Goal: Task Accomplishment & Management: Manage account settings

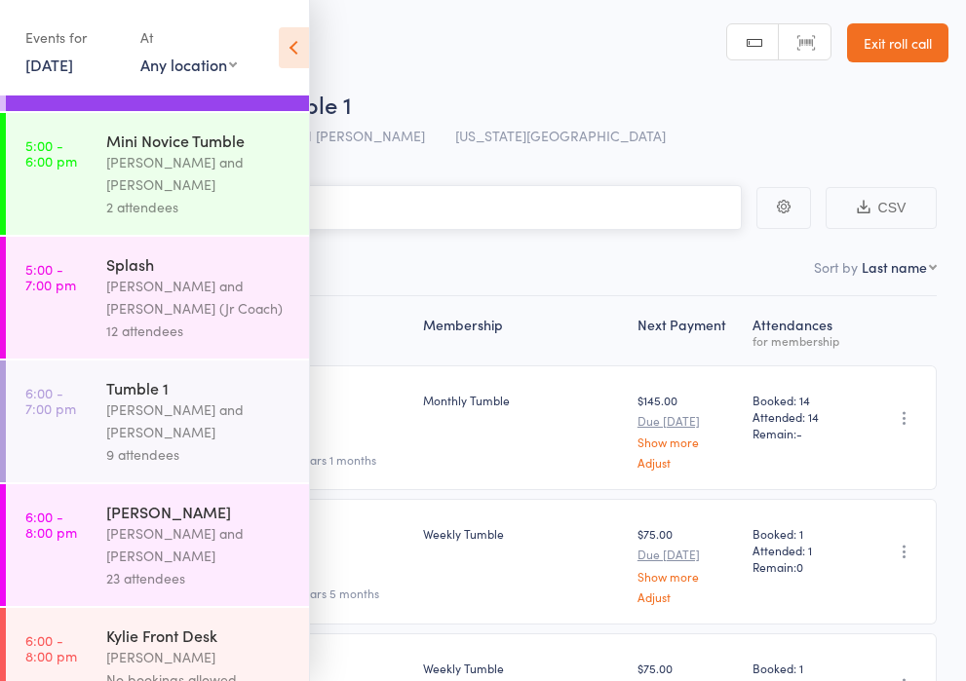
scroll to position [820, 0]
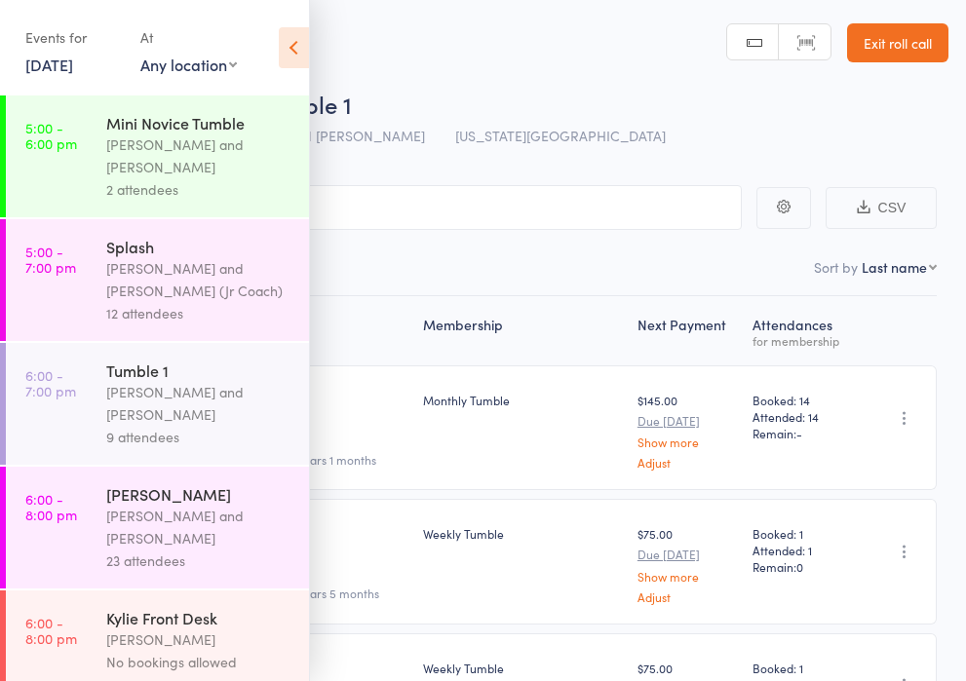
click at [160, 381] on div "[PERSON_NAME] and [PERSON_NAME]" at bounding box center [199, 403] width 186 height 45
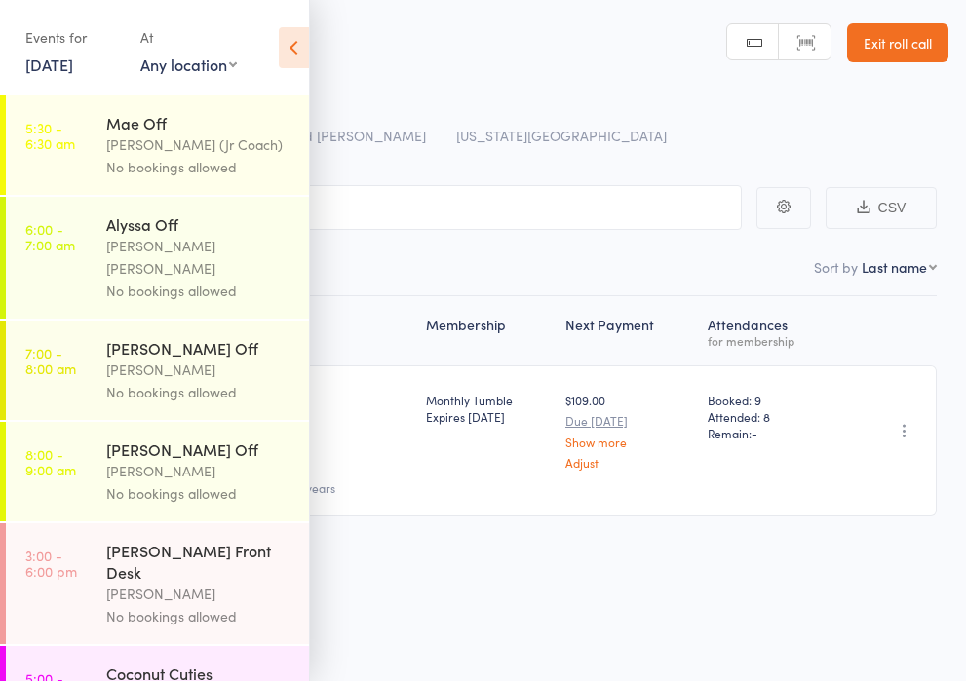
click at [292, 50] on icon at bounding box center [294, 47] width 30 height 41
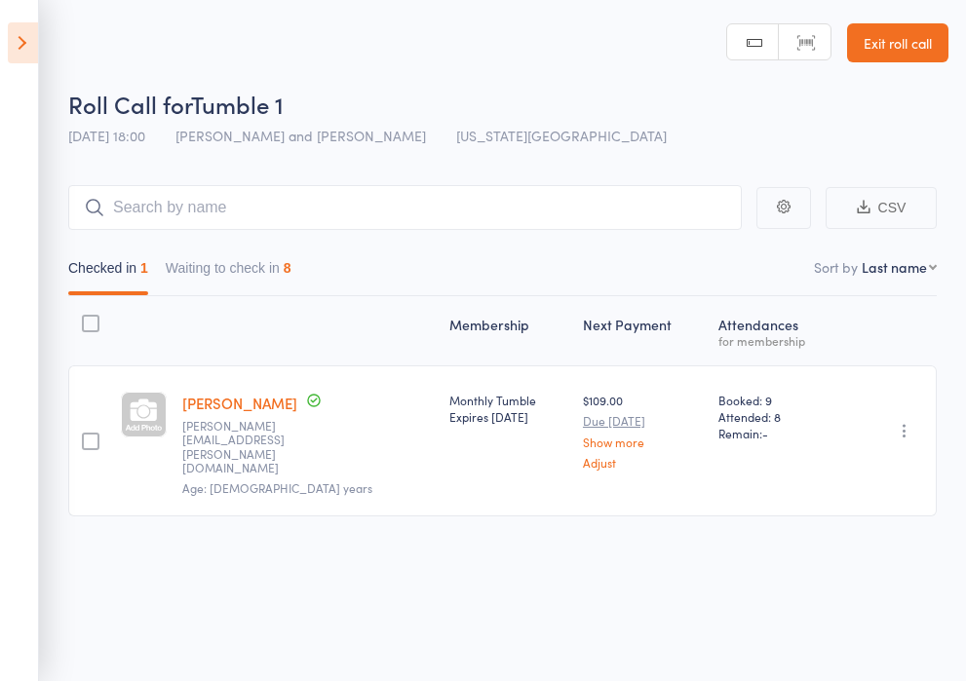
click at [231, 263] on button "Waiting to check in 8" at bounding box center [229, 272] width 126 height 45
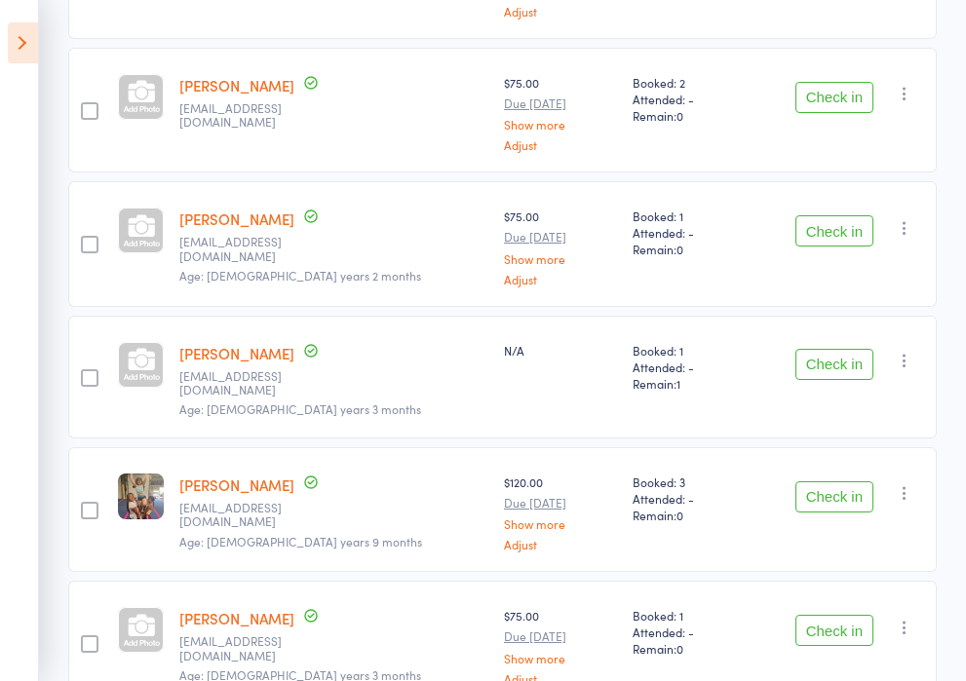
scroll to position [587, 0]
click at [822, 361] on button "Check in" at bounding box center [834, 363] width 78 height 31
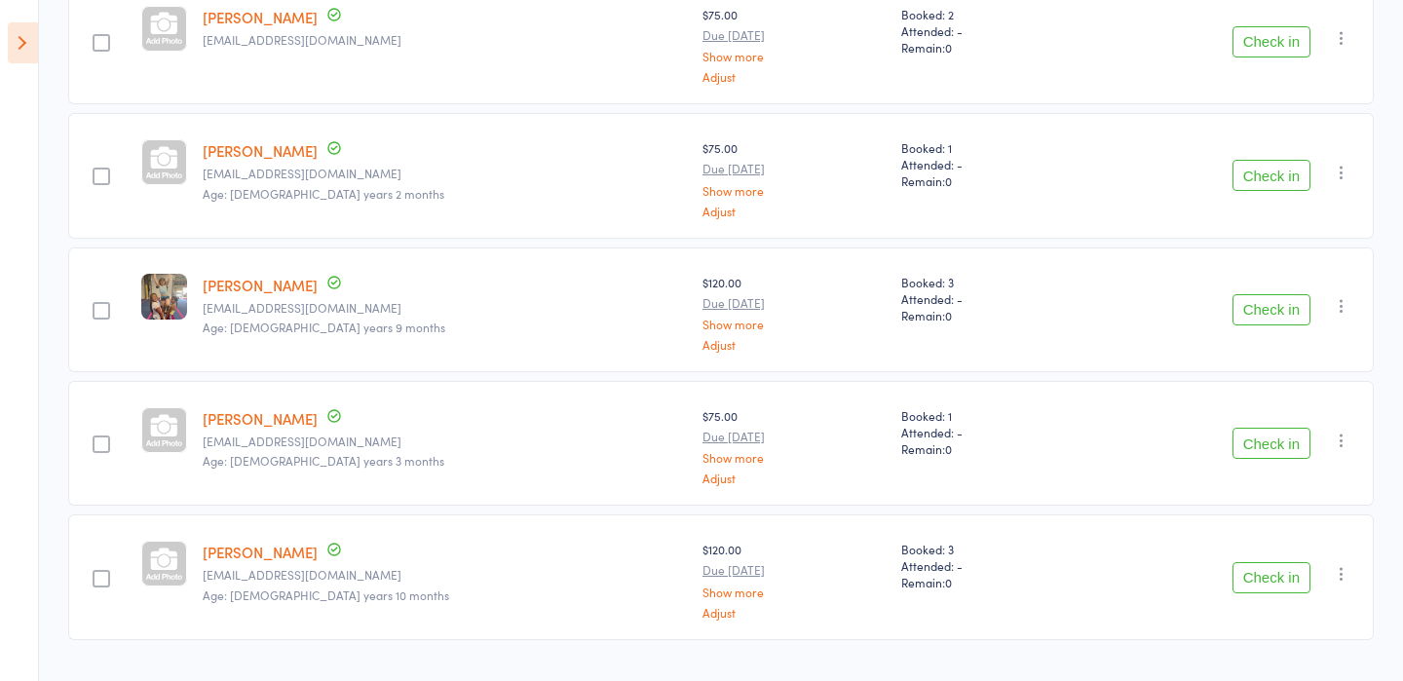
scroll to position [653, 0]
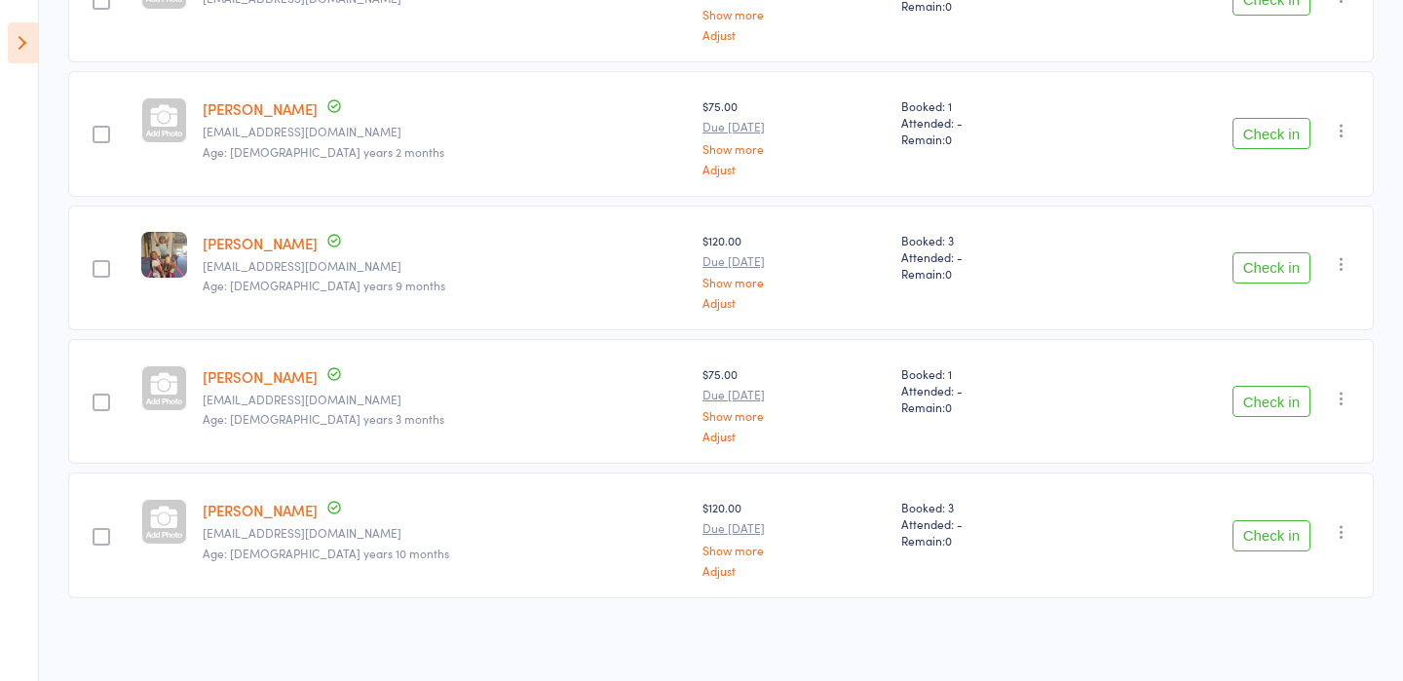
click at [1262, 536] on button "Check in" at bounding box center [1272, 535] width 78 height 31
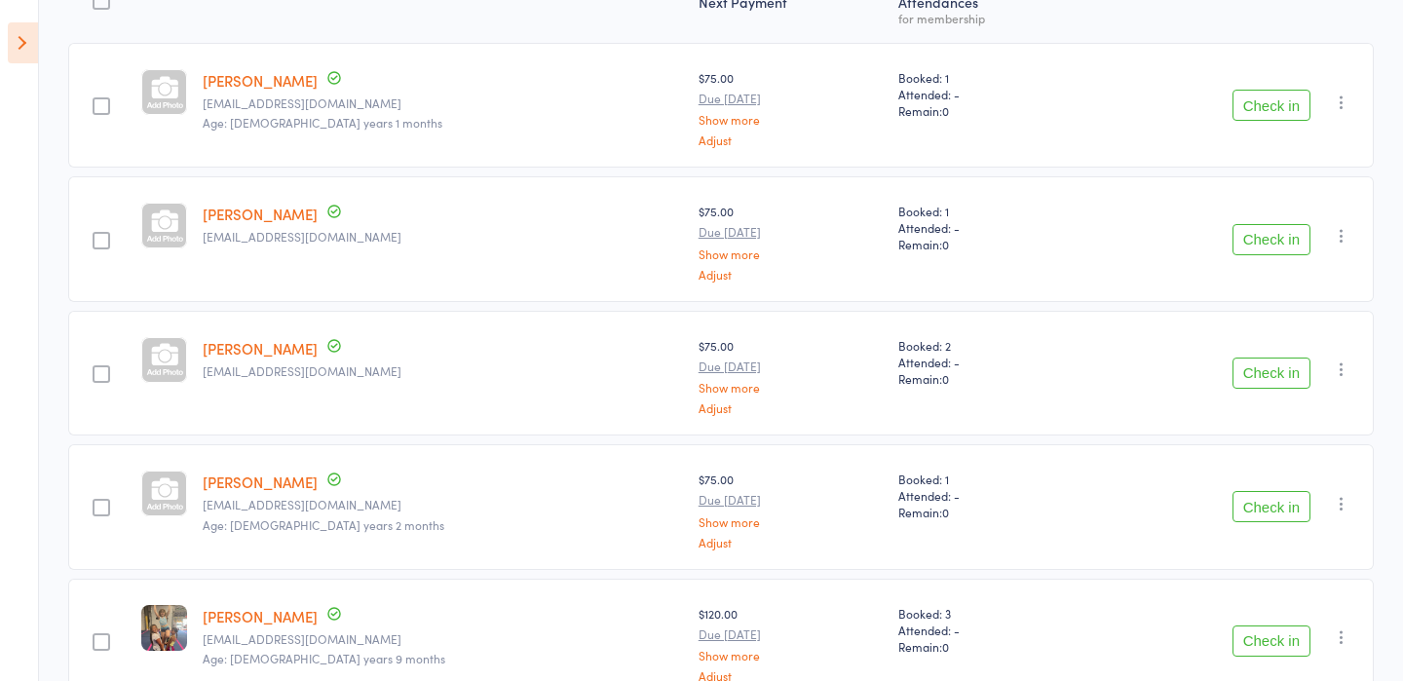
scroll to position [278, 0]
click at [1256, 230] on button "Check in" at bounding box center [1272, 241] width 78 height 31
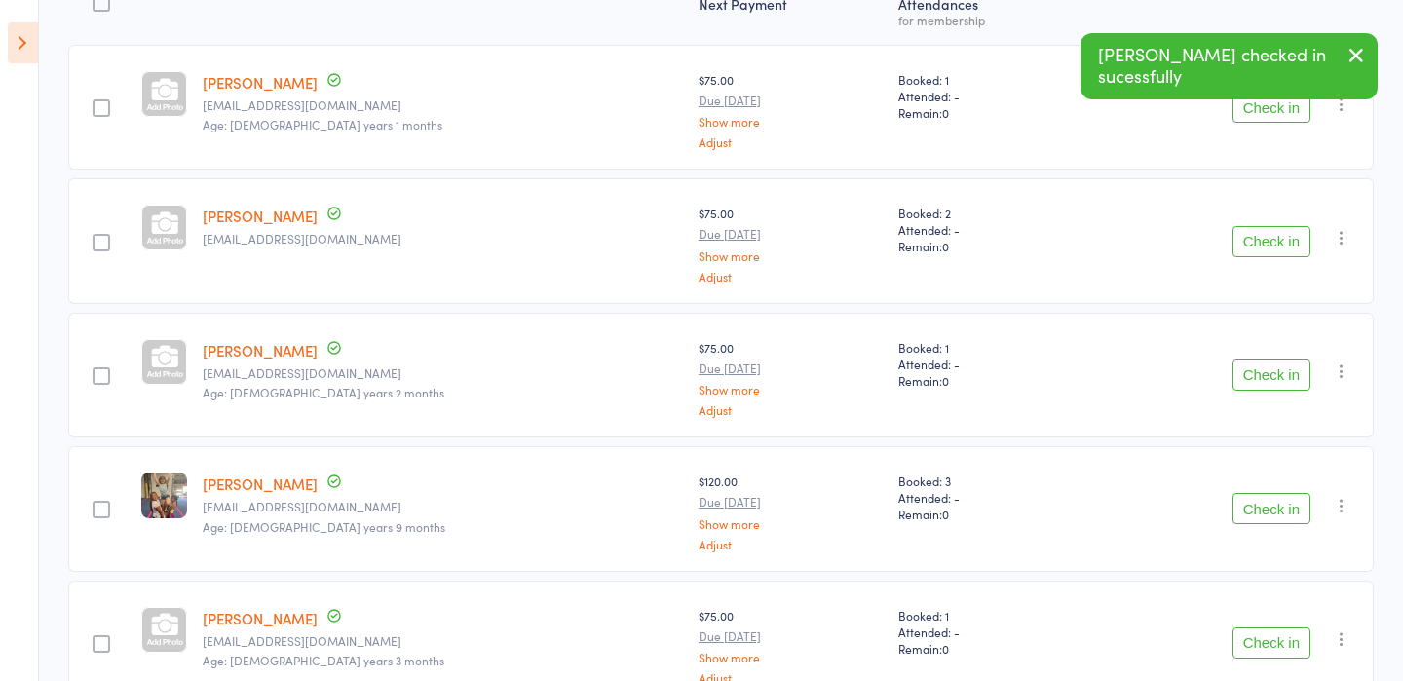
click at [1257, 236] on button "Check in" at bounding box center [1272, 241] width 78 height 31
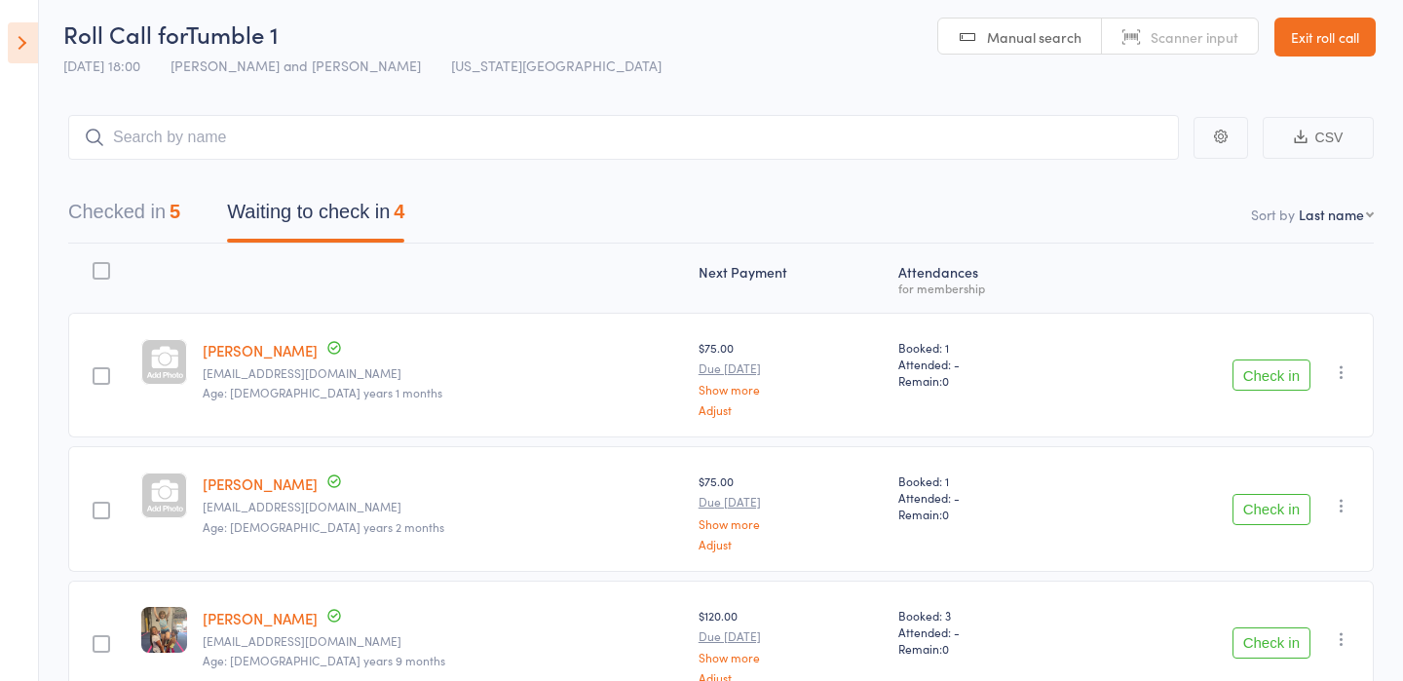
scroll to position [0, 0]
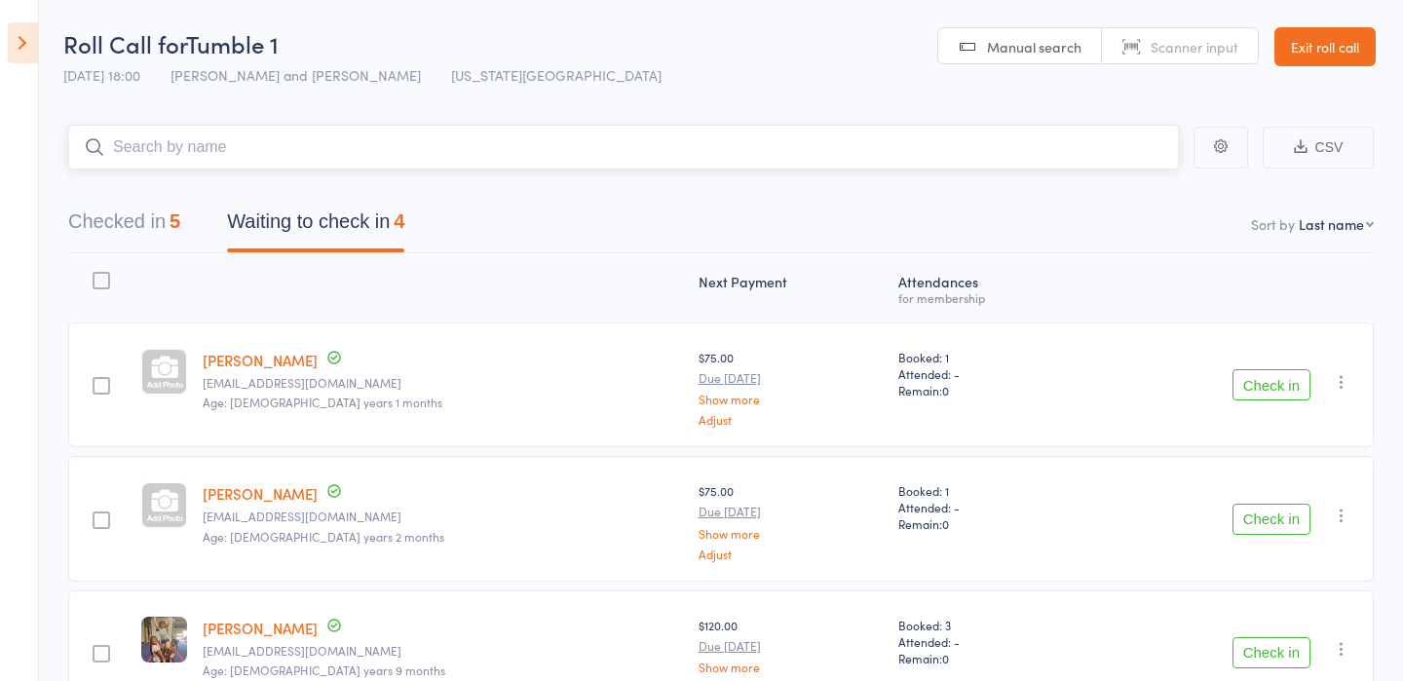
click at [306, 152] on input "search" at bounding box center [623, 147] width 1111 height 45
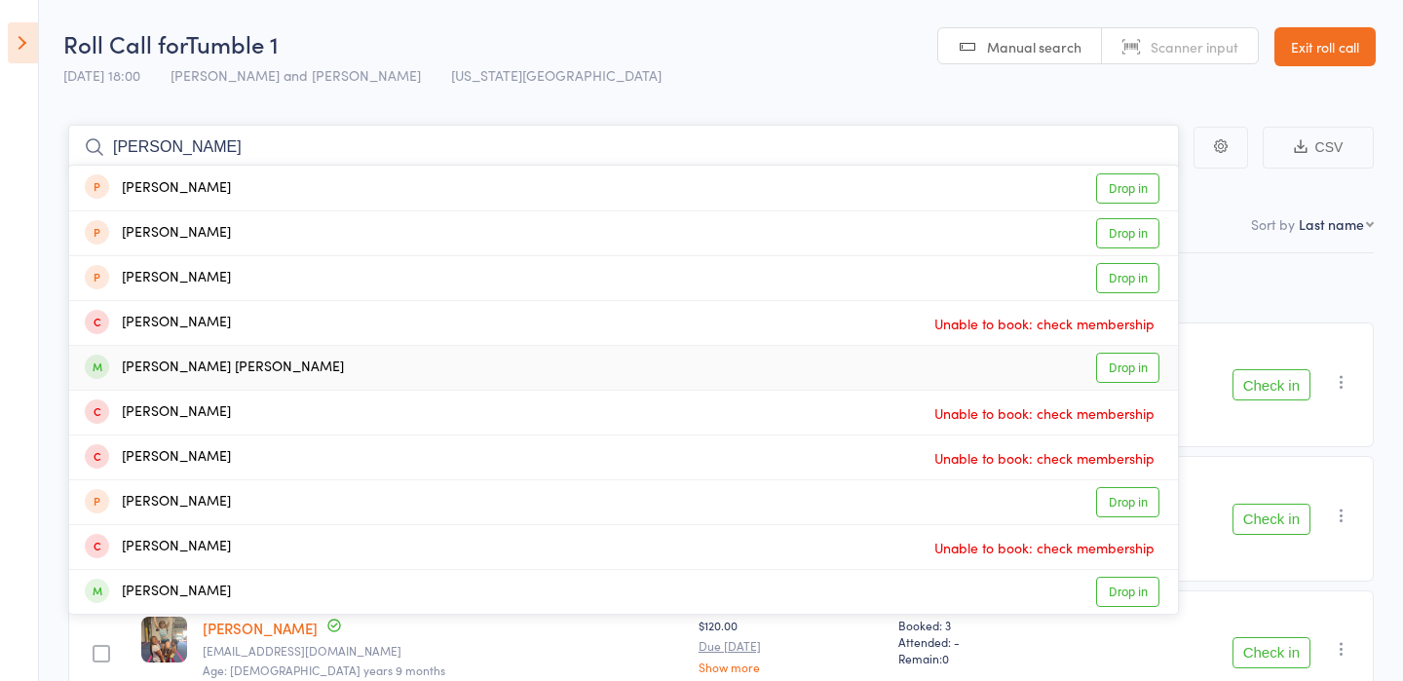
type input "paula"
click at [1118, 365] on link "Drop in" at bounding box center [1127, 368] width 63 height 30
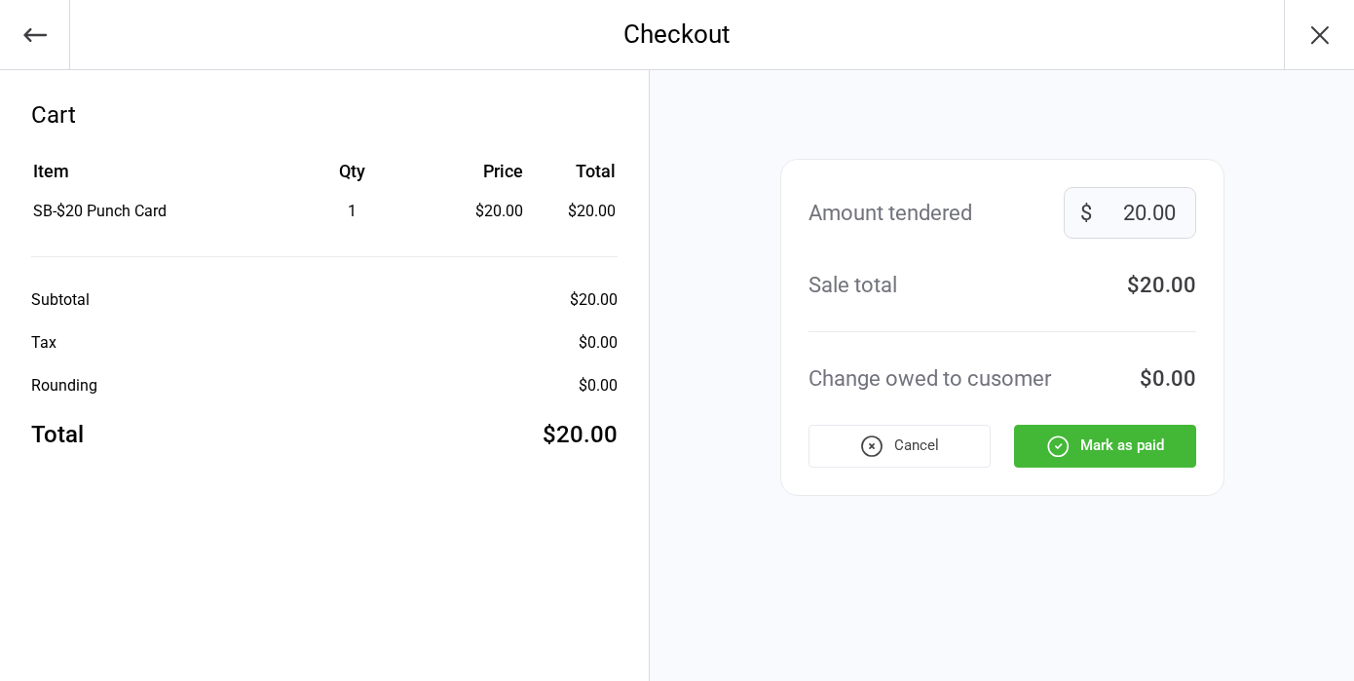
click at [1093, 444] on button "Mark as paid" at bounding box center [1105, 446] width 182 height 43
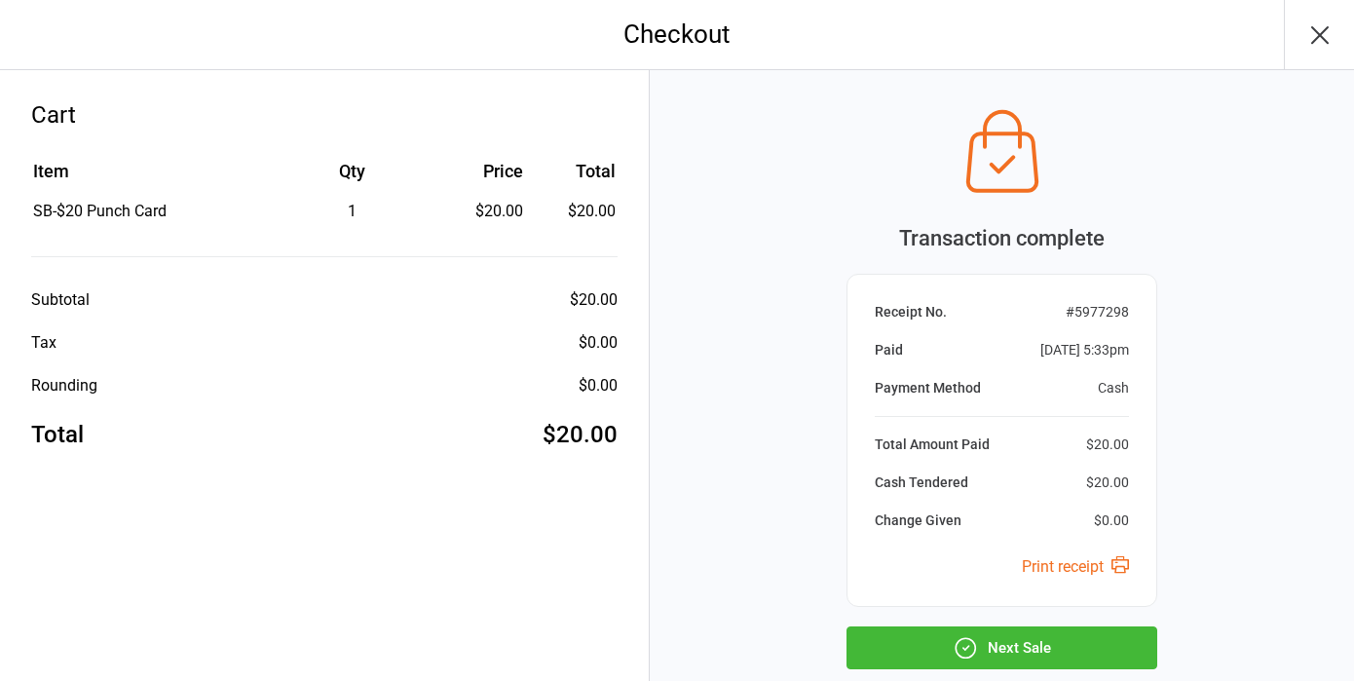
click at [1005, 651] on button "Next Sale" at bounding box center [1002, 648] width 311 height 43
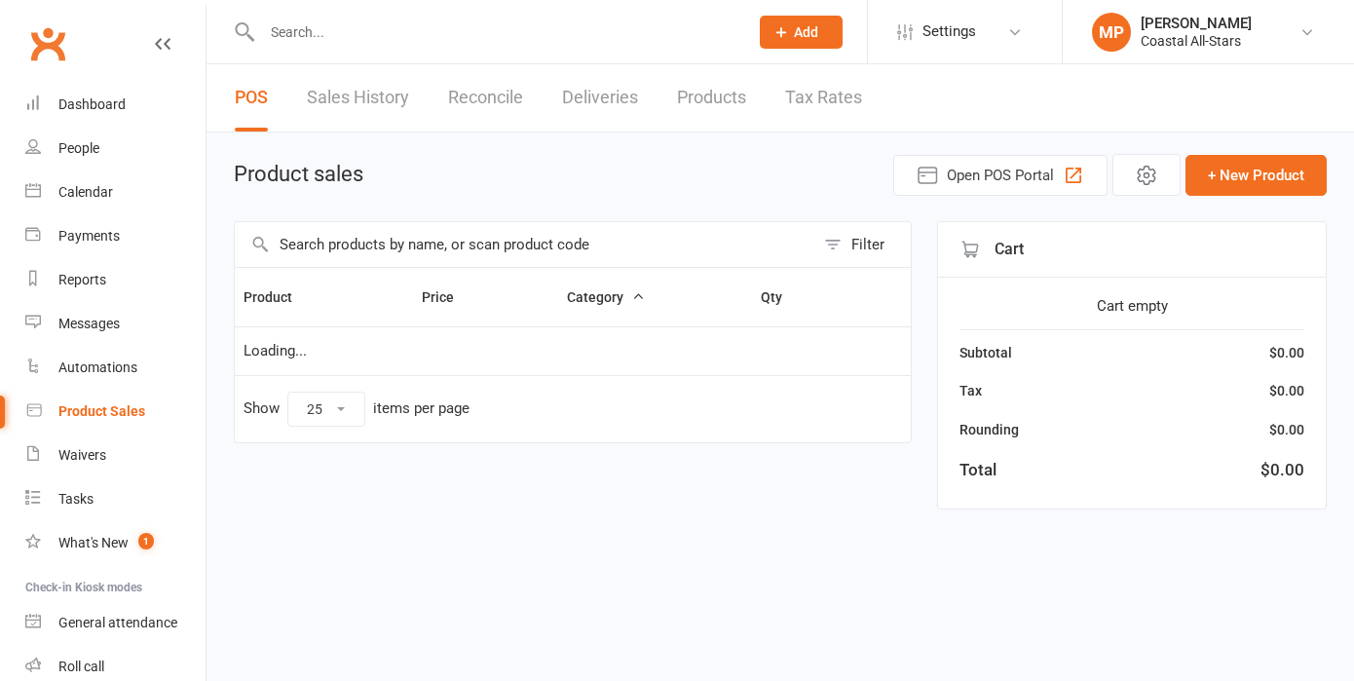
select select "25"
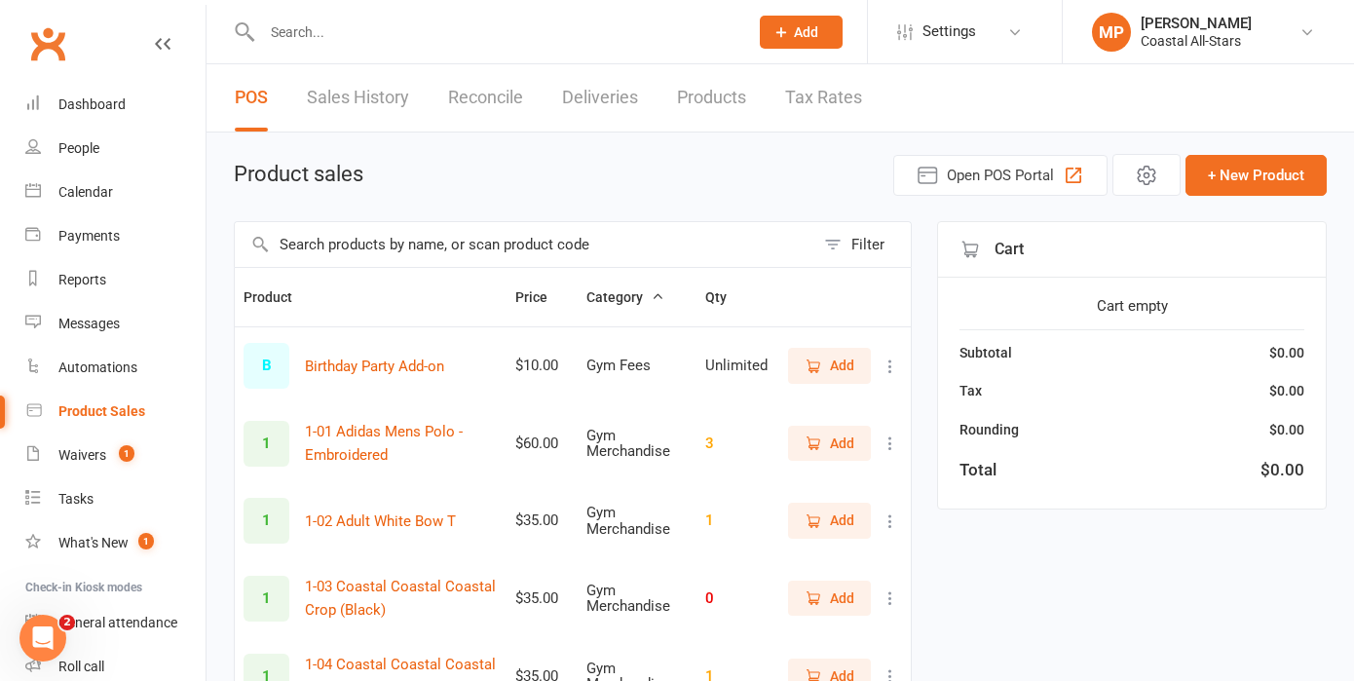
click at [513, 247] on input "text" at bounding box center [525, 244] width 580 height 45
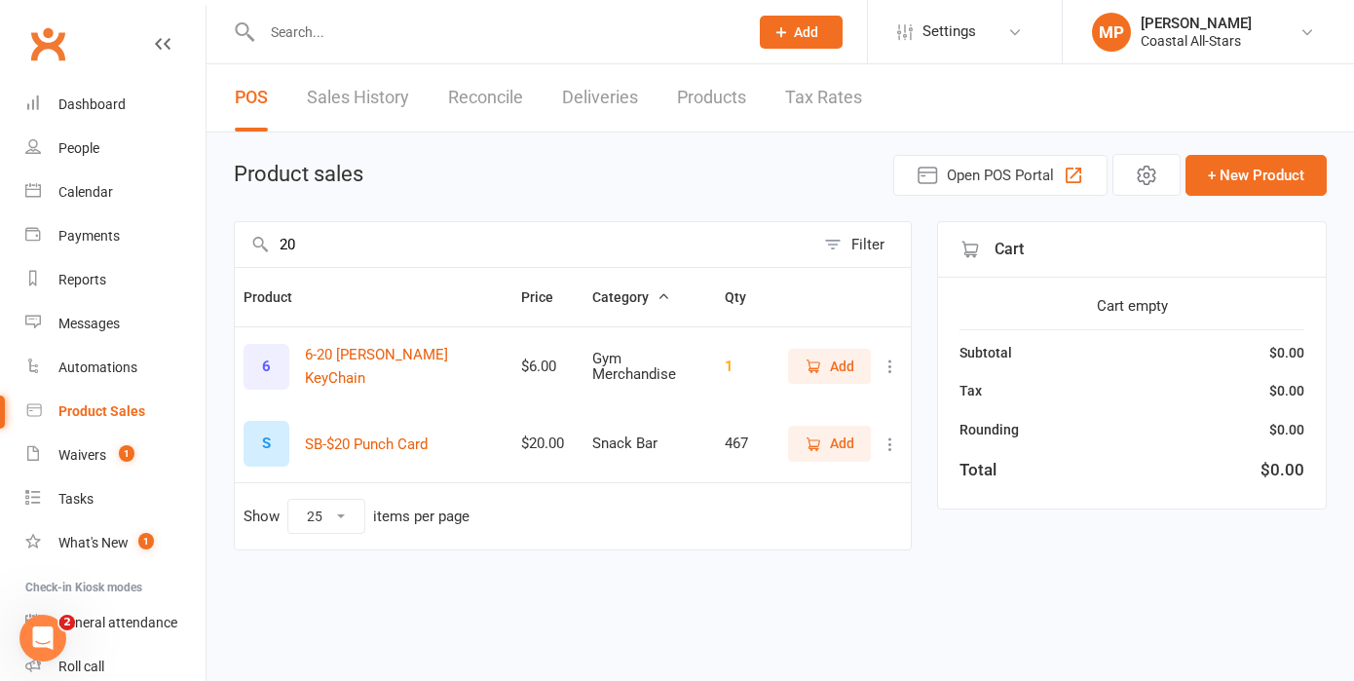
type input "20"
click at [824, 443] on span "Add" at bounding box center [830, 443] width 50 height 21
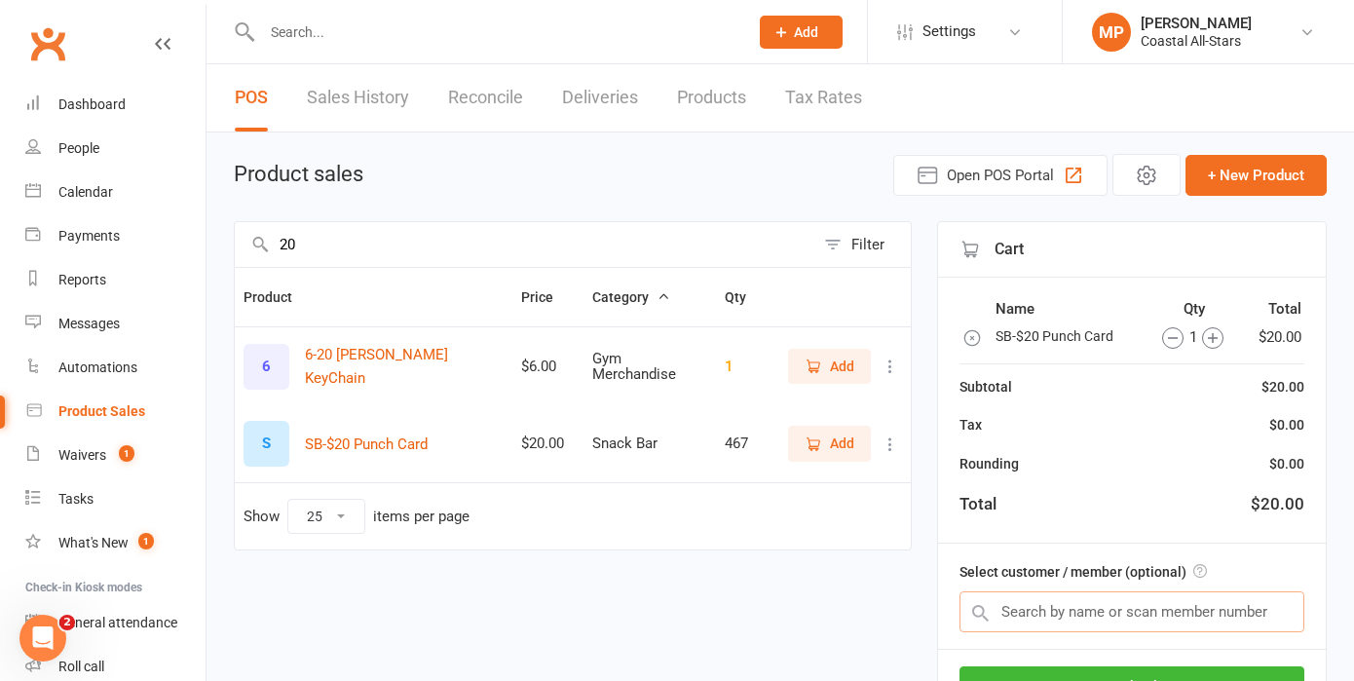
click at [1087, 606] on input "text" at bounding box center [1132, 611] width 345 height 41
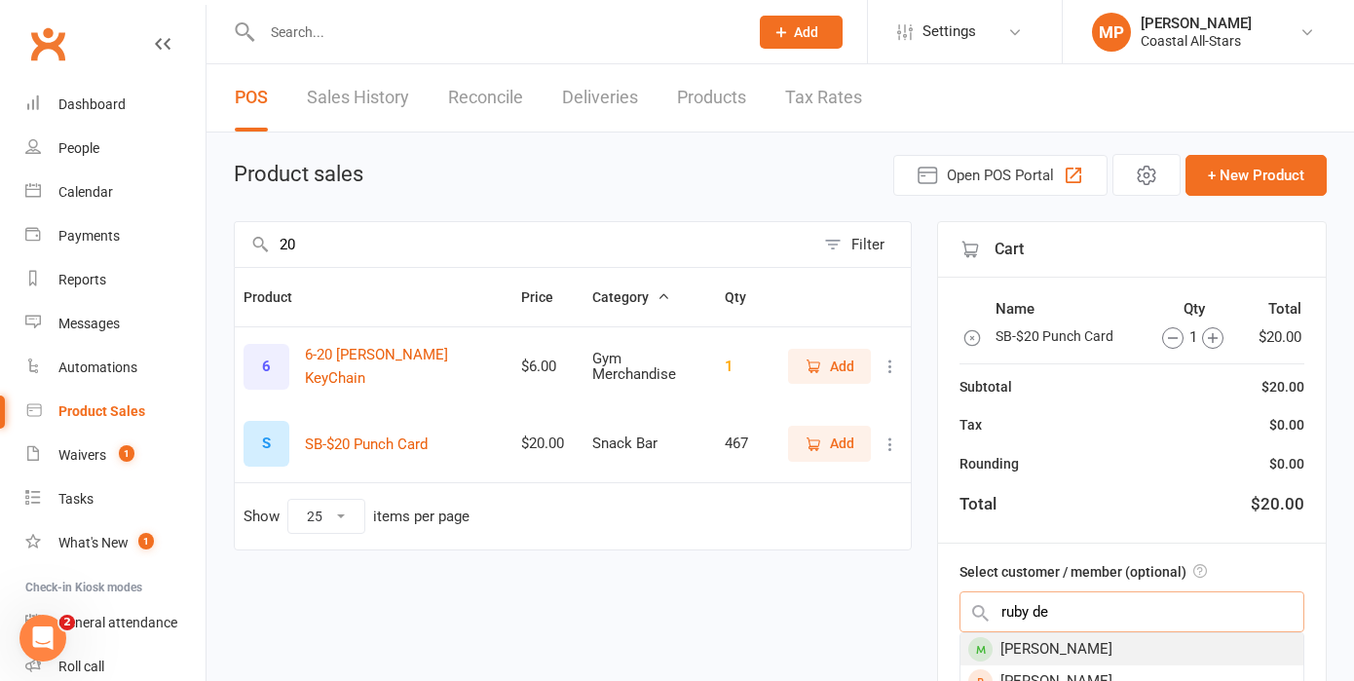
type input "ruby de"
click at [1096, 660] on div "Ruby DeMarco" at bounding box center [1132, 649] width 343 height 32
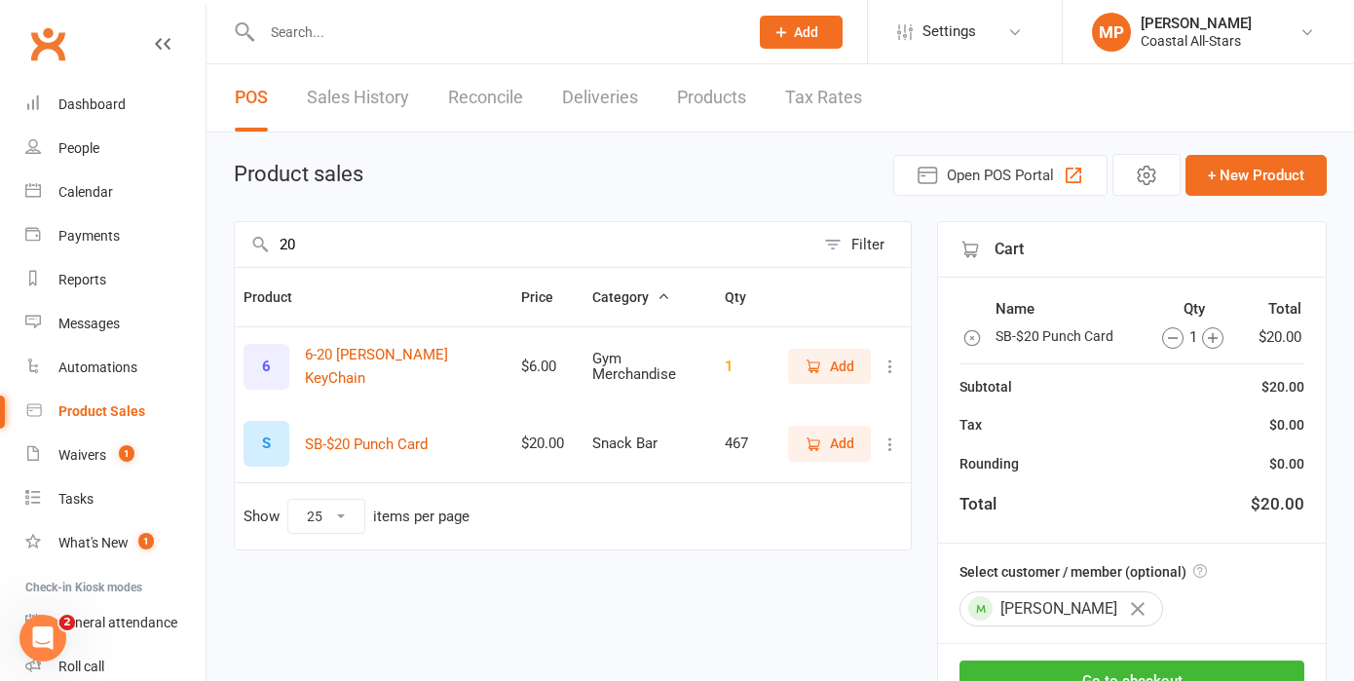
scroll to position [149, 0]
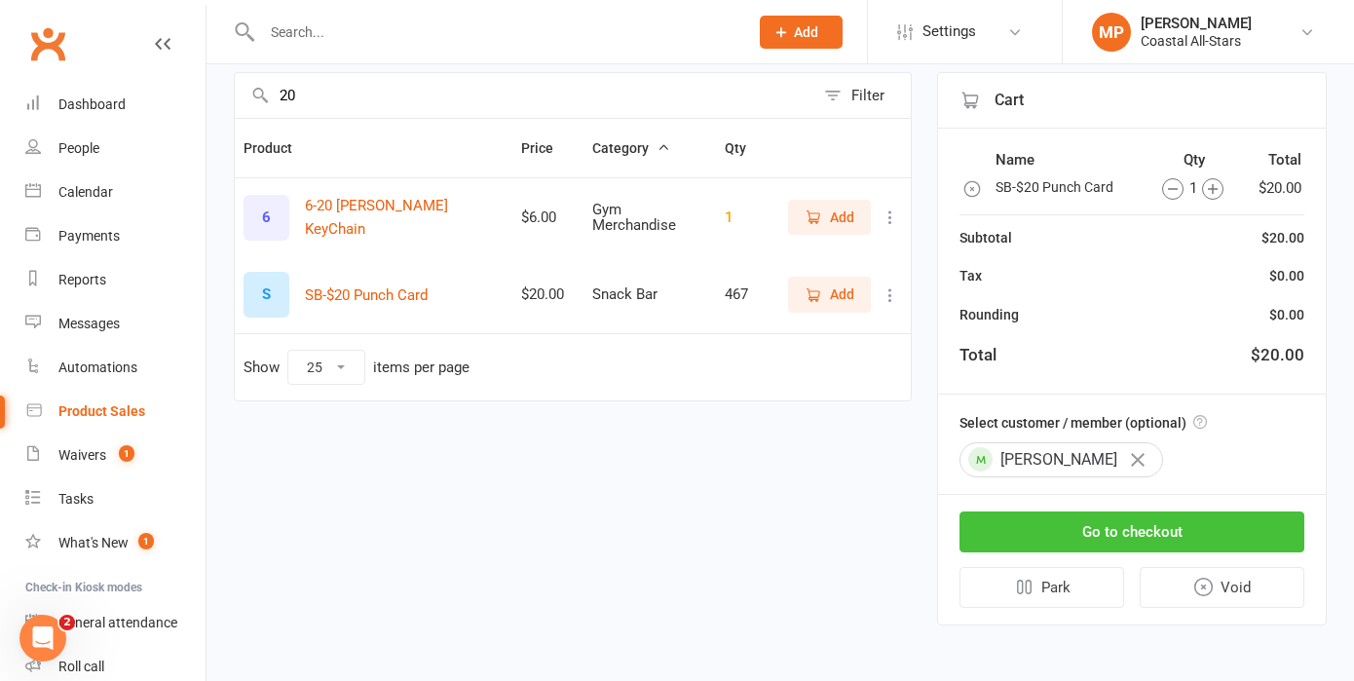
click at [1133, 532] on button "Go to checkout" at bounding box center [1132, 532] width 345 height 41
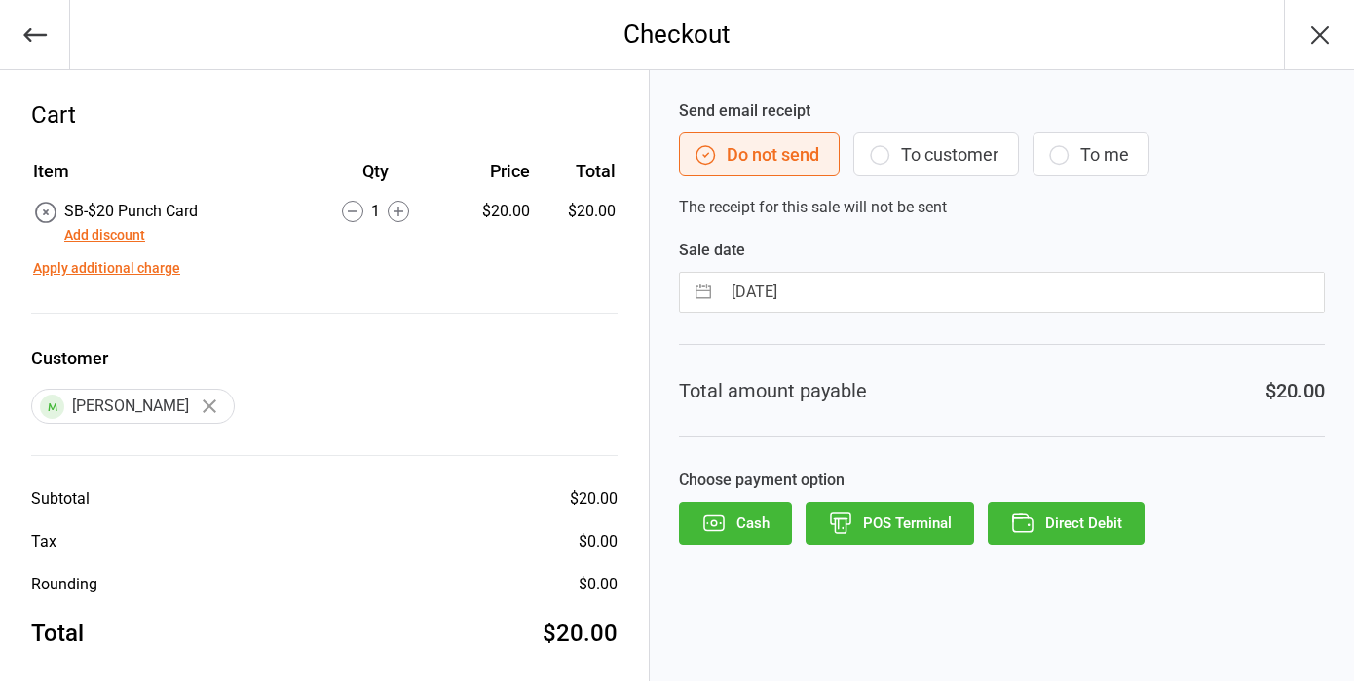
click at [1073, 522] on button "Direct Debit" at bounding box center [1066, 523] width 157 height 43
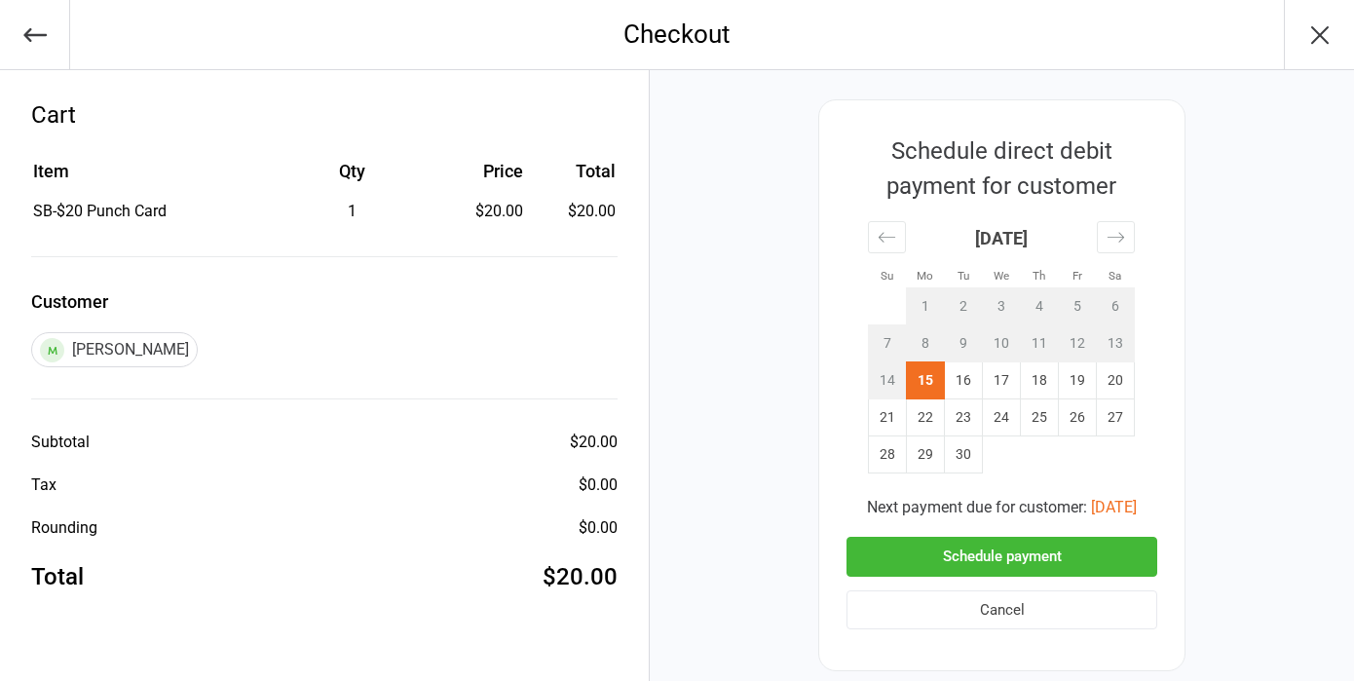
click at [1007, 554] on button "Schedule payment" at bounding box center [1002, 557] width 311 height 40
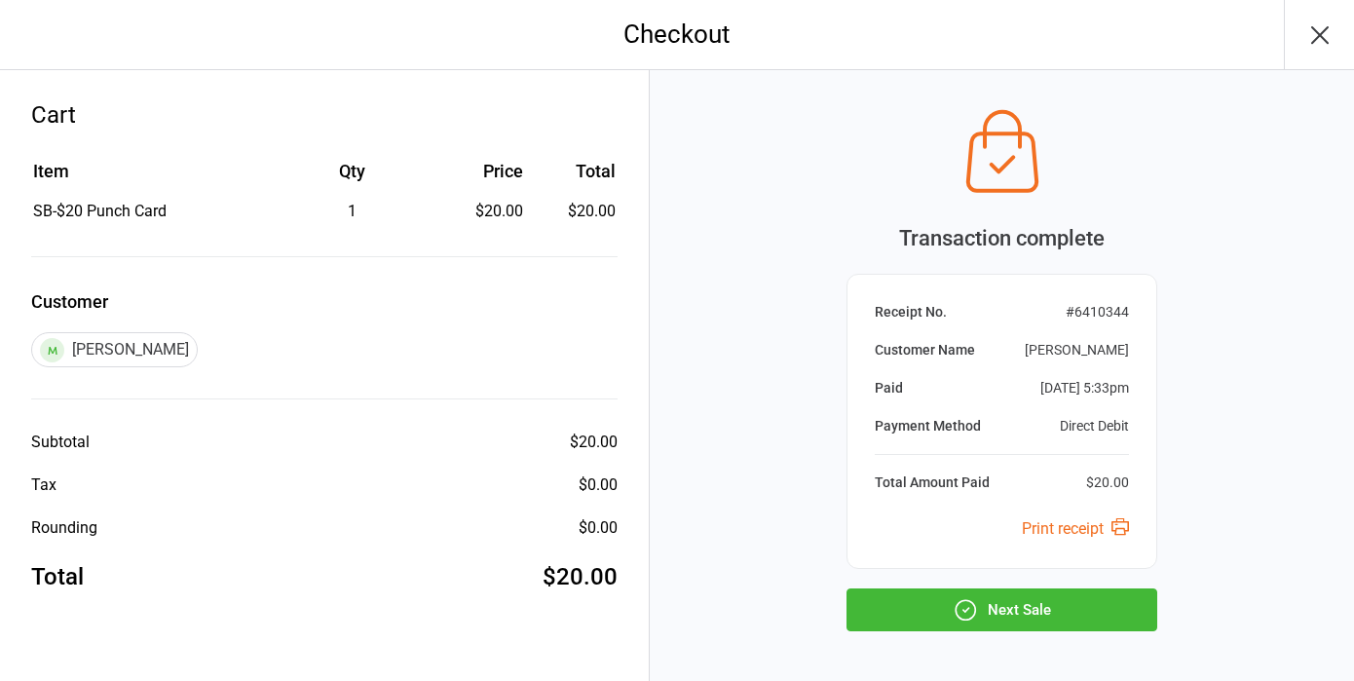
click at [1037, 596] on button "Next Sale" at bounding box center [1002, 610] width 311 height 43
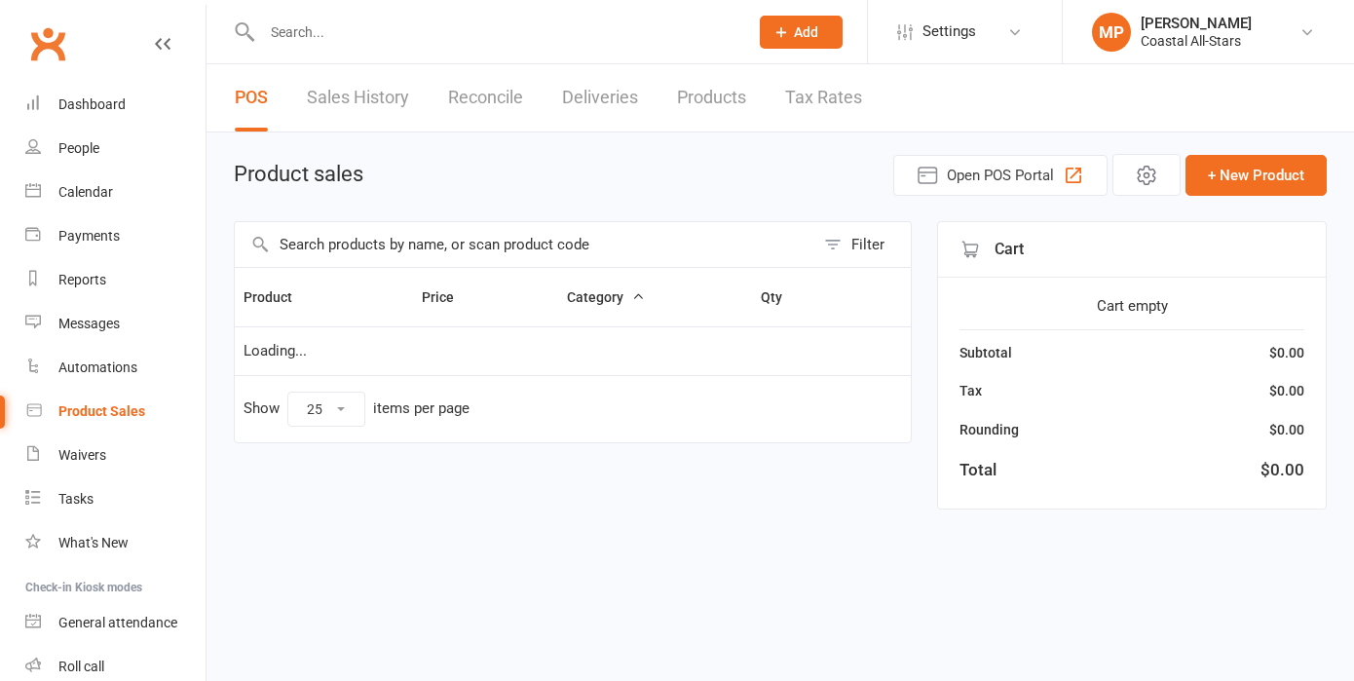
select select "25"
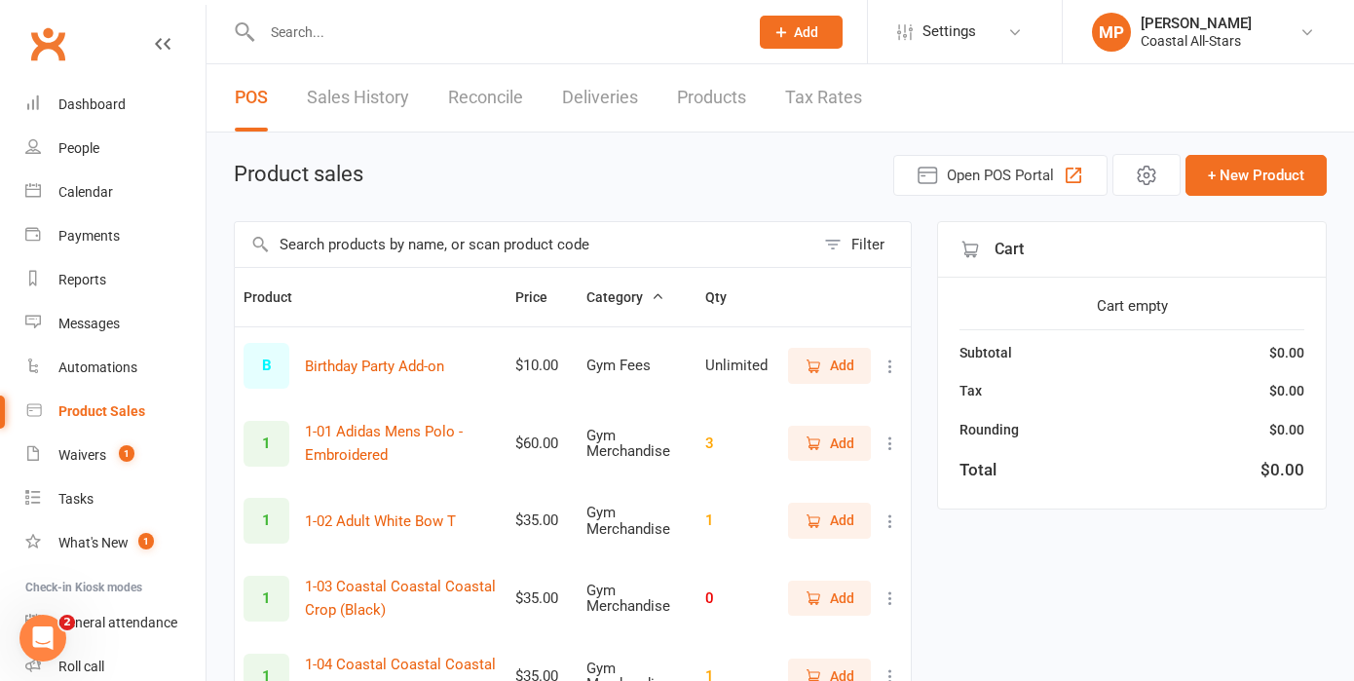
click at [377, 45] on input "text" at bounding box center [495, 32] width 478 height 27
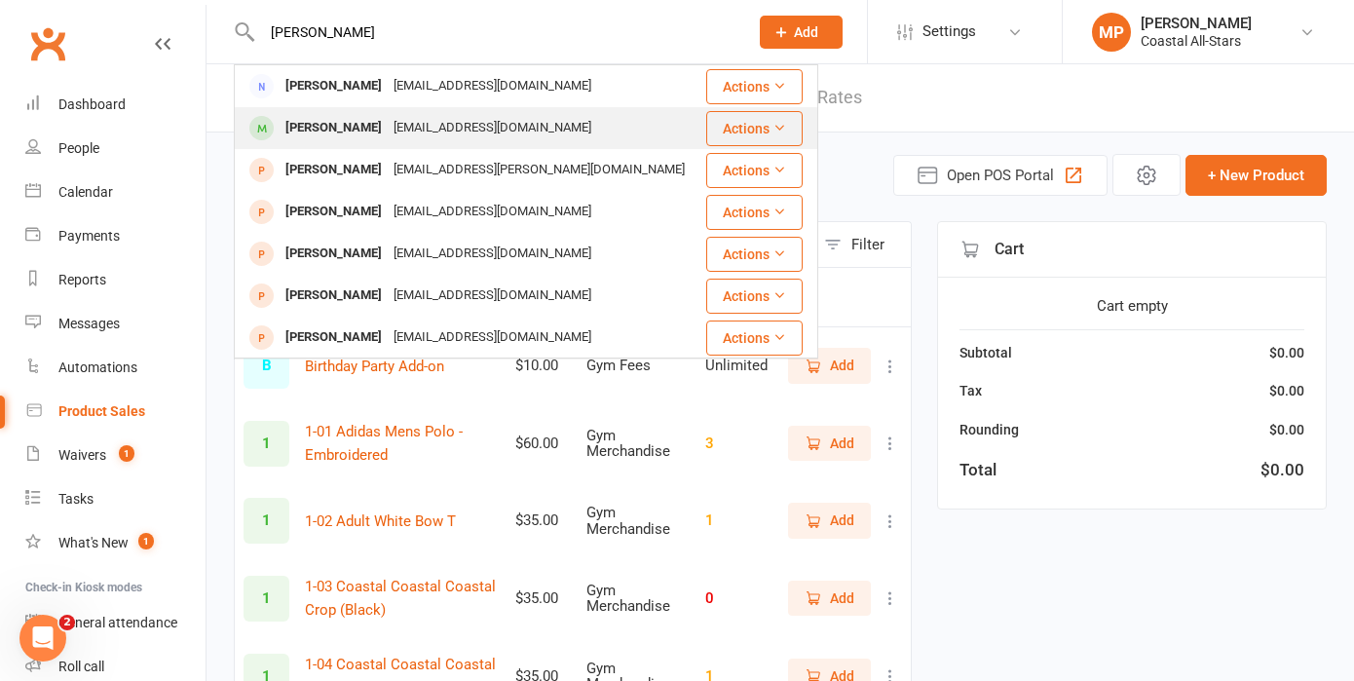
type input "[PERSON_NAME]"
click at [457, 130] on div "Tierradesiree1@gmail.com" at bounding box center [492, 128] width 209 height 28
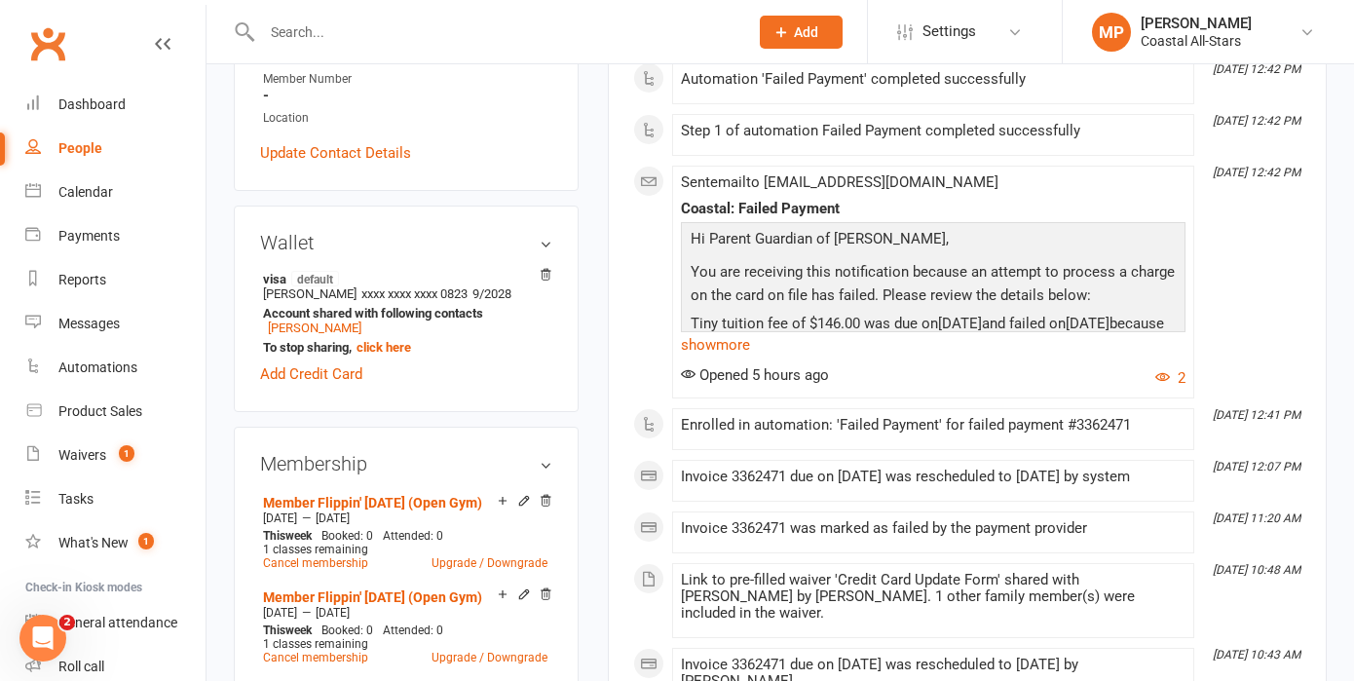
scroll to position [433, 0]
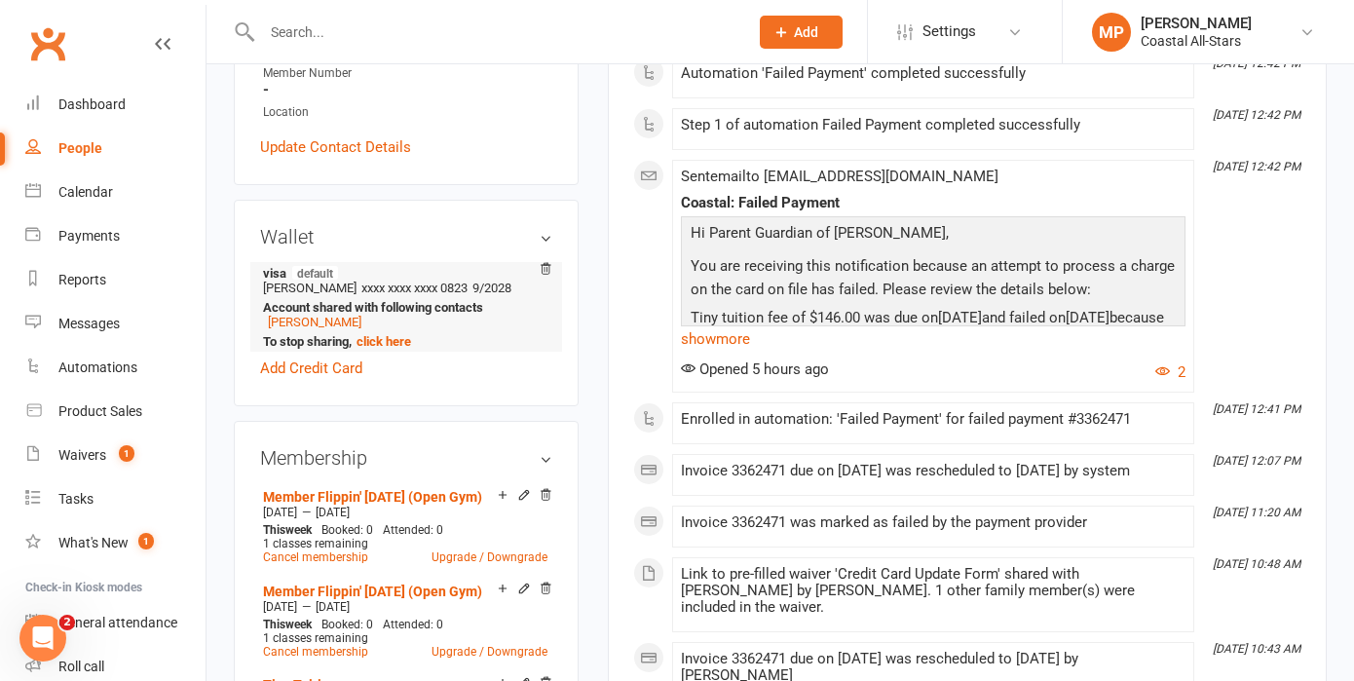
click at [546, 280] on icon at bounding box center [546, 271] width 14 height 18
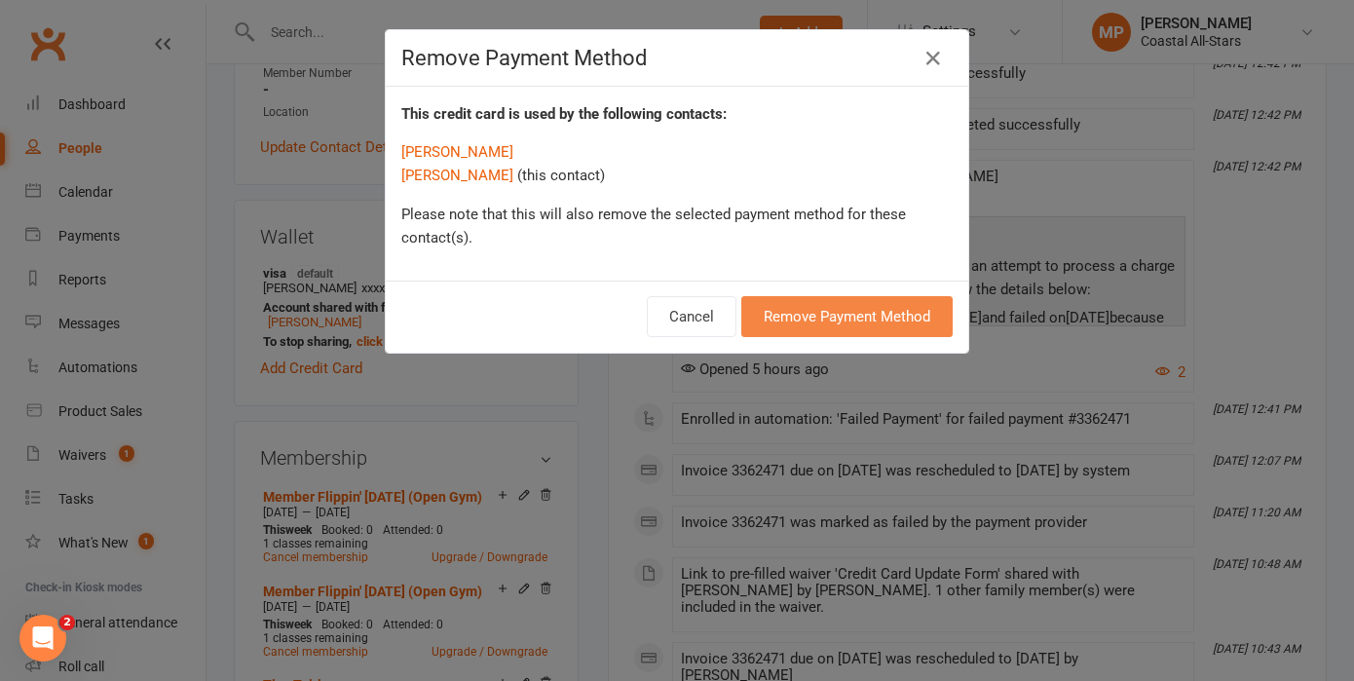
click at [854, 319] on button "Remove Payment Method" at bounding box center [846, 316] width 211 height 41
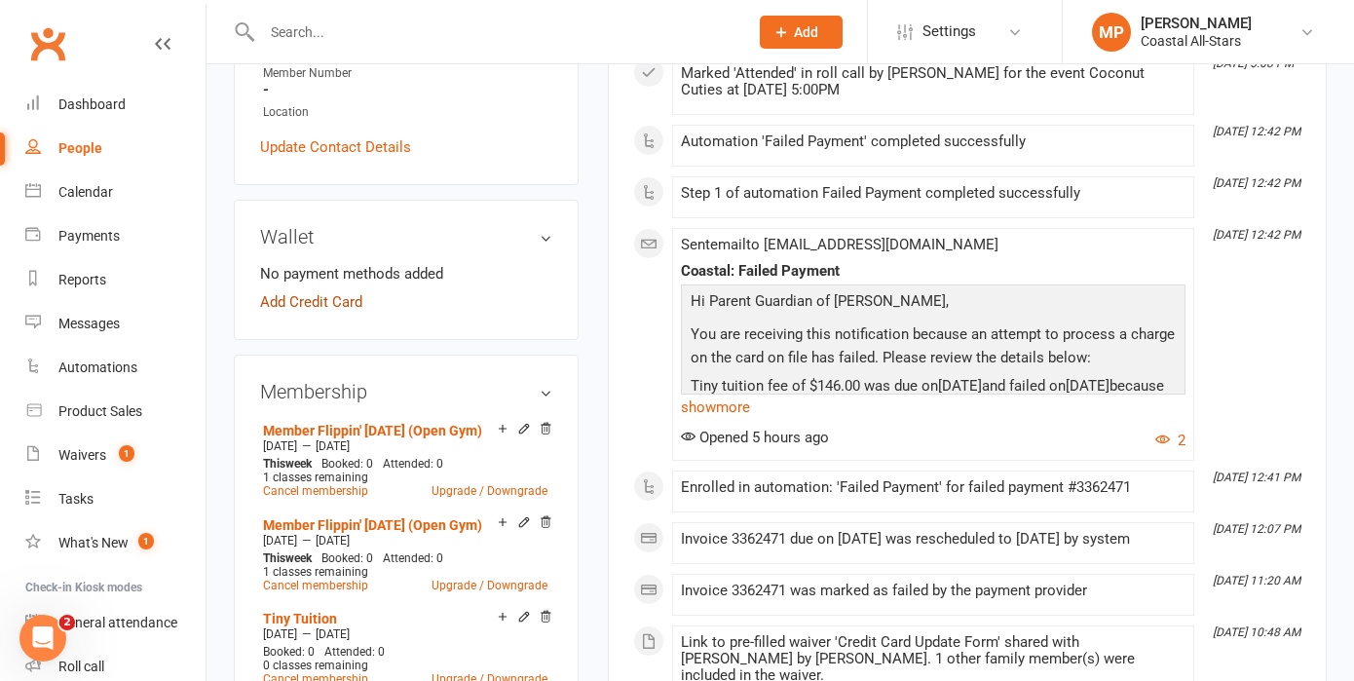
click at [315, 312] on link "Add Credit Card" at bounding box center [311, 301] width 102 height 23
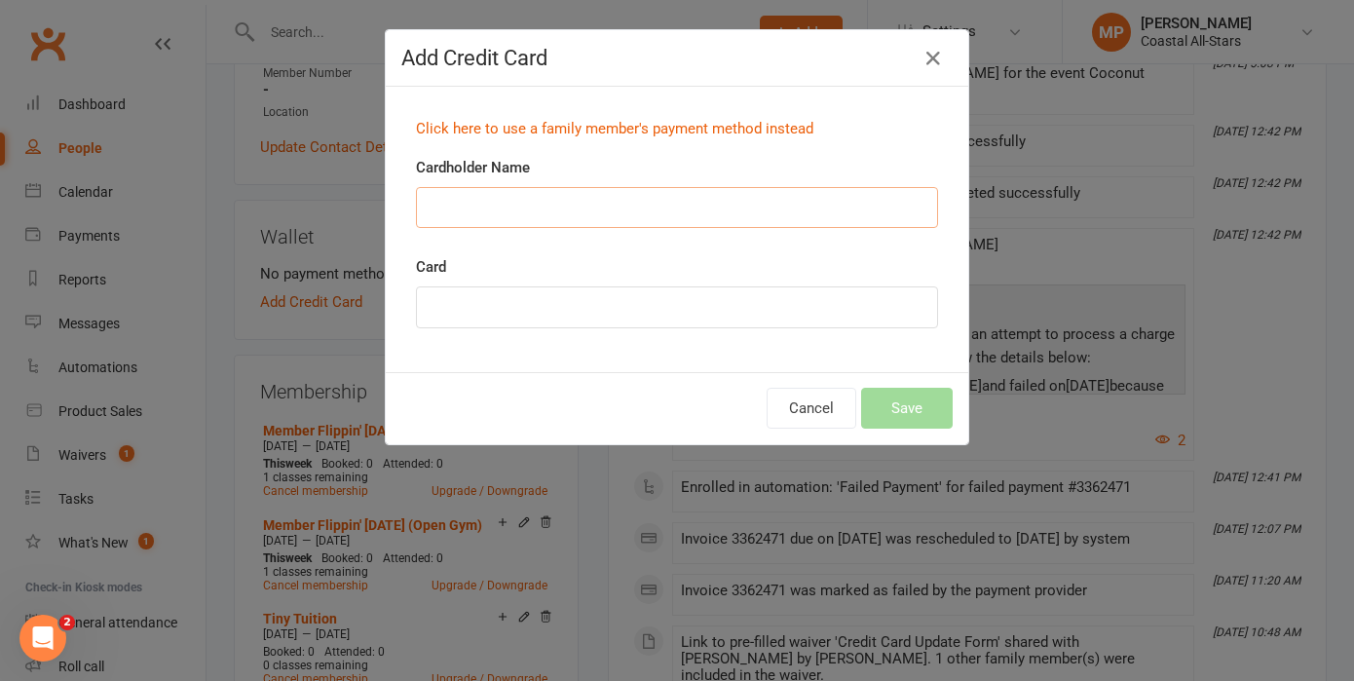
click at [510, 208] on input "Cardholder Name" at bounding box center [677, 207] width 522 height 41
type input "R"
type input "Tierra Williams"
click at [556, 367] on div "Click here to use a family member's payment method instead Cardholder Name Tier…" at bounding box center [677, 229] width 583 height 285
click at [784, 316] on div at bounding box center [677, 307] width 522 height 42
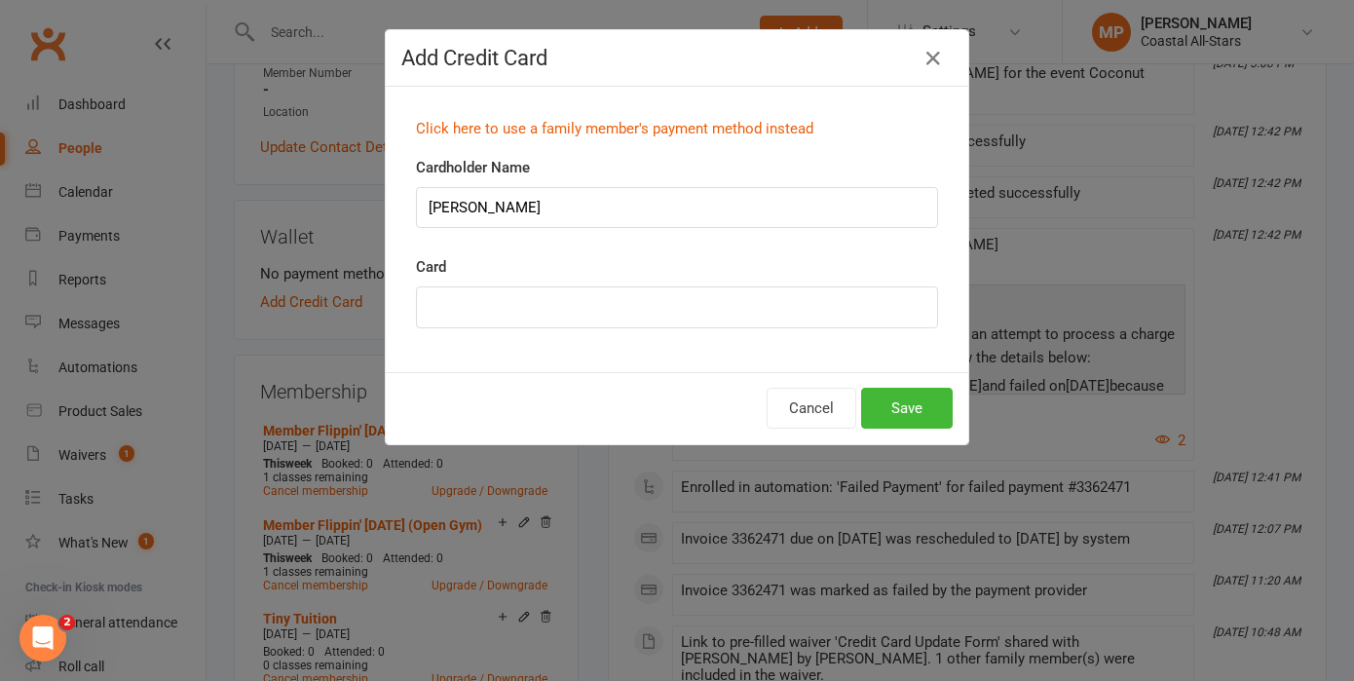
click at [711, 362] on div "Click here to use a family member's payment method instead Cardholder Name Tier…" at bounding box center [677, 229] width 583 height 285
click at [930, 406] on button "Save" at bounding box center [907, 408] width 92 height 41
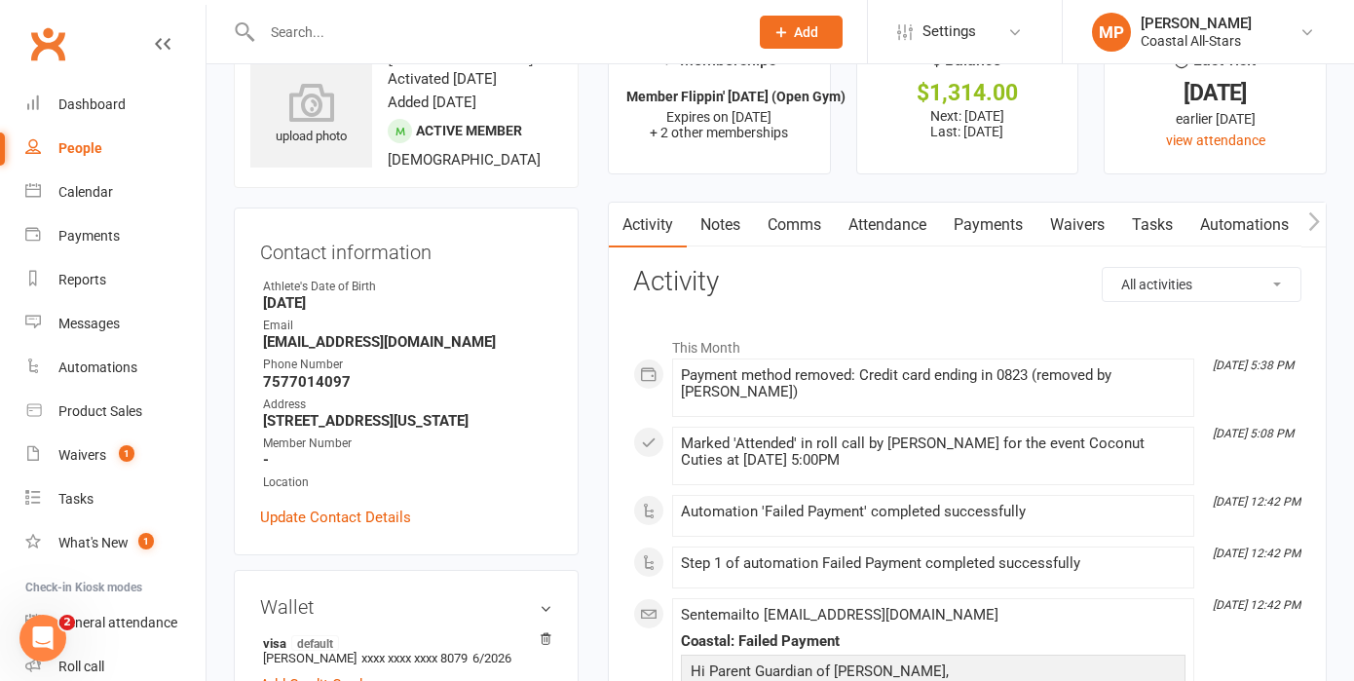
scroll to position [0, 0]
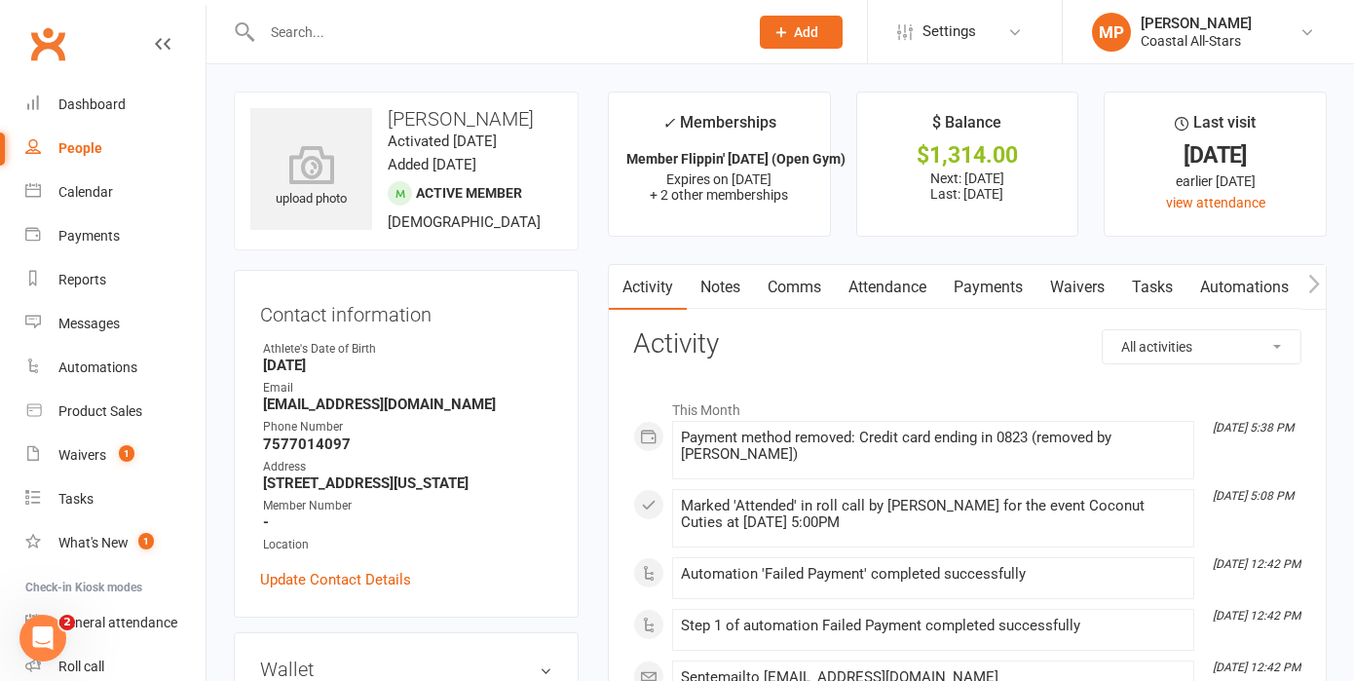
click at [984, 288] on link "Payments" at bounding box center [988, 287] width 96 height 45
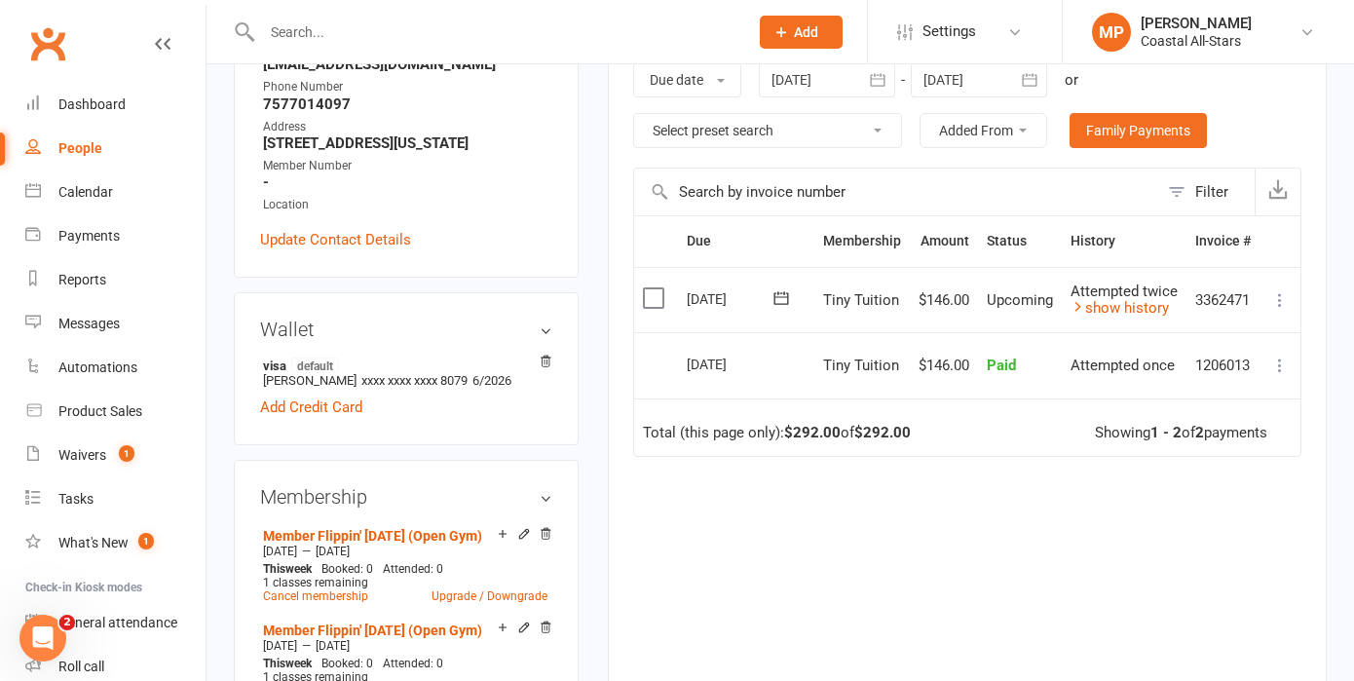
scroll to position [339, 0]
click at [1120, 318] on link "show history" at bounding box center [1120, 309] width 98 height 18
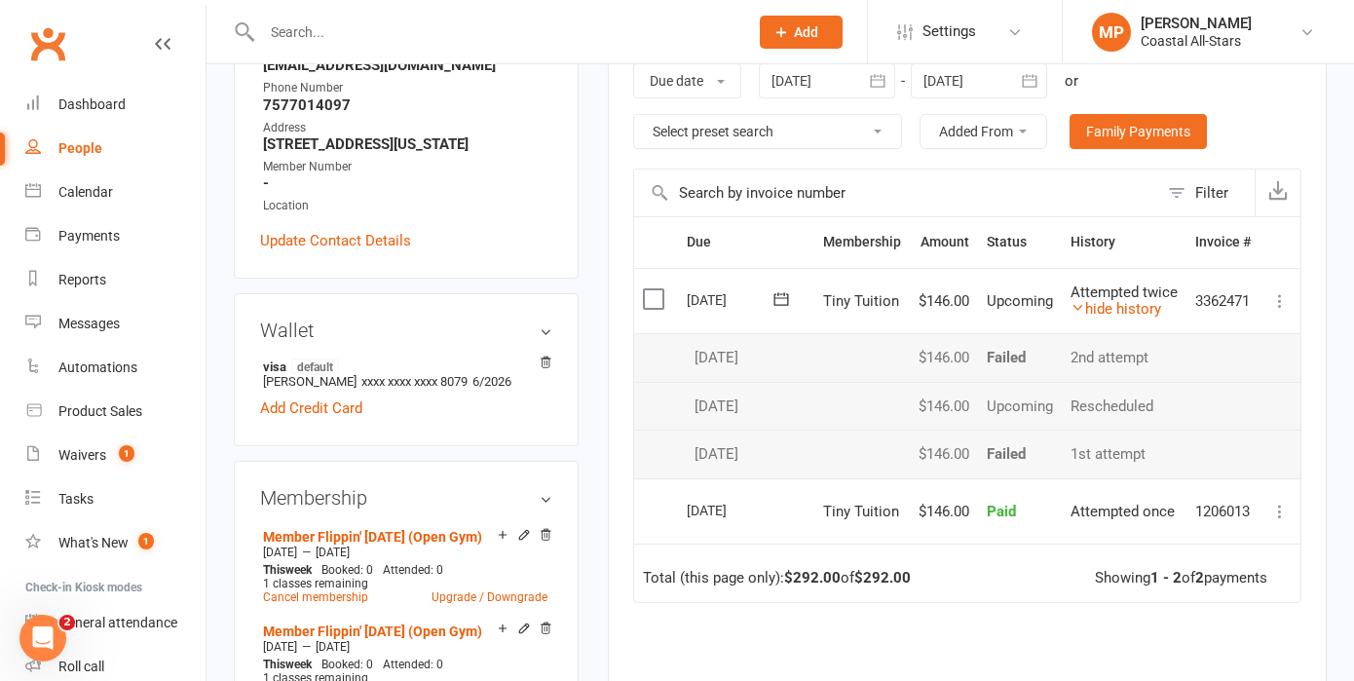
click at [448, 34] on input "text" at bounding box center [495, 32] width 478 height 27
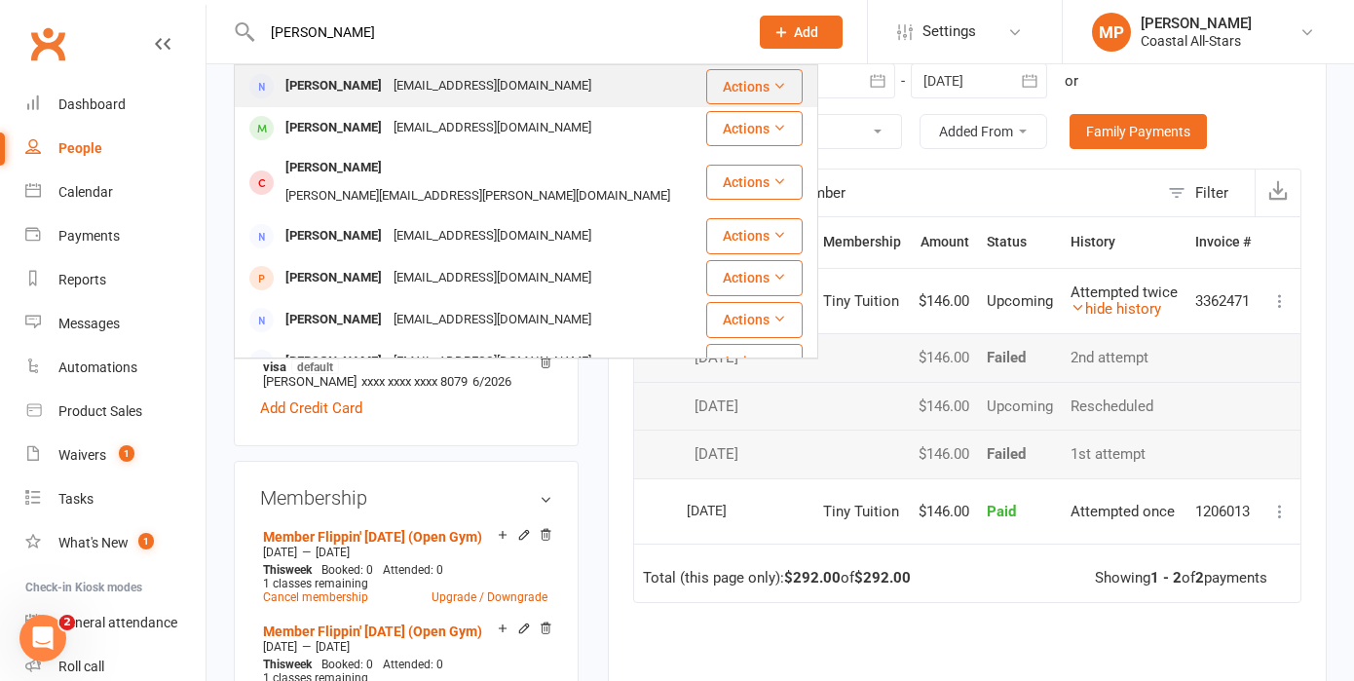
type input "ryan will"
click at [483, 88] on div "ashwilliams103@gmail.com" at bounding box center [492, 86] width 209 height 28
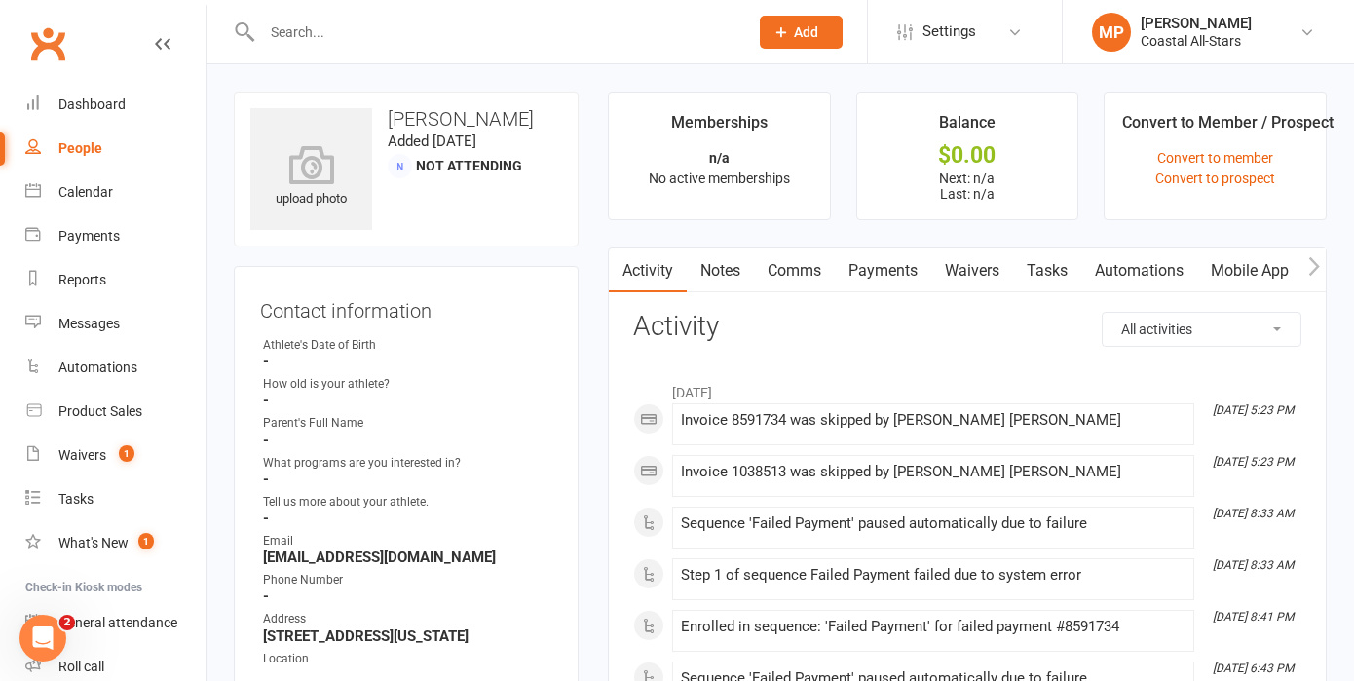
click at [307, 31] on input "text" at bounding box center [495, 32] width 478 height 27
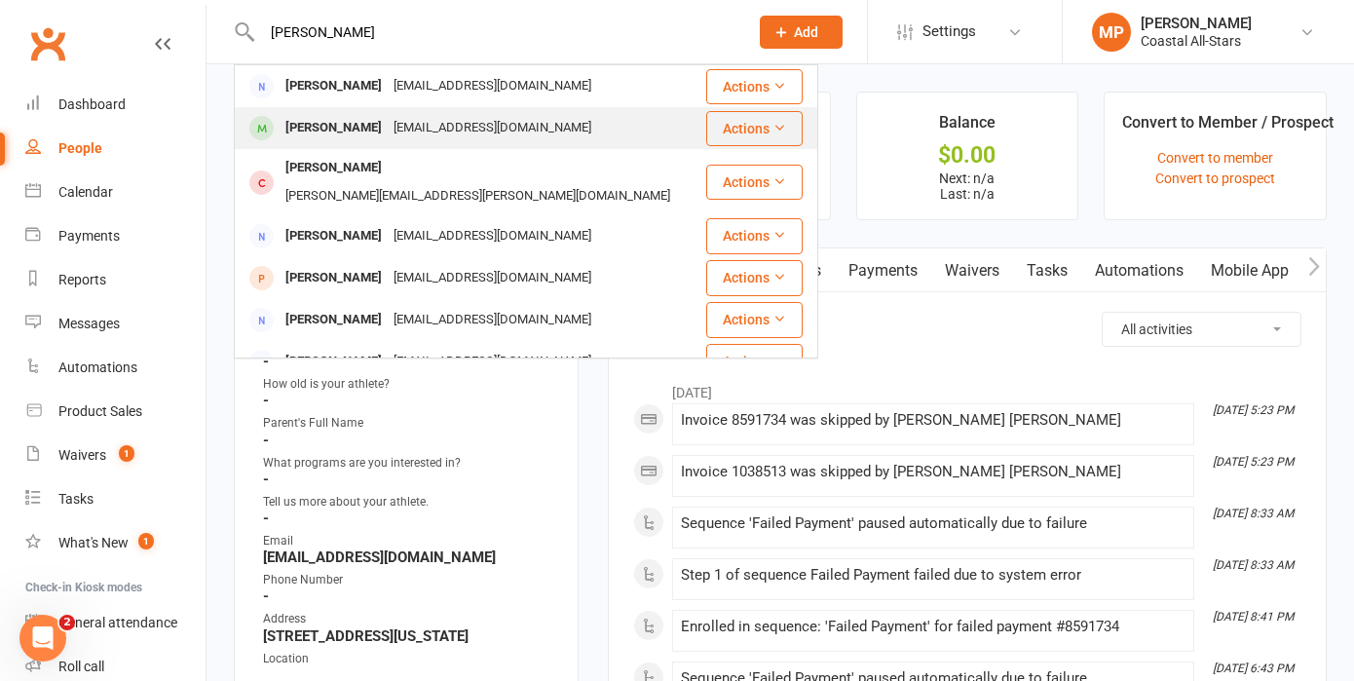
type input "ryan will"
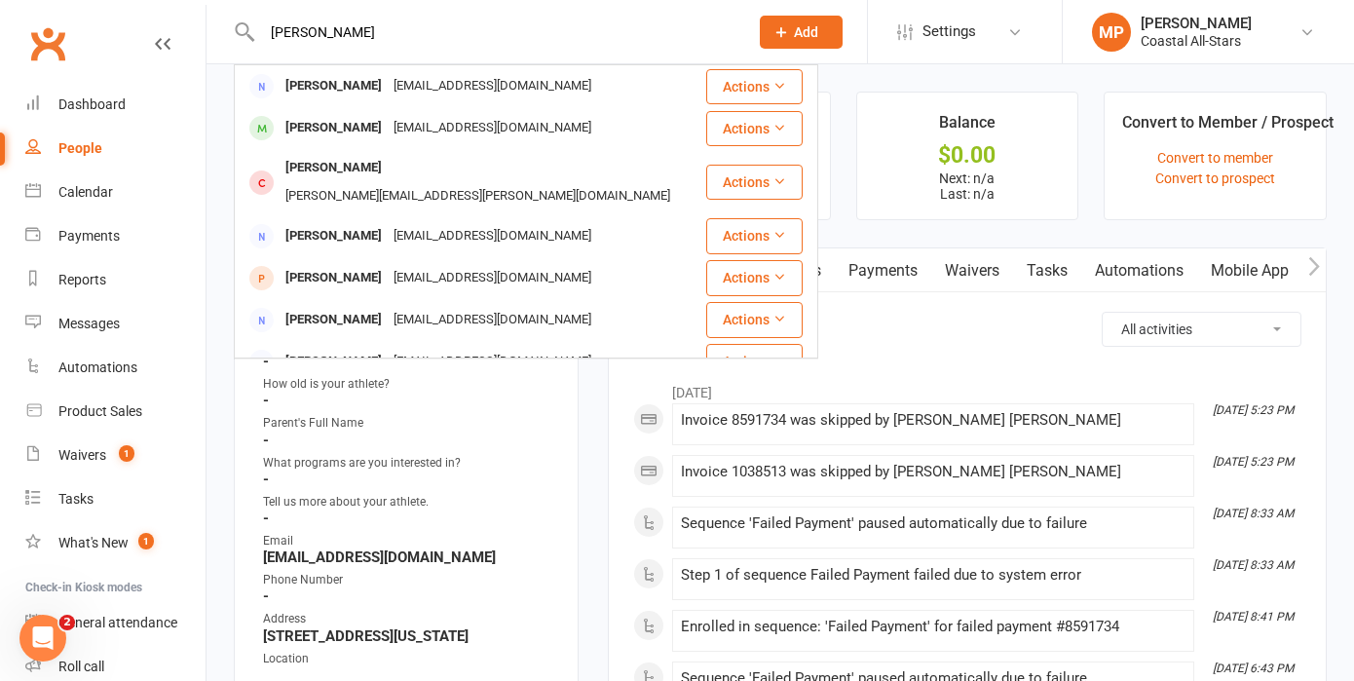
click at [367, 117] on div "Ryan Williams" at bounding box center [334, 128] width 108 height 28
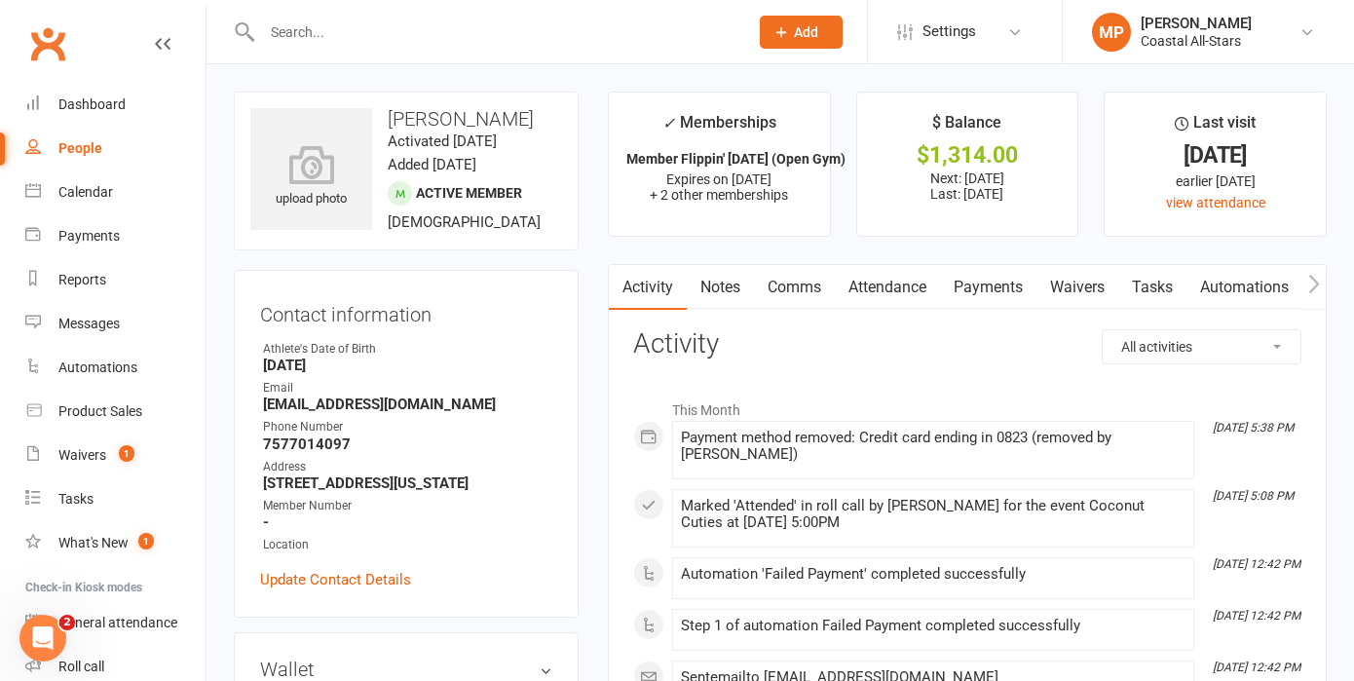
click at [986, 282] on link "Payments" at bounding box center [988, 287] width 96 height 45
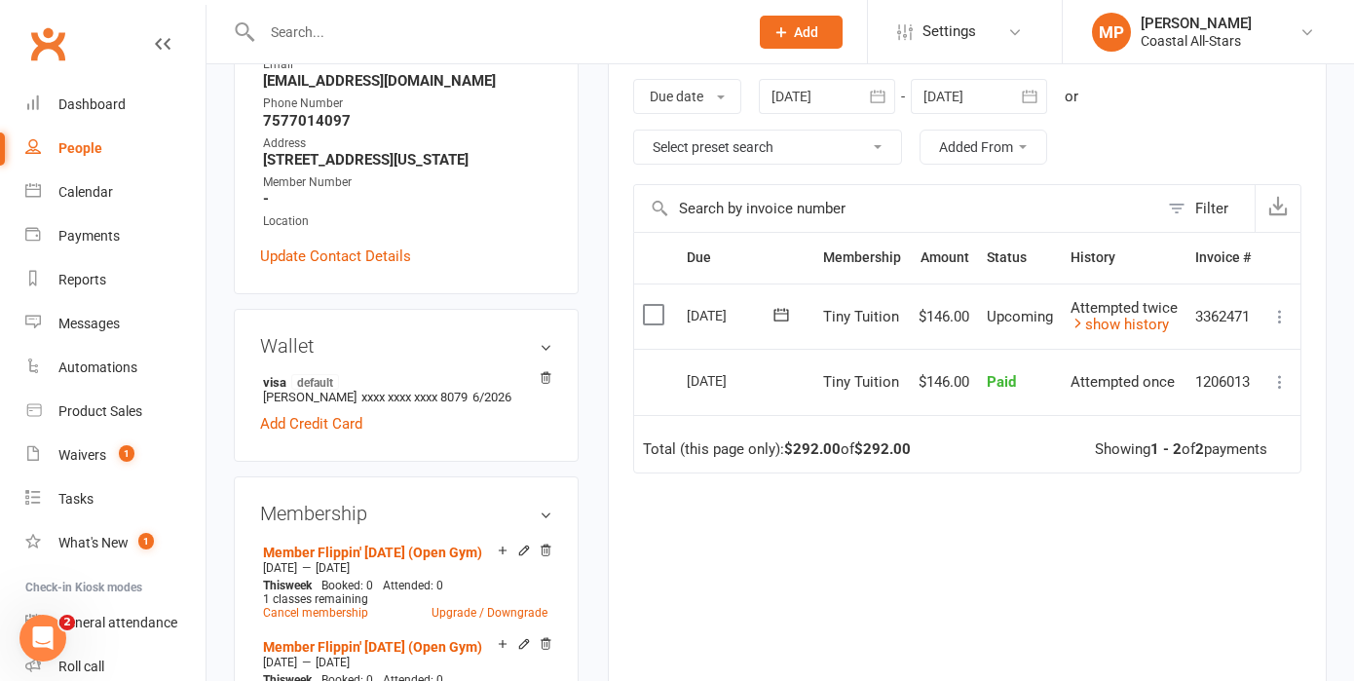
scroll to position [329, 0]
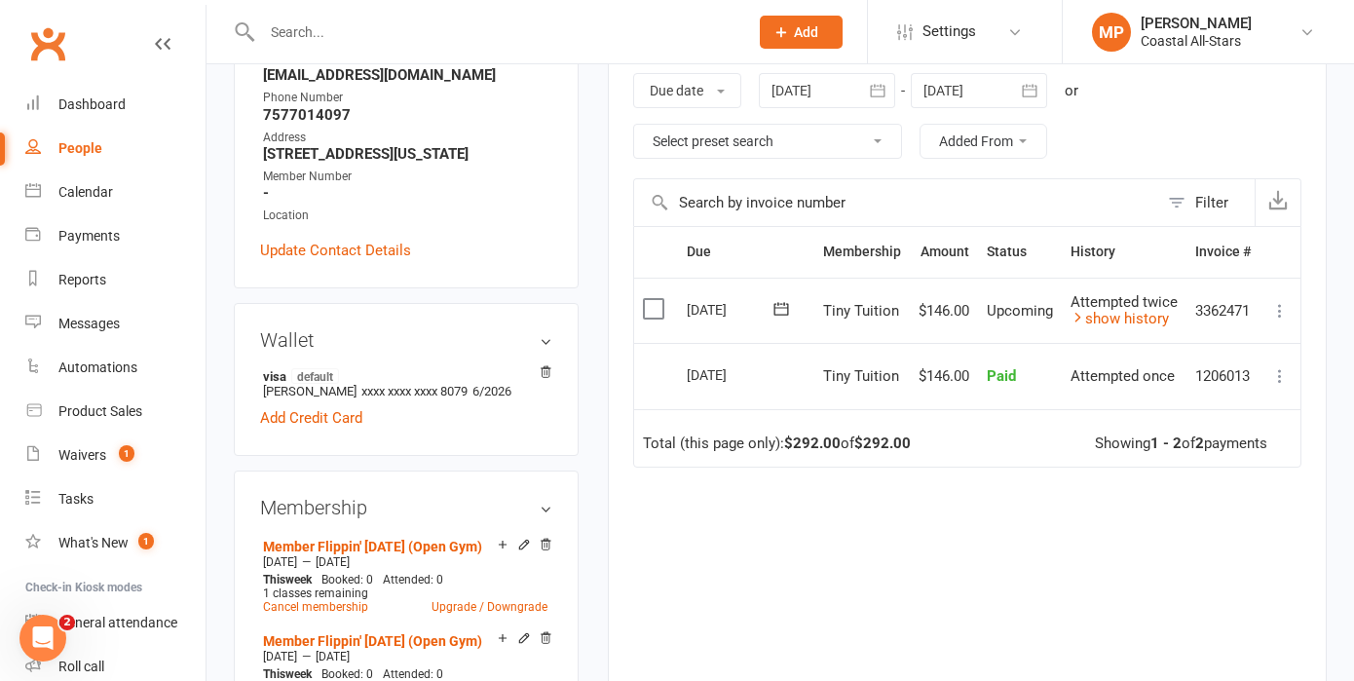
click at [873, 87] on icon "button" at bounding box center [877, 90] width 19 height 19
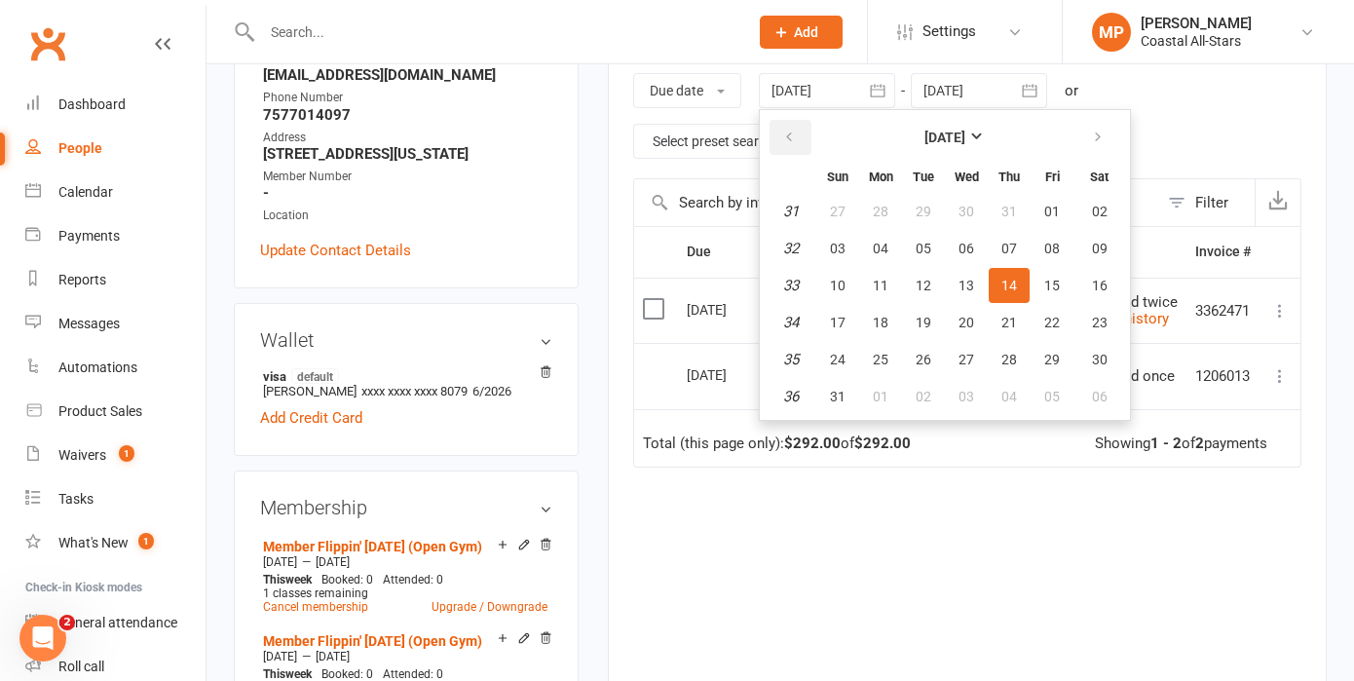
click at [789, 128] on button "button" at bounding box center [791, 137] width 42 height 35
click at [789, 127] on button "button" at bounding box center [791, 137] width 42 height 35
click at [835, 209] on span "01" at bounding box center [838, 212] width 16 height 16
type input "01 Jun 2025"
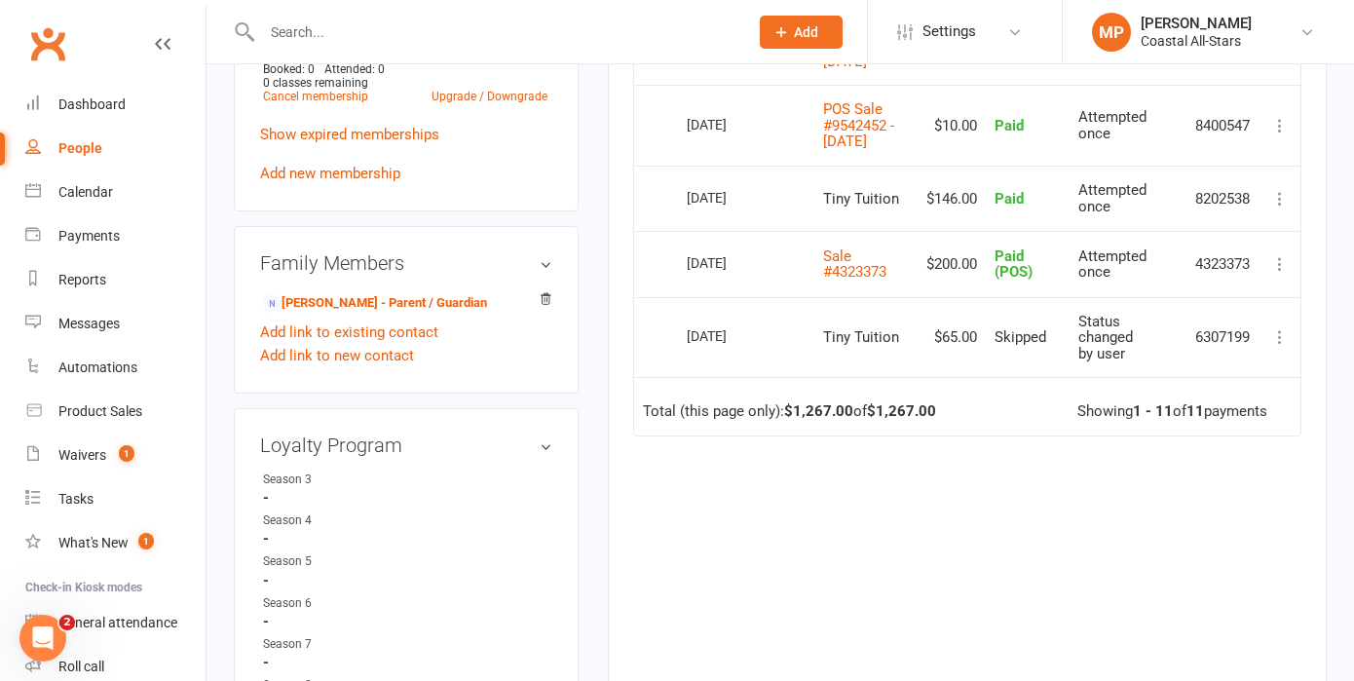
scroll to position [900, 0]
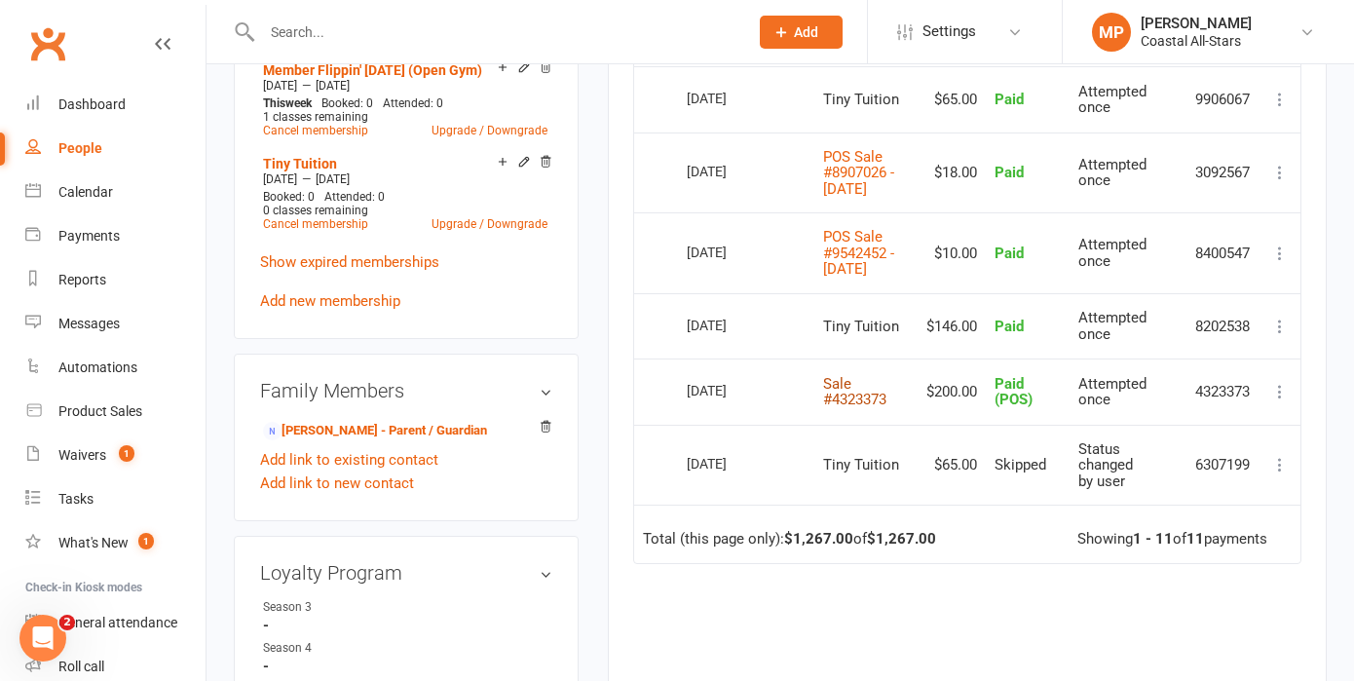
click at [850, 409] on link "Sale #4323373" at bounding box center [854, 392] width 63 height 34
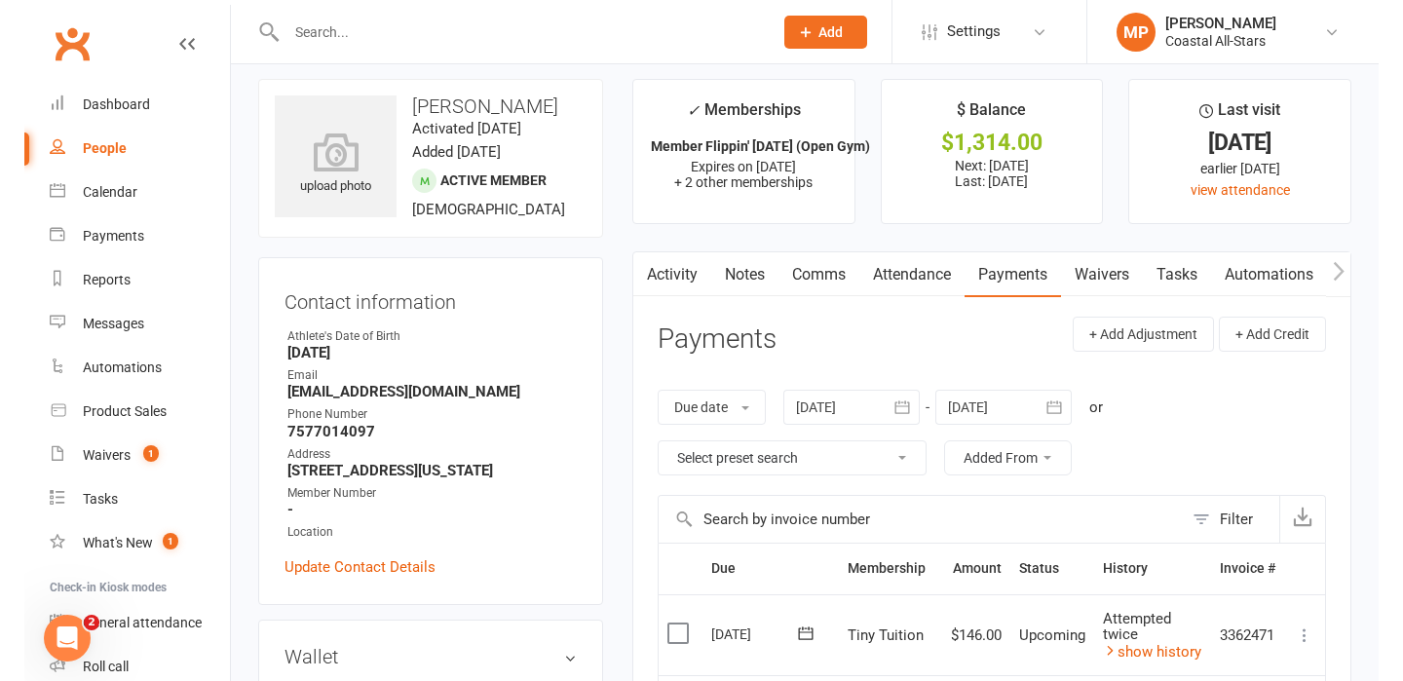
scroll to position [0, 0]
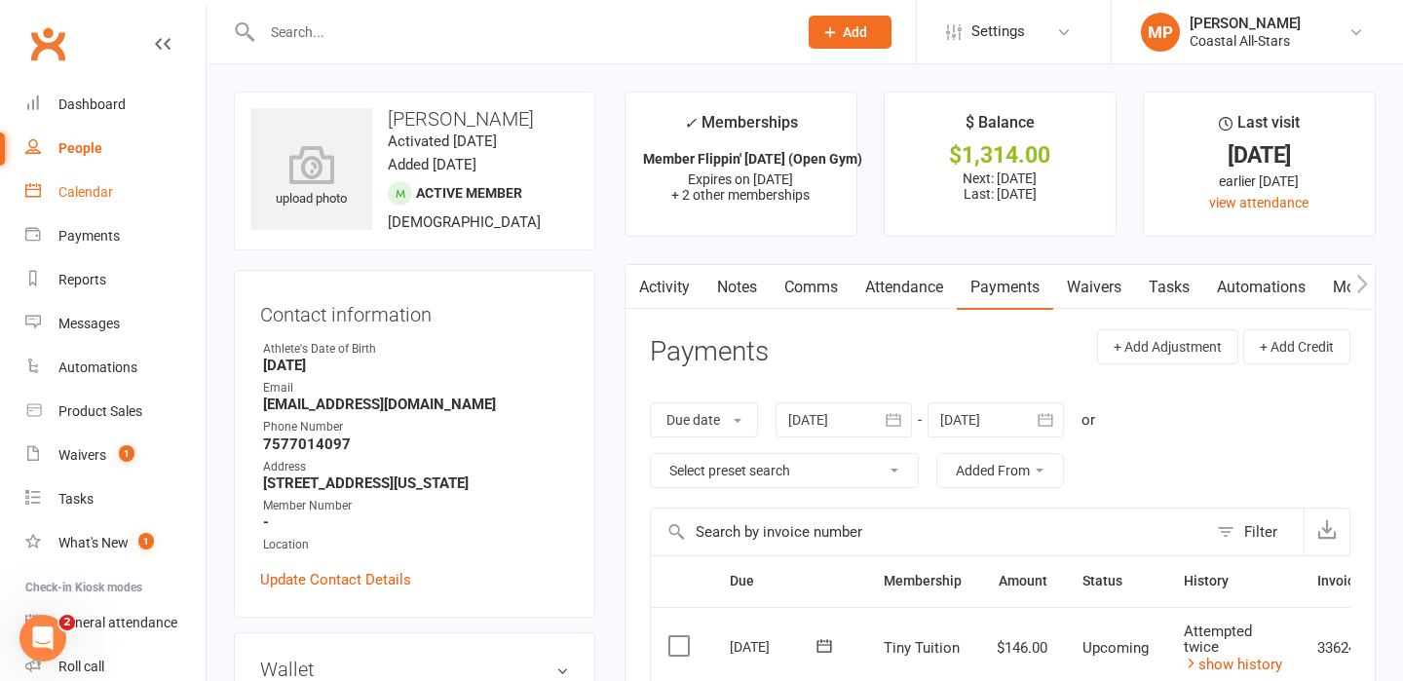
click at [102, 183] on link "Calendar" at bounding box center [115, 193] width 180 height 44
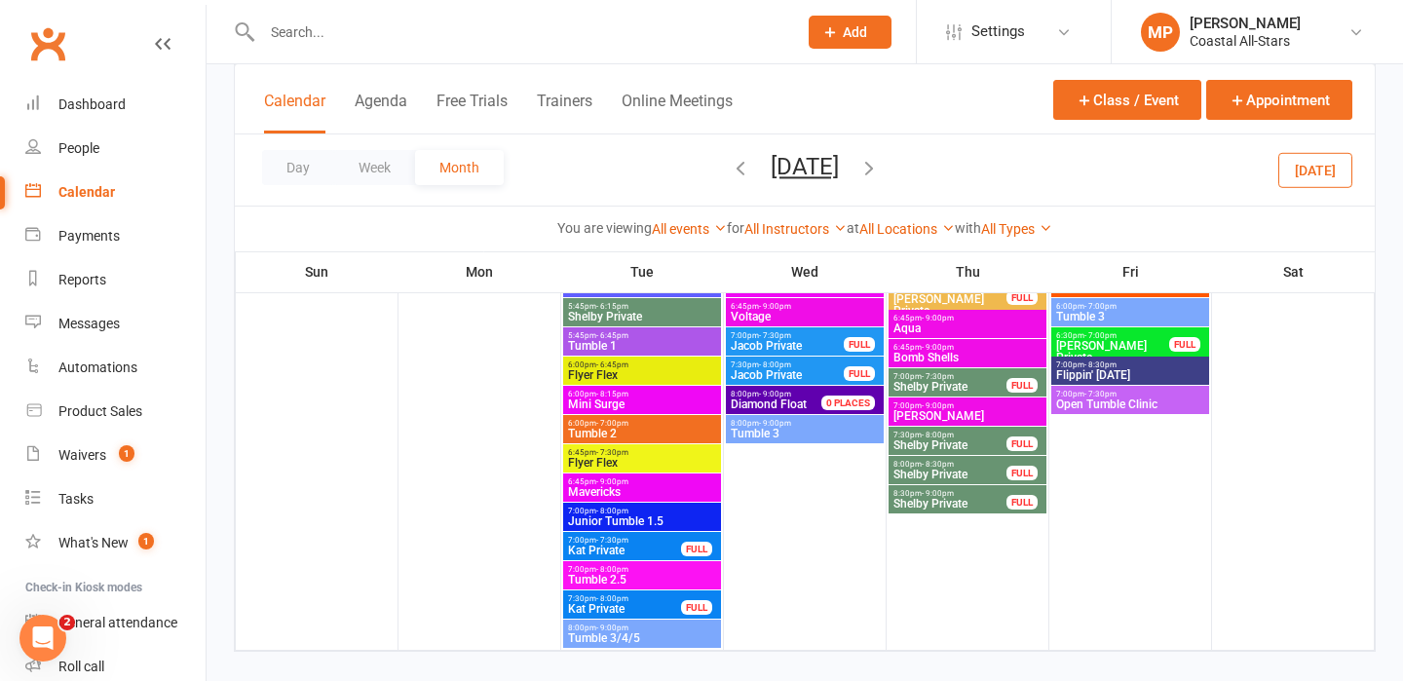
scroll to position [4496, 0]
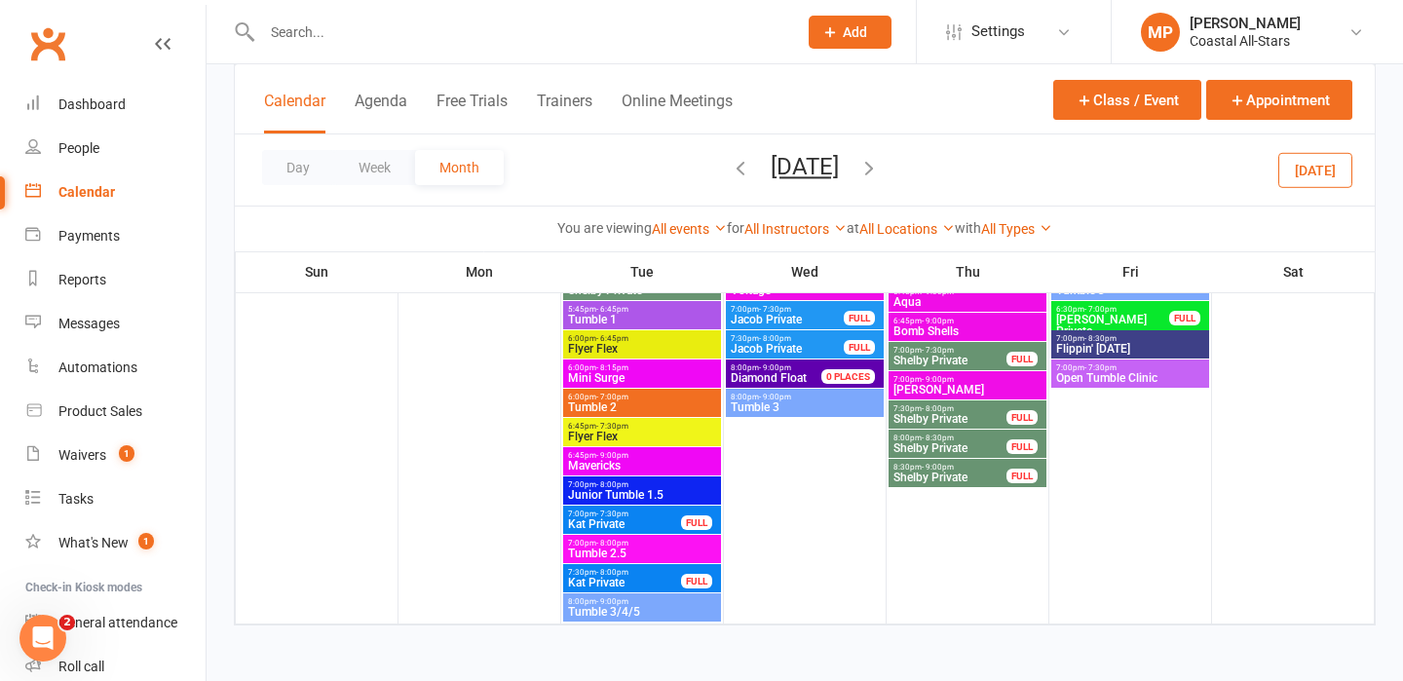
click at [880, 166] on icon "button" at bounding box center [868, 167] width 21 height 21
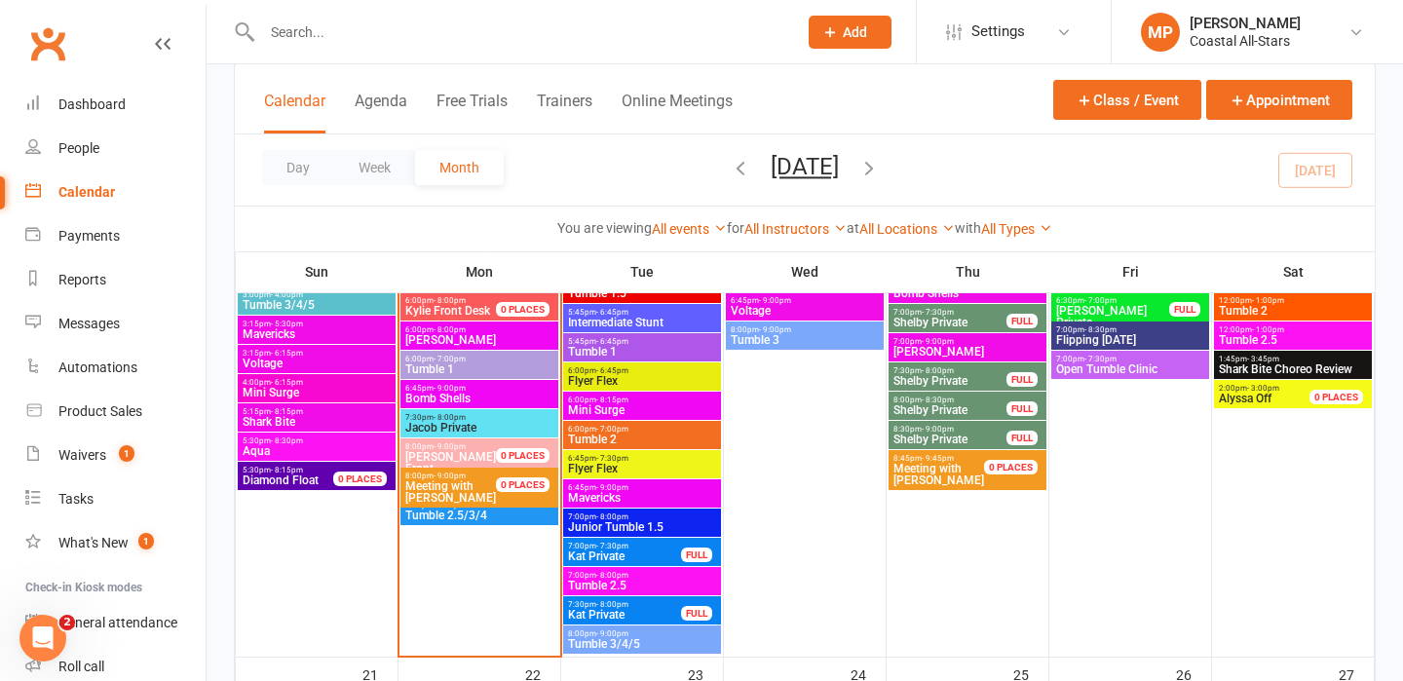
scroll to position [1906, 0]
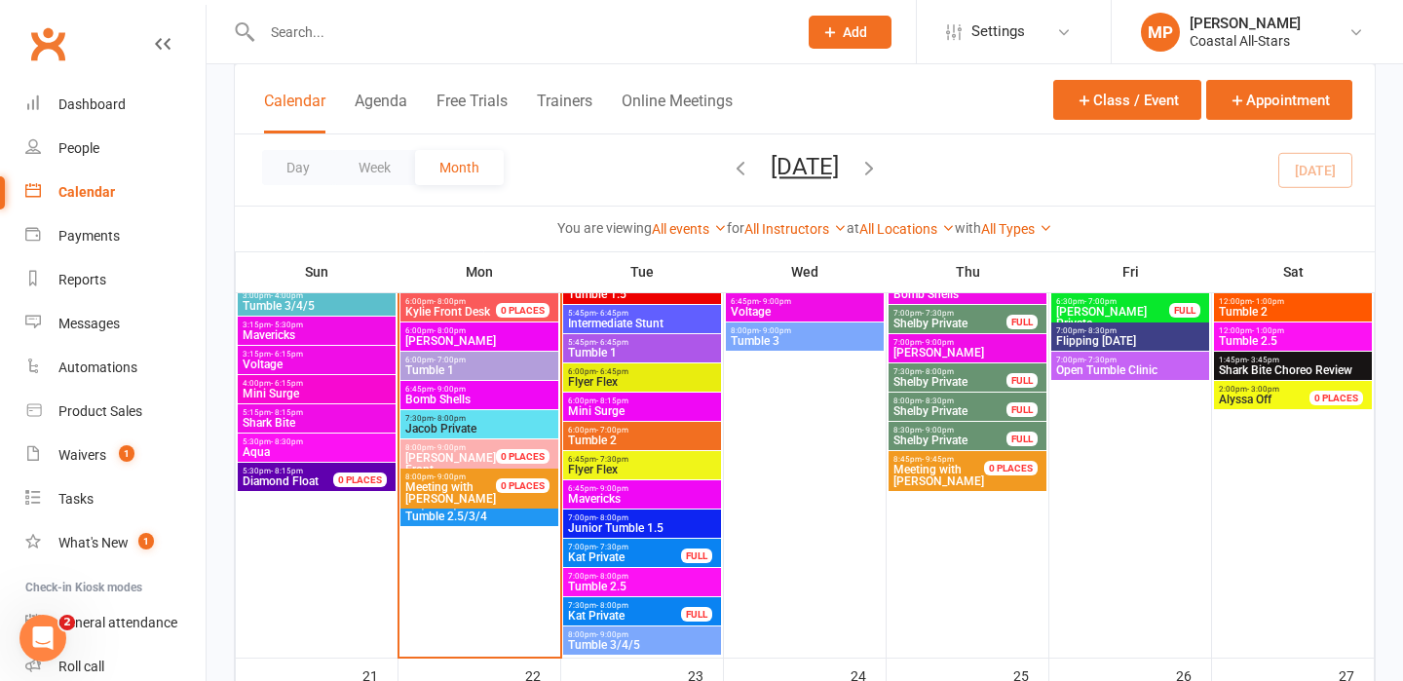
click at [458, 519] on span "Tumble 2.5/3/4" at bounding box center [479, 517] width 150 height 12
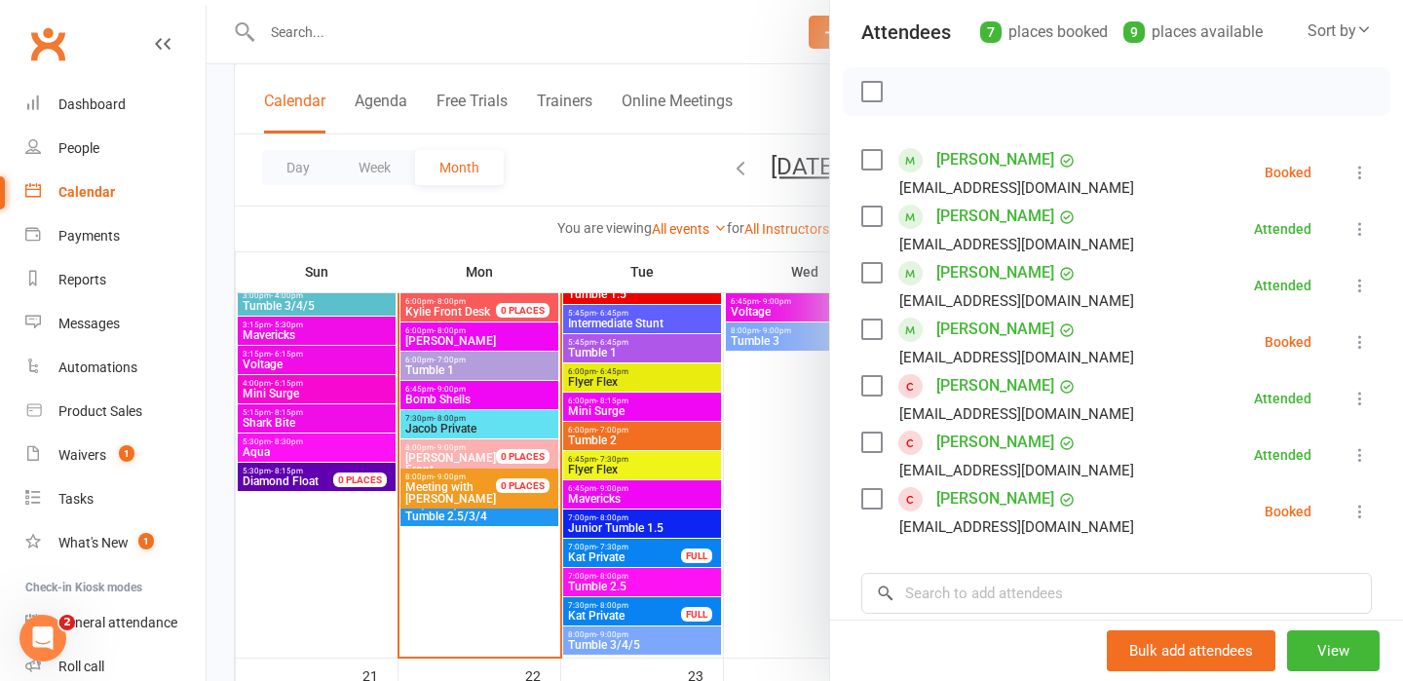
scroll to position [249, 0]
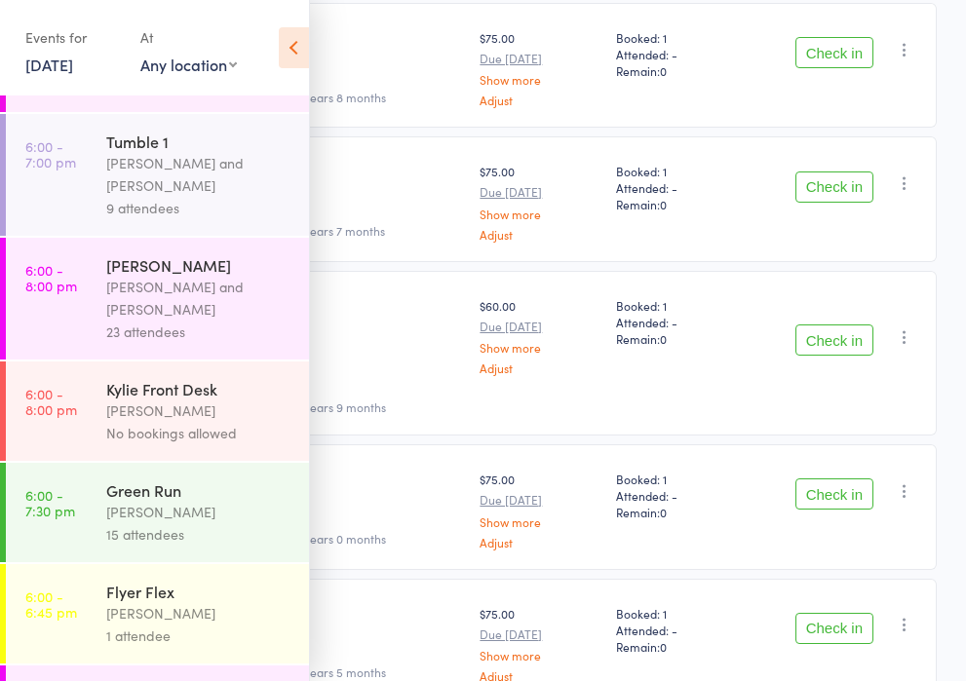
scroll to position [1050, 0]
click at [107, 500] on div "Brianna Cole" at bounding box center [199, 511] width 186 height 22
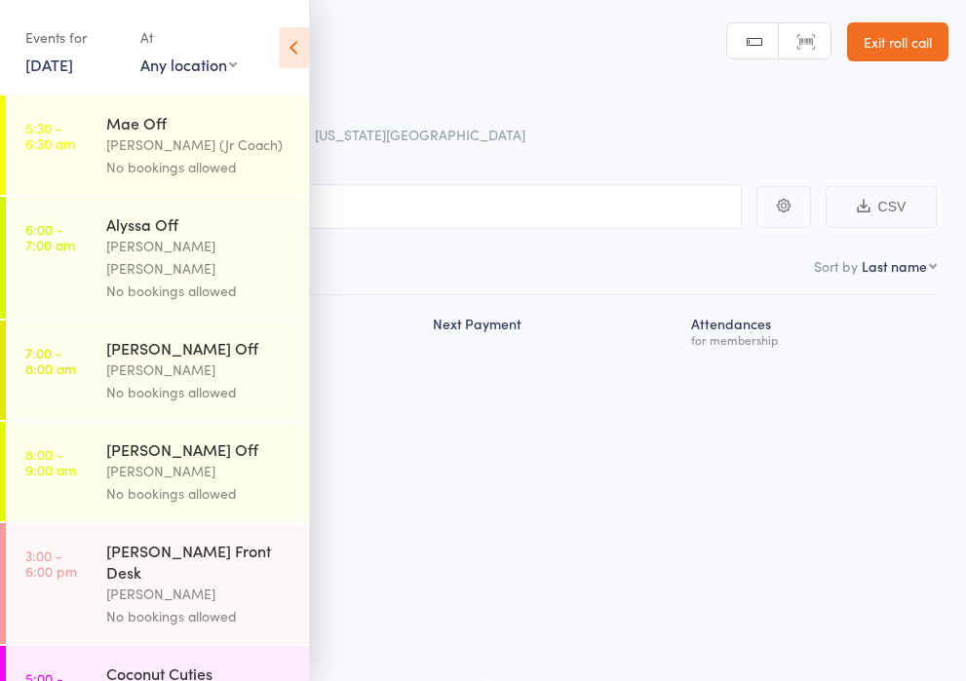
scroll to position [1, 0]
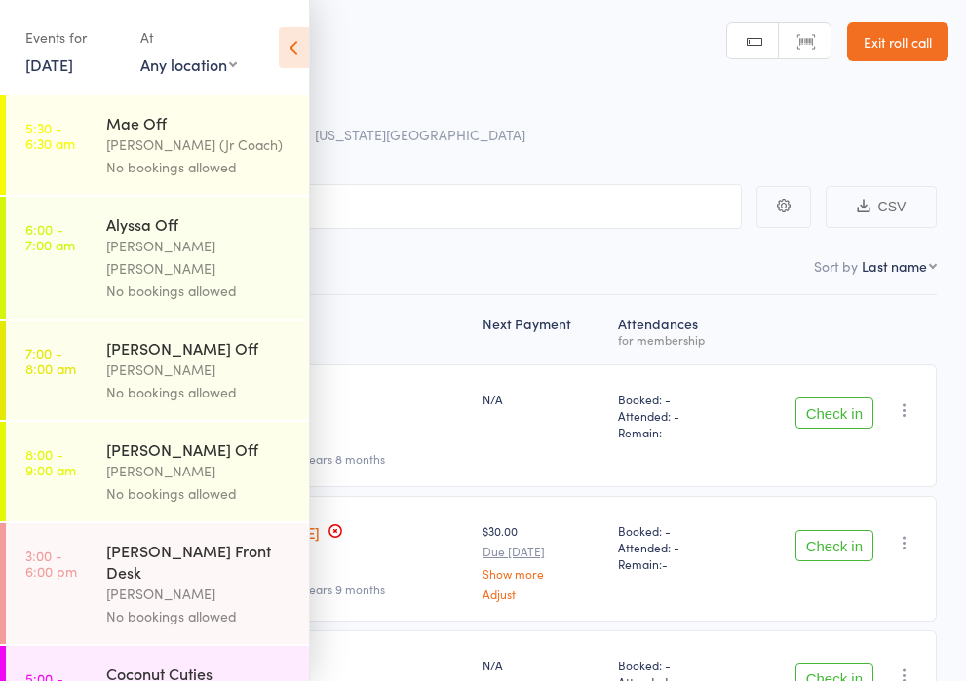
click at [294, 40] on icon at bounding box center [294, 47] width 30 height 41
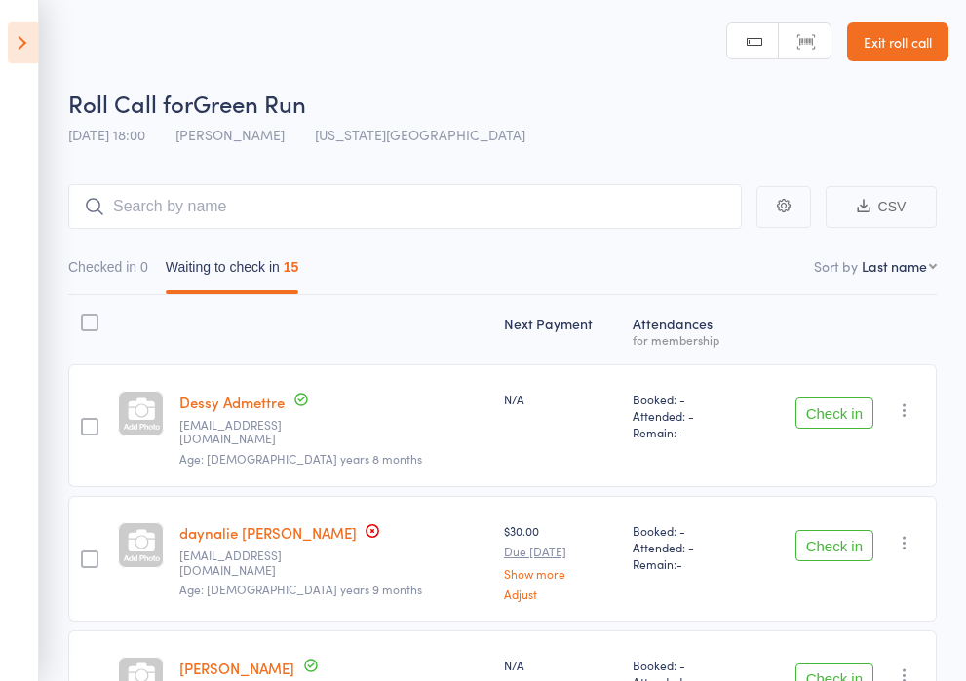
click at [19, 45] on icon at bounding box center [23, 42] width 30 height 41
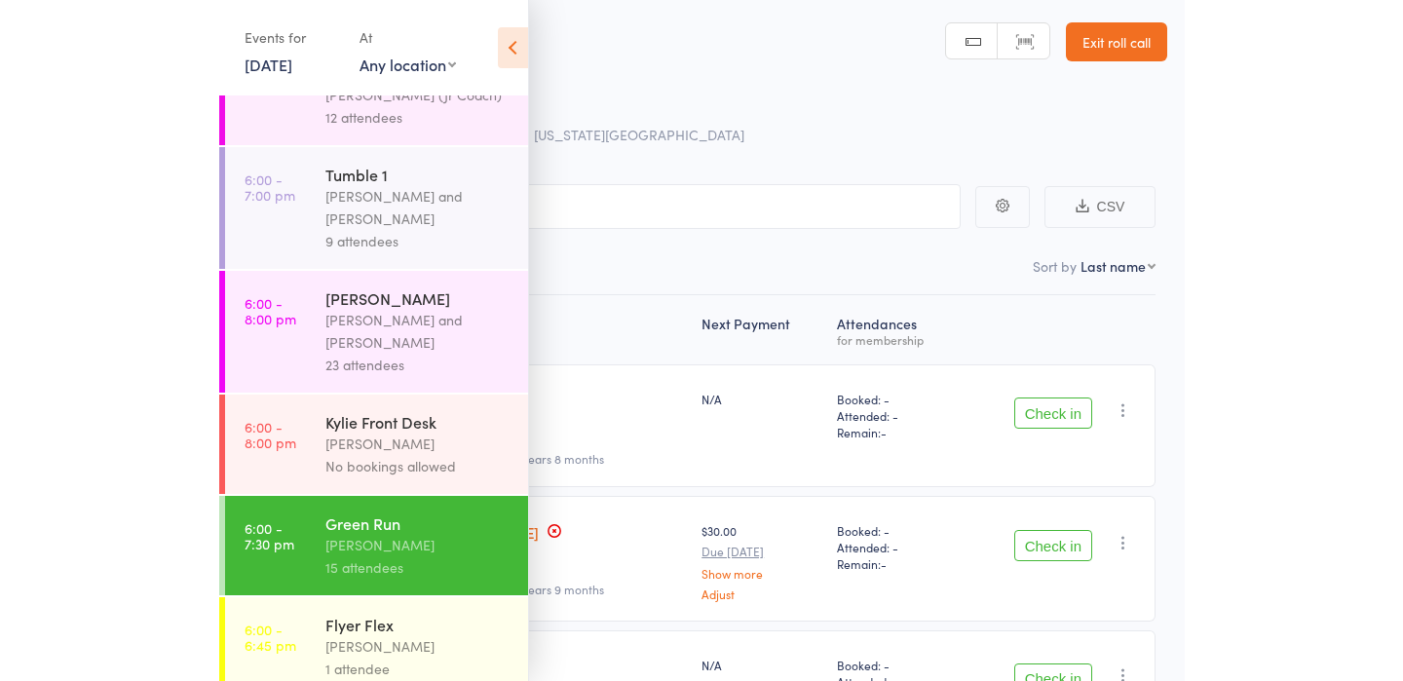
scroll to position [1015, 0]
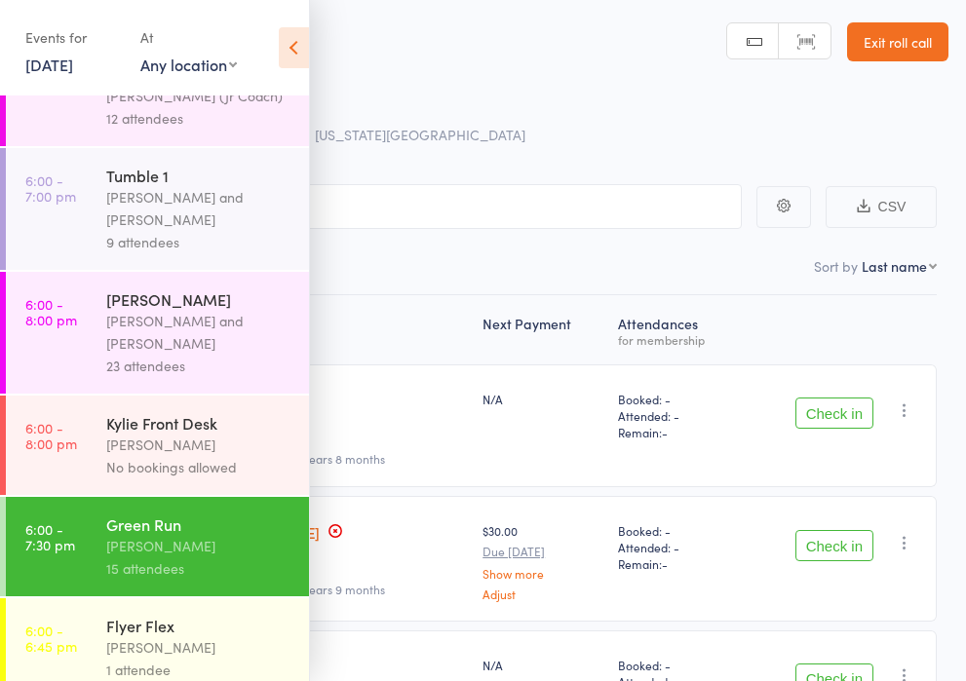
click at [294, 45] on icon at bounding box center [294, 47] width 30 height 41
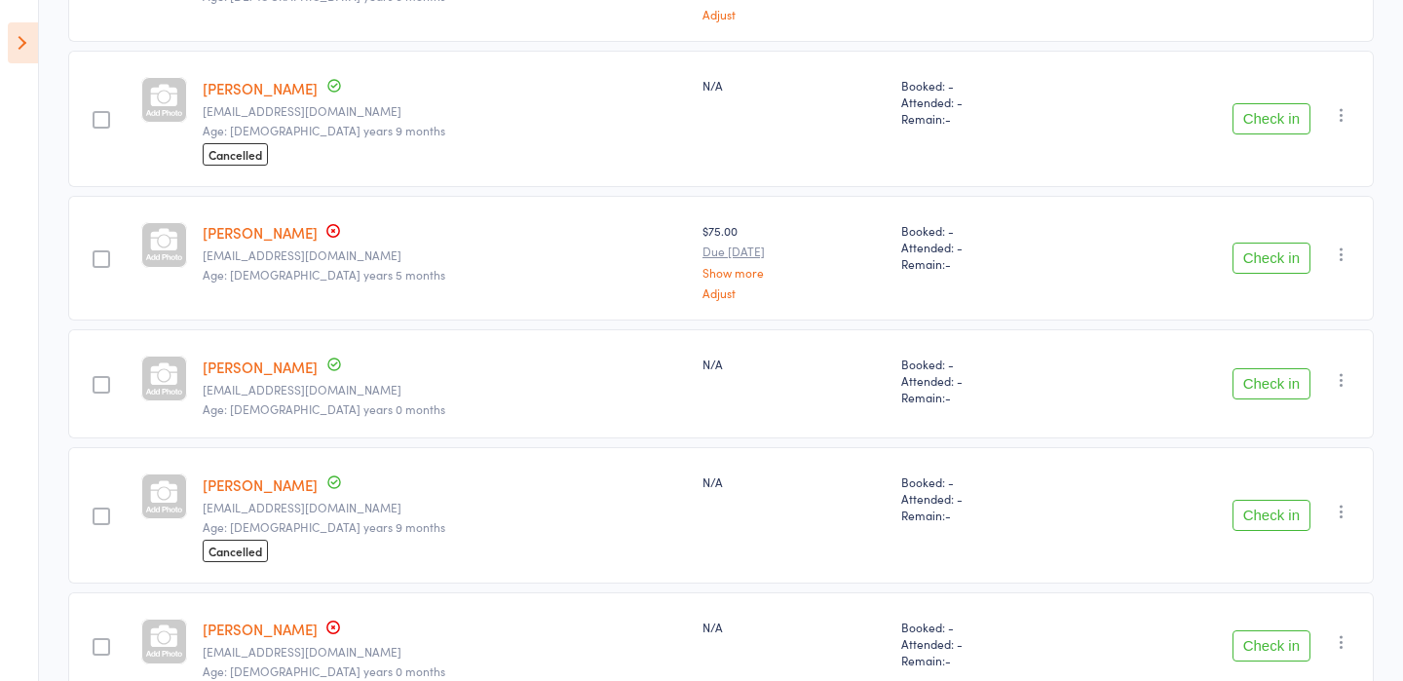
scroll to position [1598, 0]
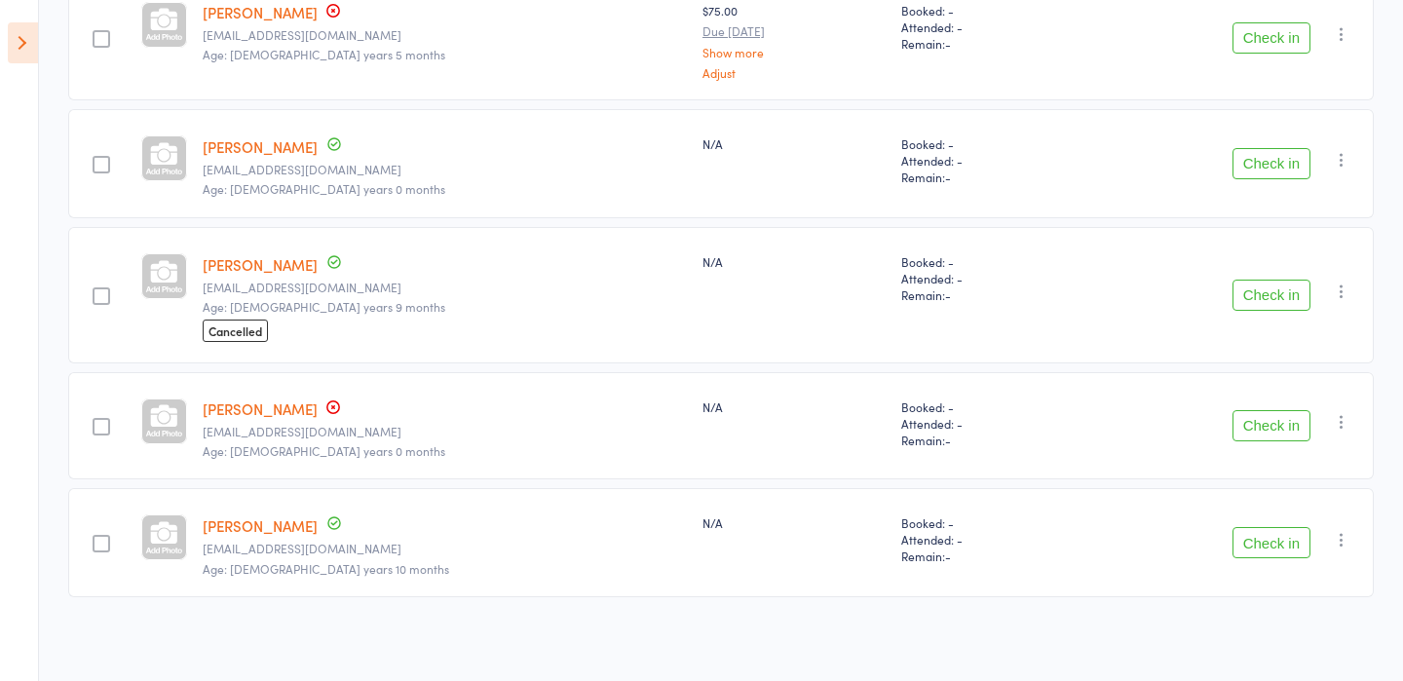
click at [965, 545] on button "Check in" at bounding box center [1272, 542] width 78 height 31
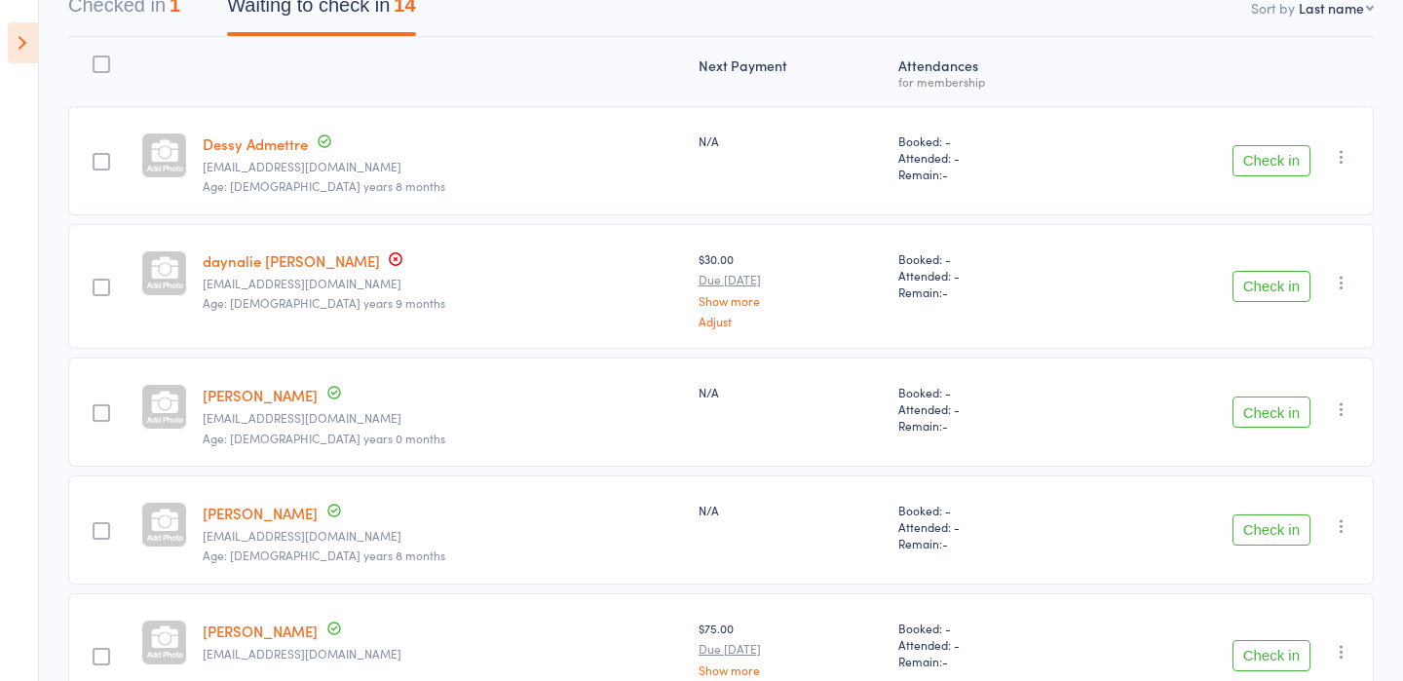
scroll to position [215, 0]
click at [965, 289] on button "Check in" at bounding box center [1272, 287] width 78 height 31
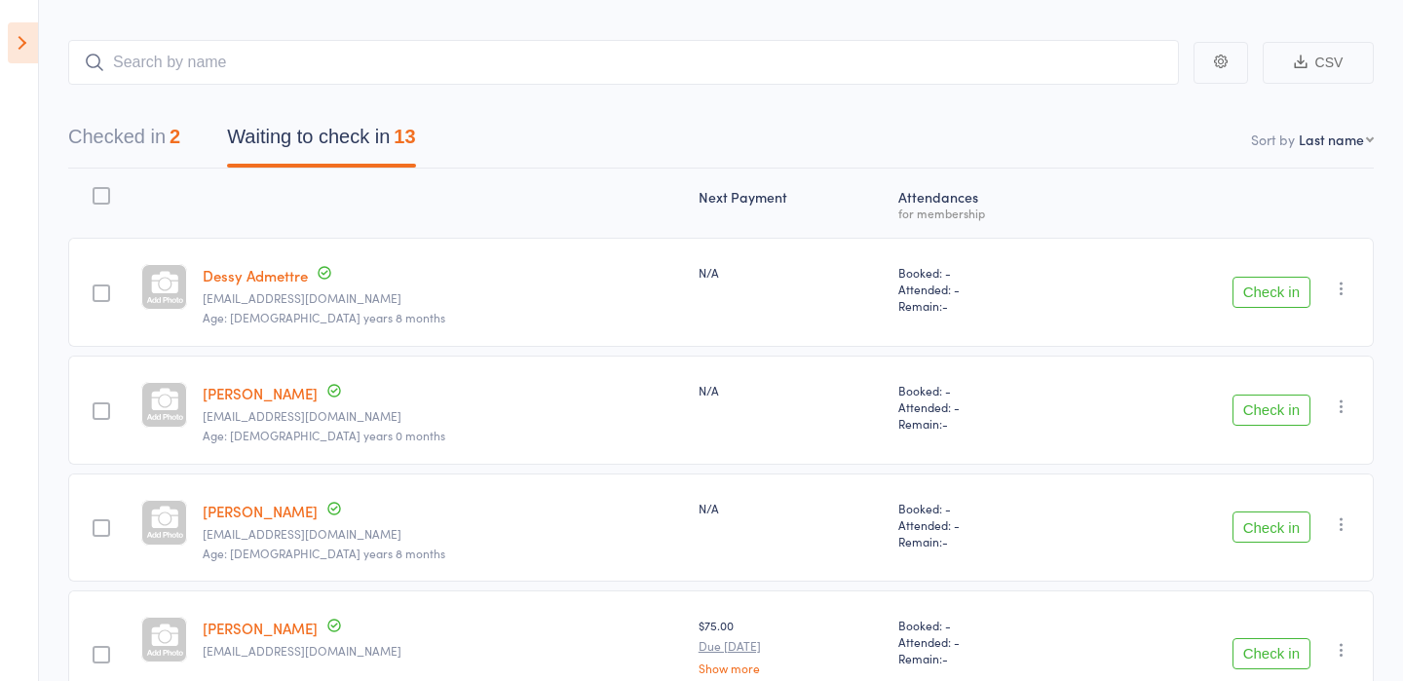
scroll to position [87, 0]
click at [965, 280] on button "Check in" at bounding box center [1272, 290] width 78 height 31
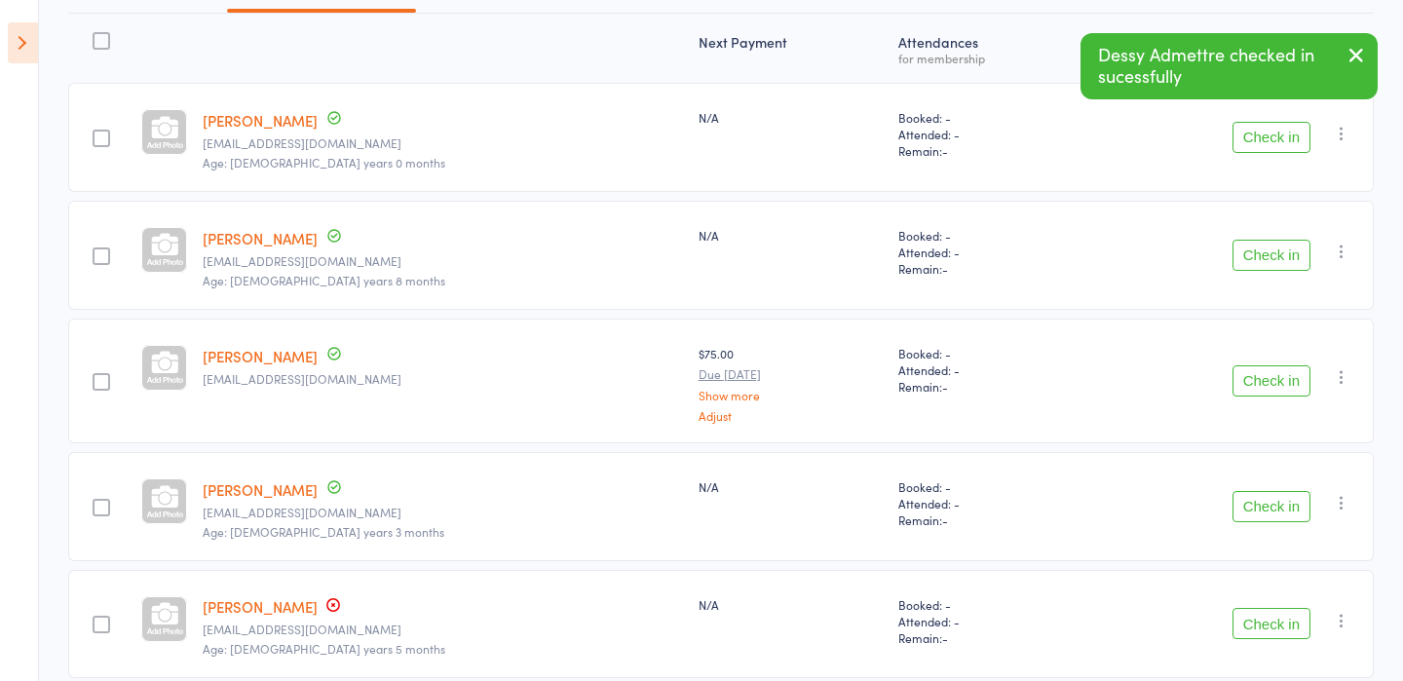
scroll to position [250, 0]
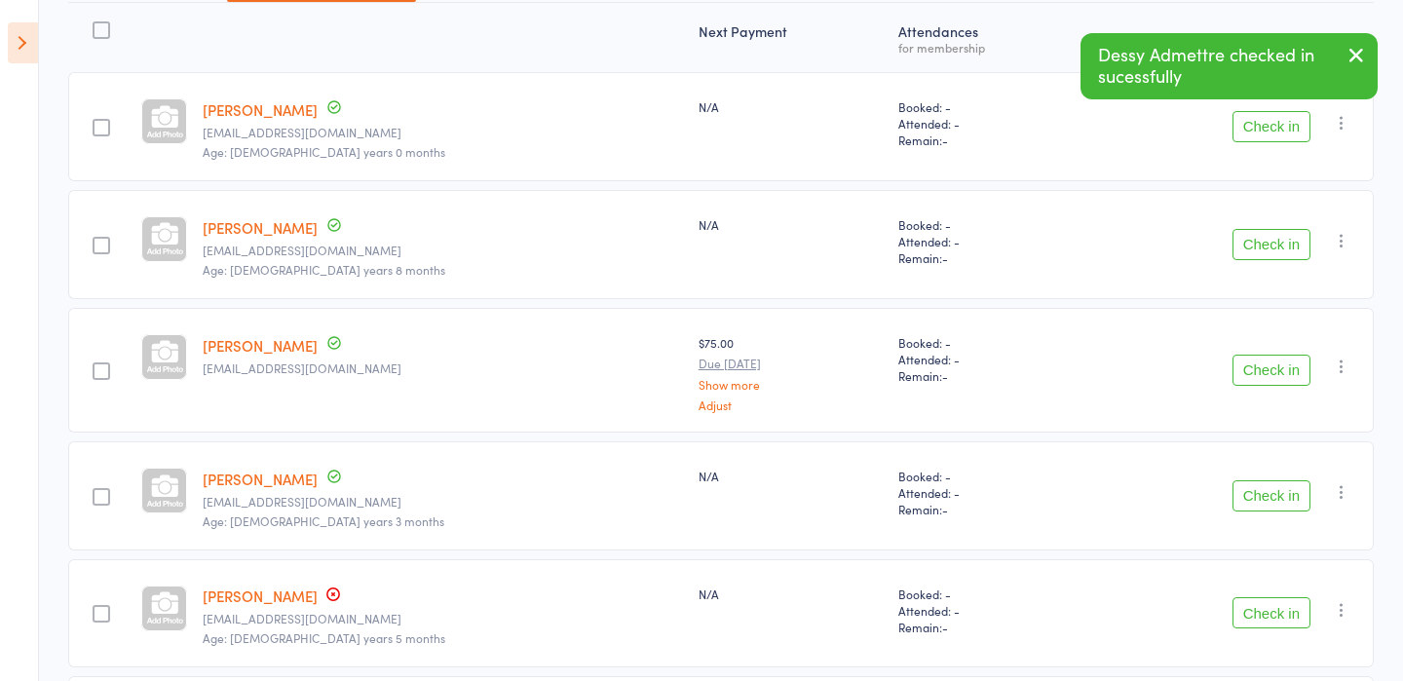
click at [965, 369] on button "Check in" at bounding box center [1272, 370] width 78 height 31
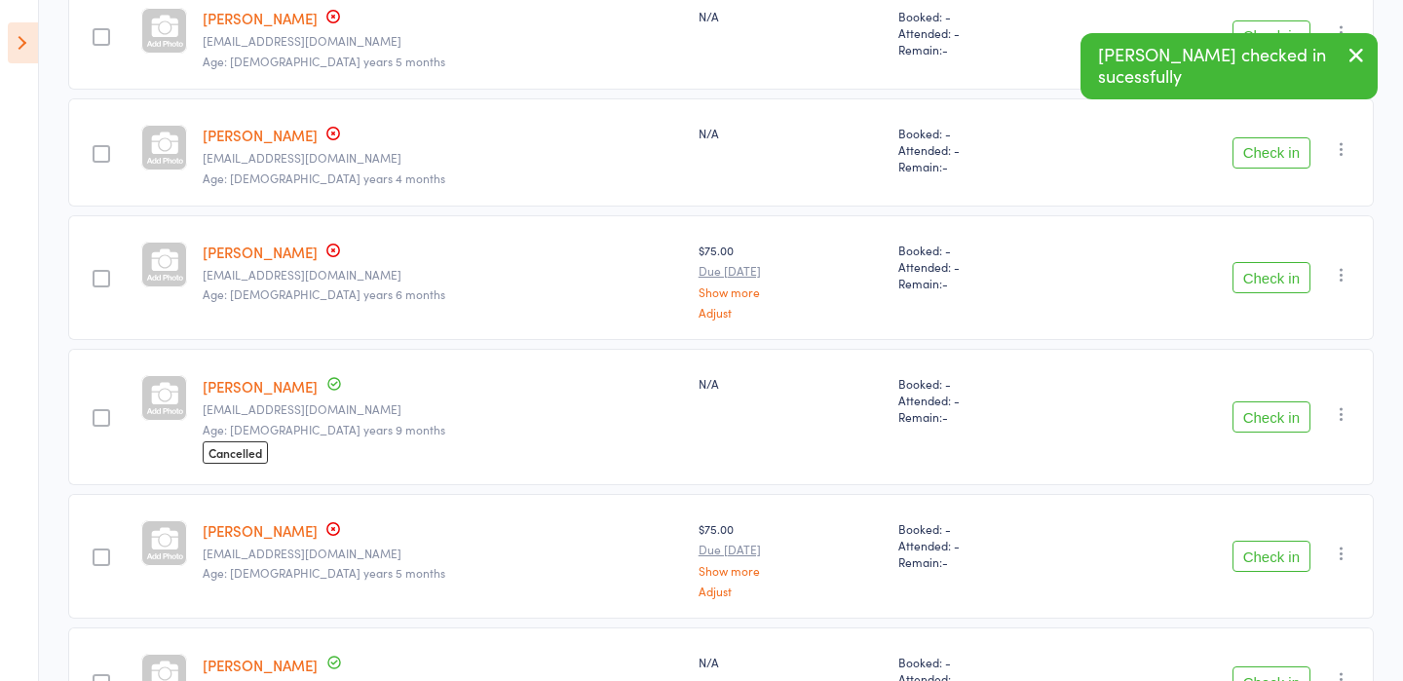
scroll to position [736, 0]
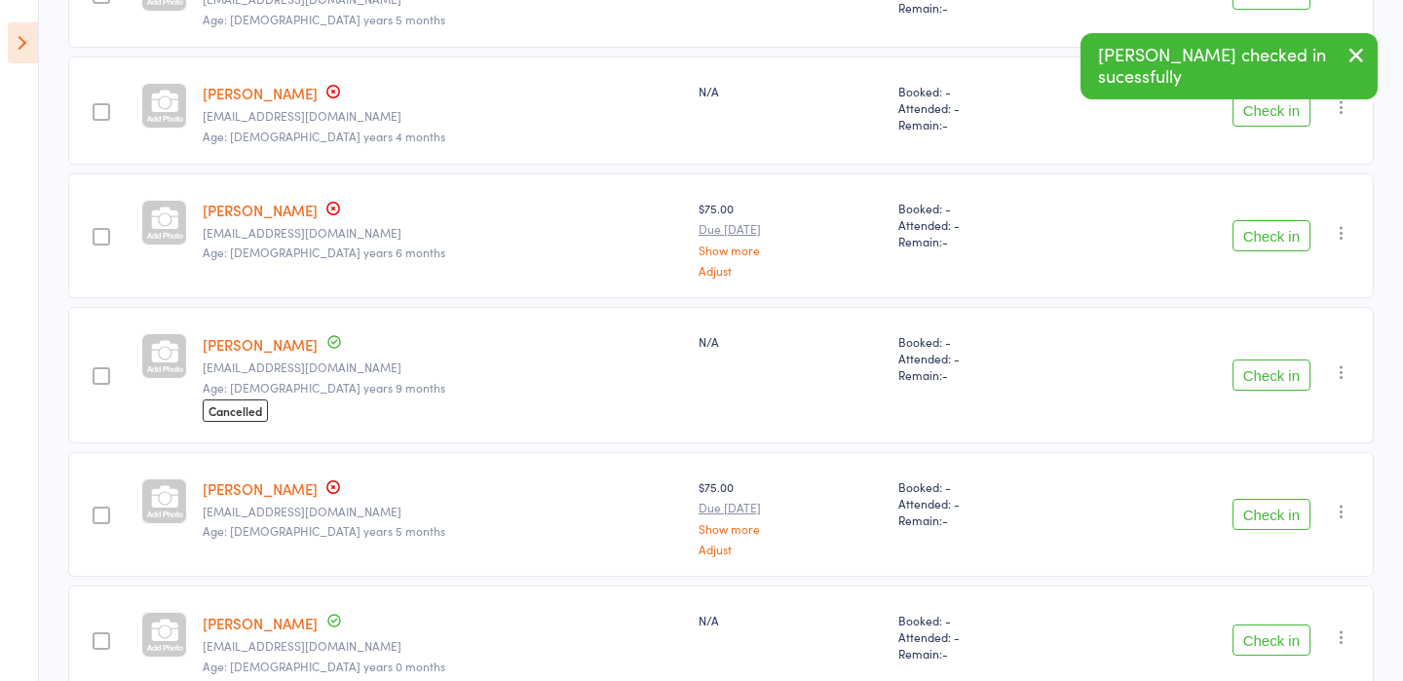
click at [965, 371] on button "Check in" at bounding box center [1272, 375] width 78 height 31
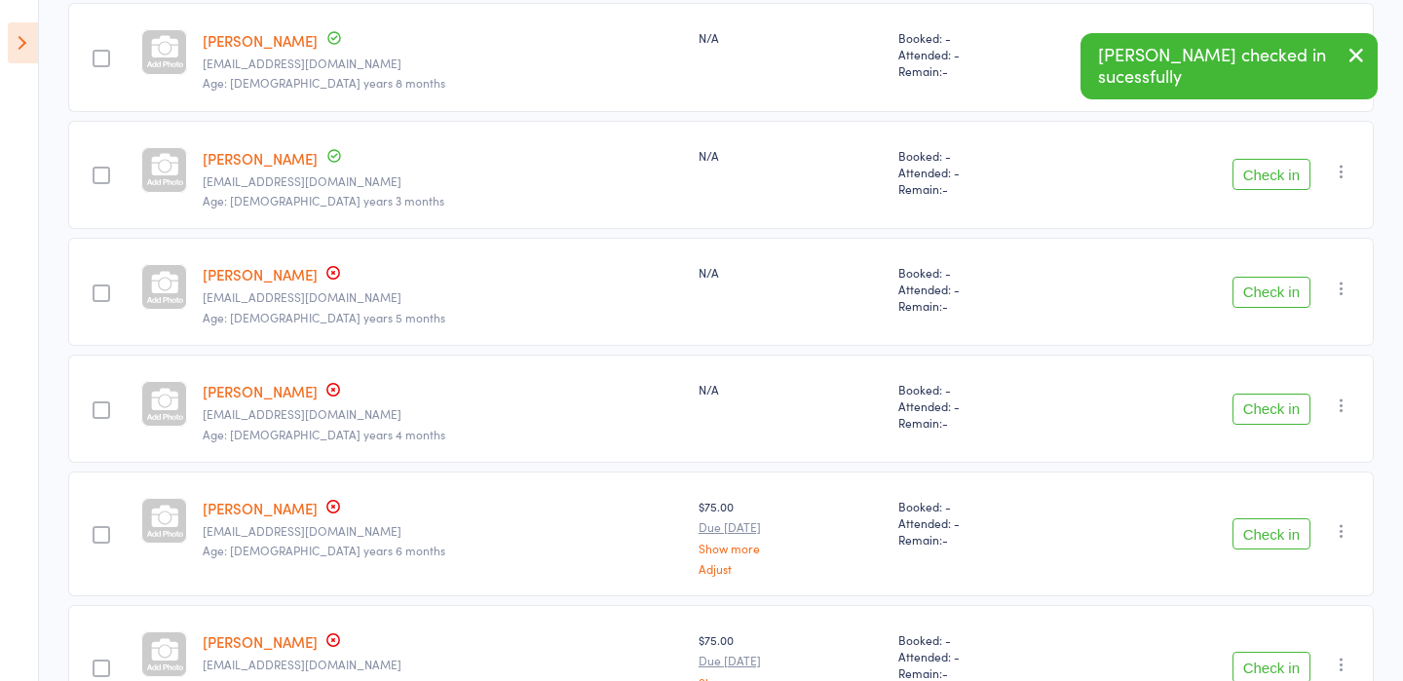
scroll to position [435, 0]
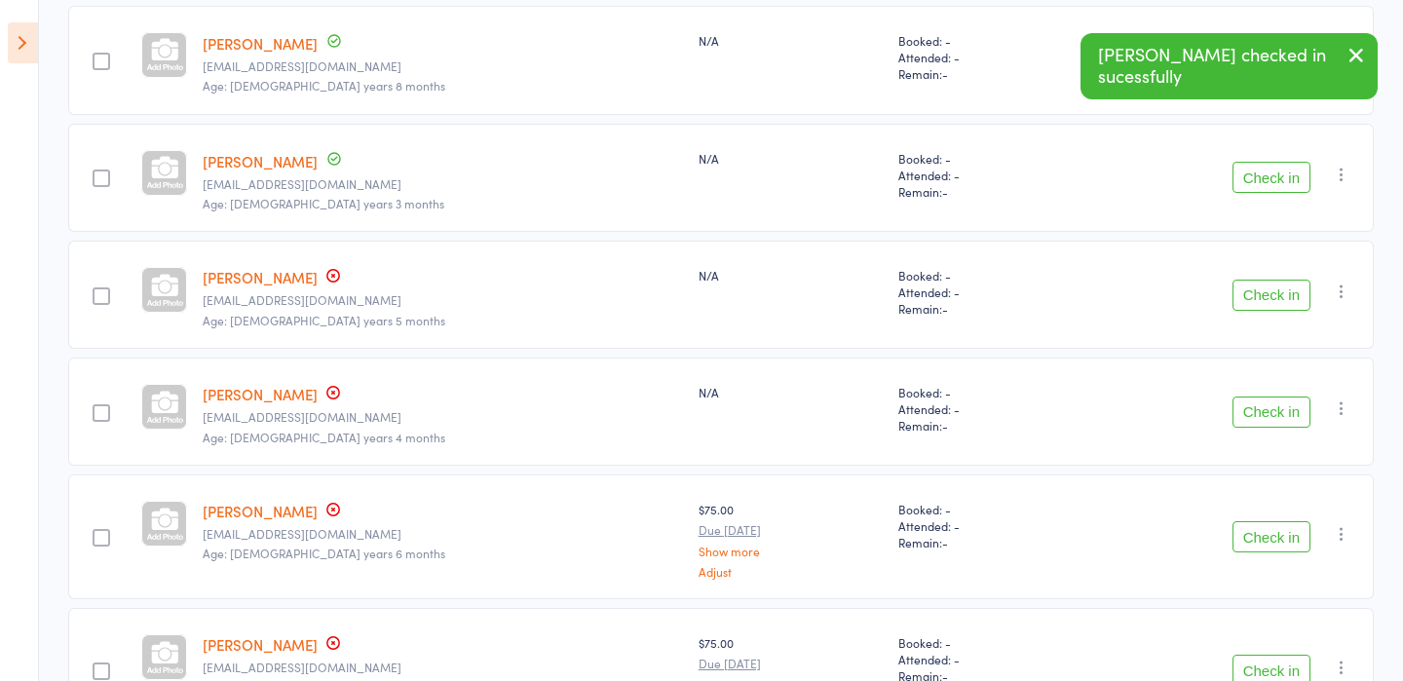
click at [965, 289] on button "Check in" at bounding box center [1272, 295] width 78 height 31
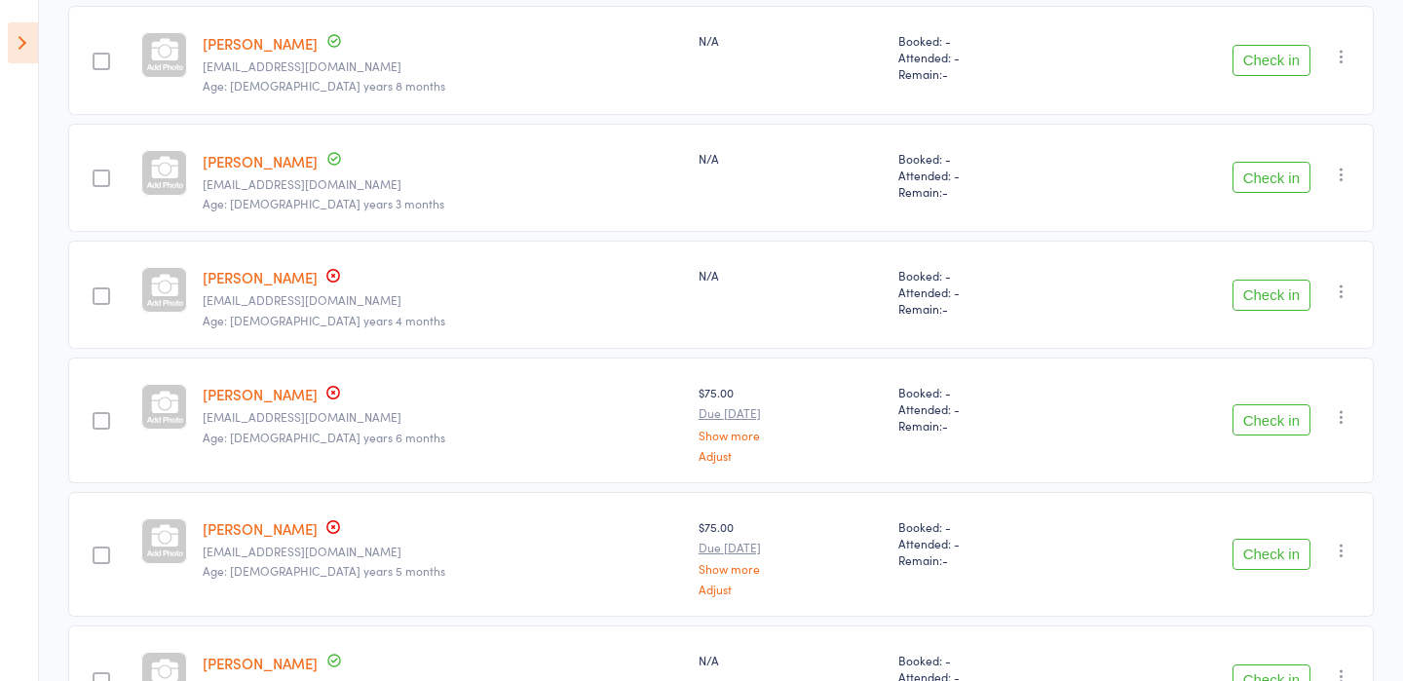
click at [965, 290] on button "Check in" at bounding box center [1272, 295] width 78 height 31
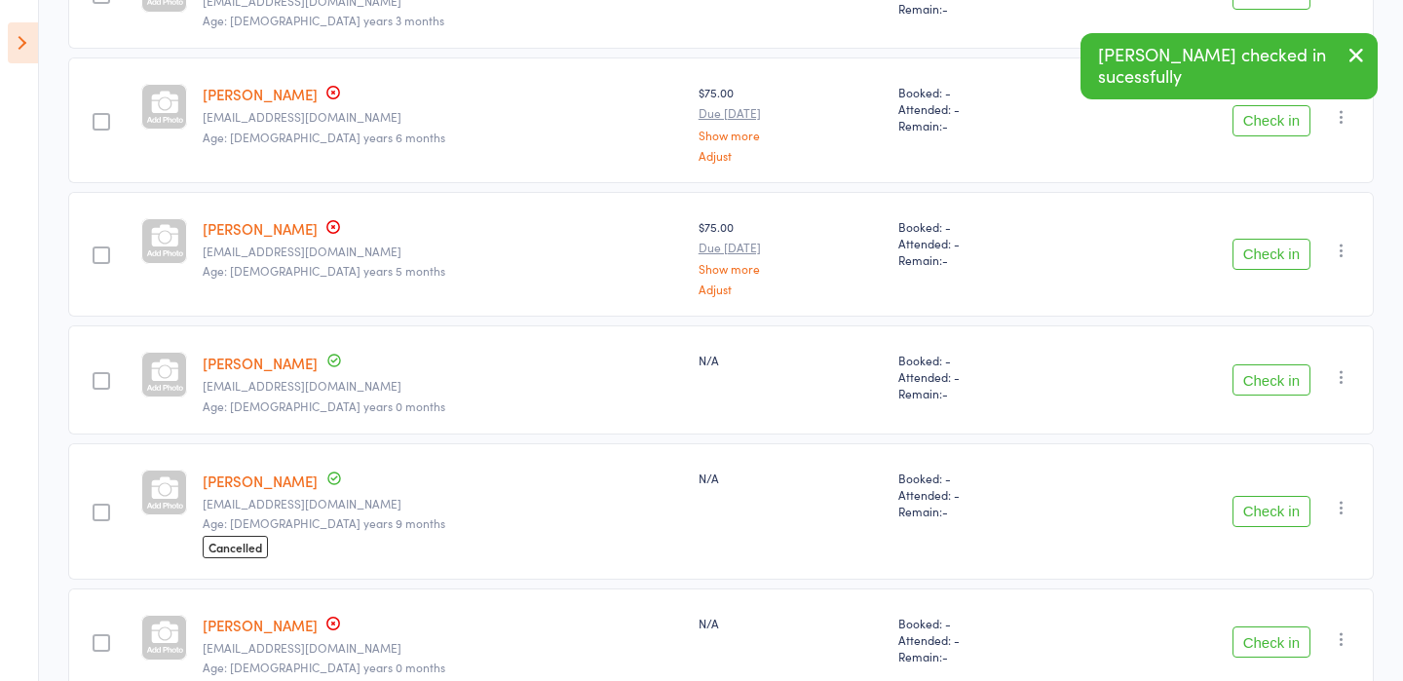
scroll to position [627, 0]
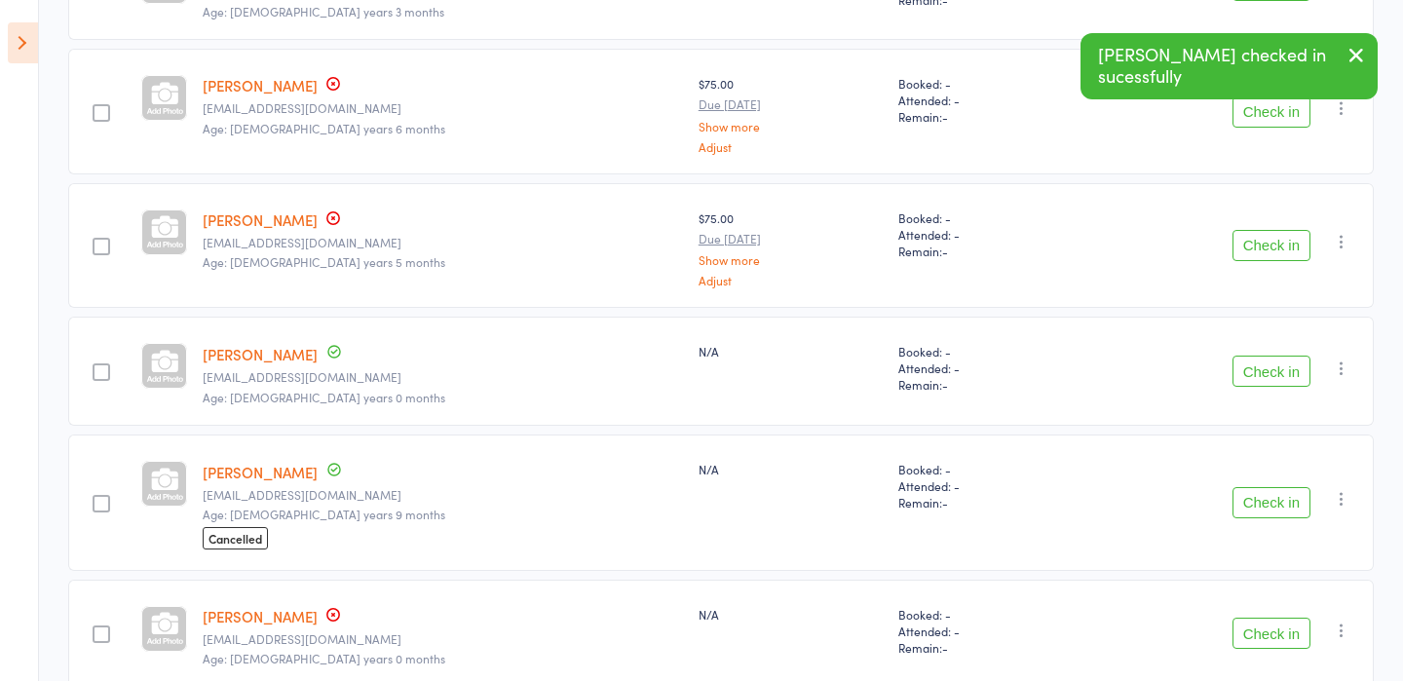
click at [965, 373] on button "Check in" at bounding box center [1272, 371] width 78 height 31
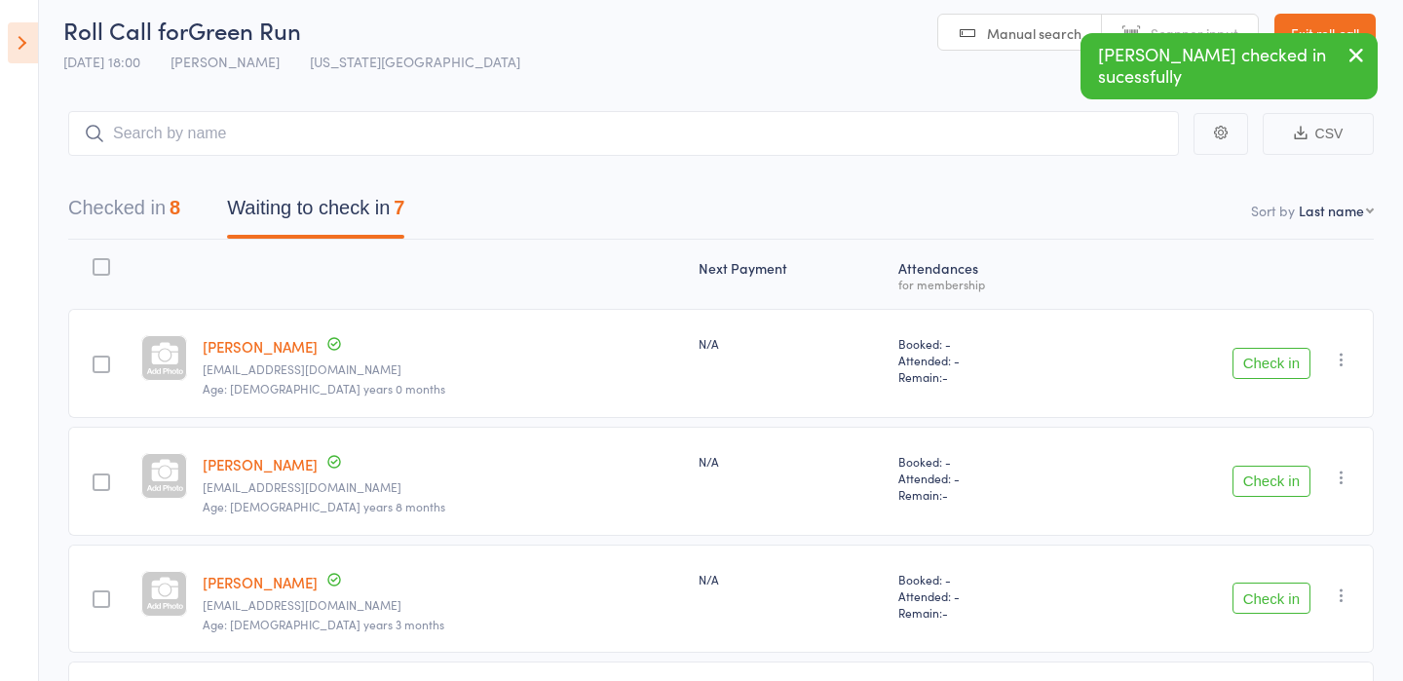
scroll to position [0, 0]
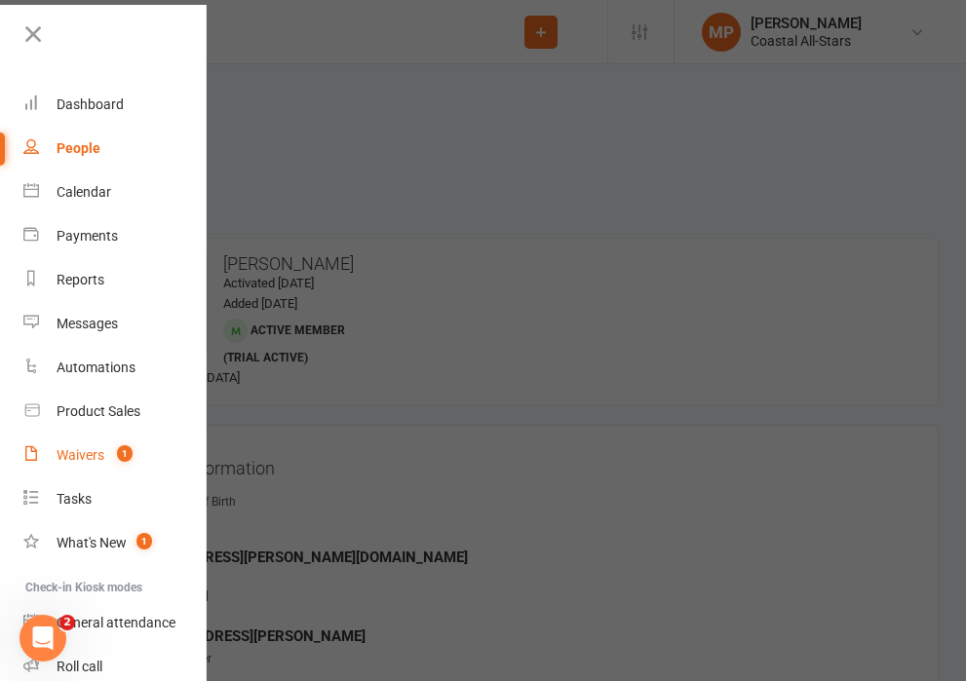
scroll to position [125, 0]
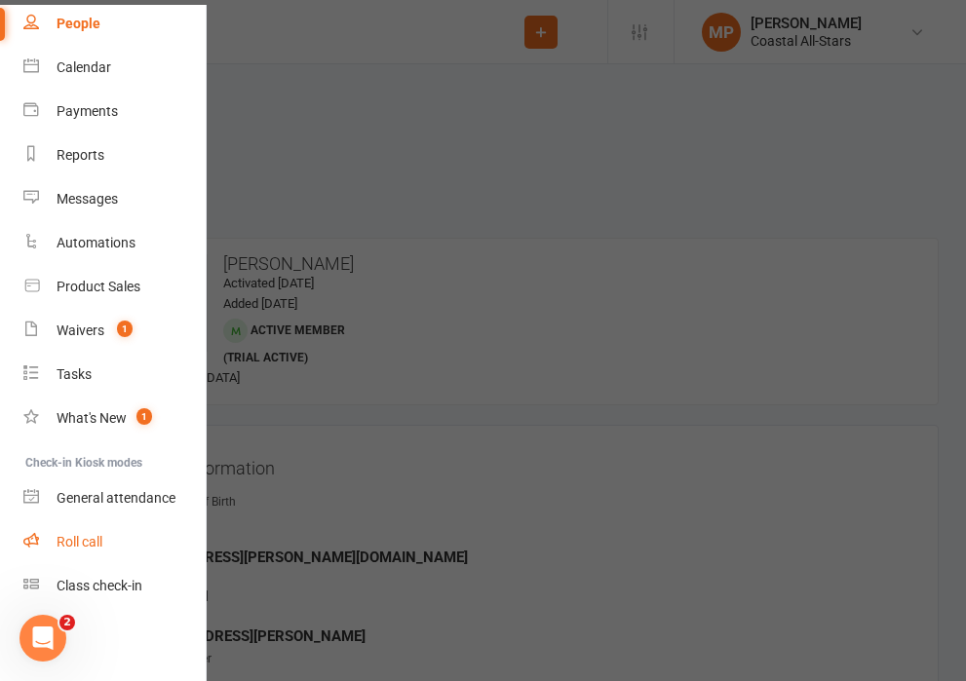
click at [92, 537] on div "Roll call" at bounding box center [80, 542] width 46 height 16
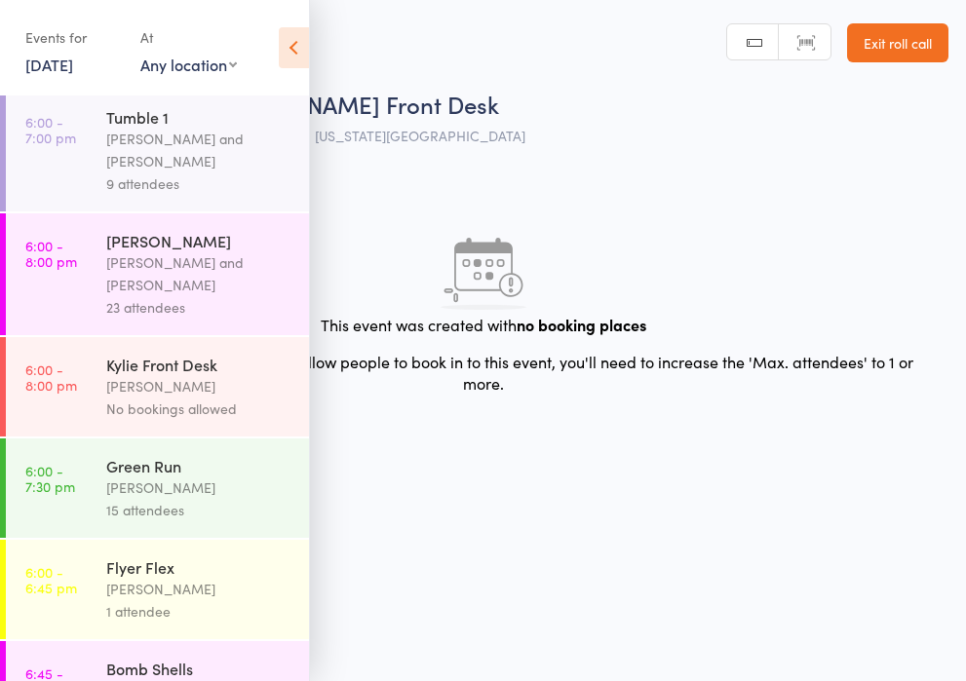
scroll to position [1109, 0]
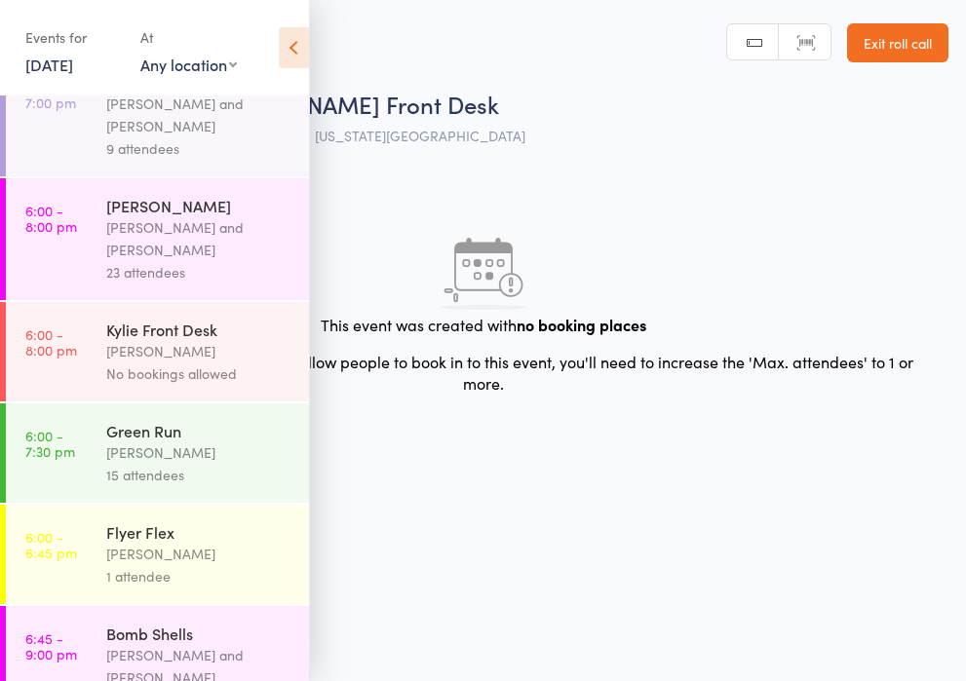
click at [175, 420] on div "Green Run" at bounding box center [199, 430] width 186 height 21
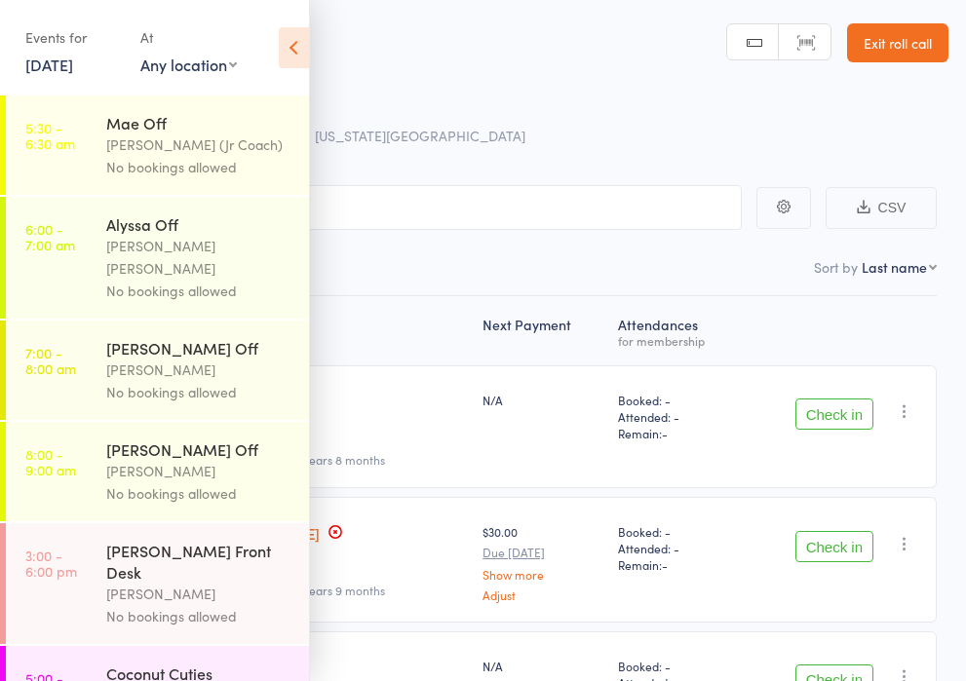
click at [299, 41] on icon at bounding box center [294, 47] width 30 height 41
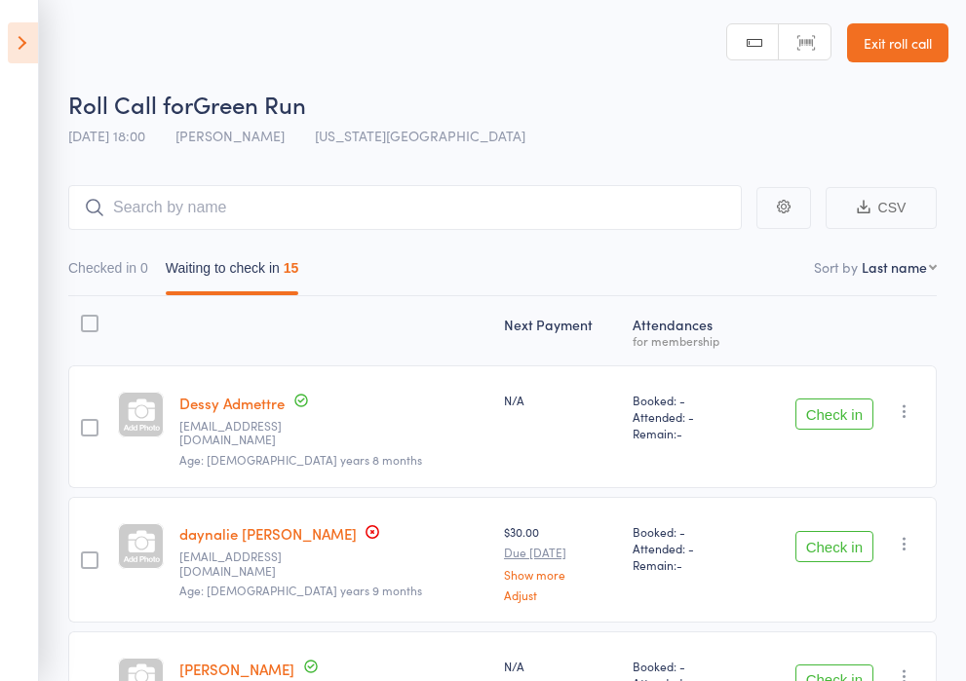
click at [19, 43] on icon at bounding box center [23, 42] width 30 height 41
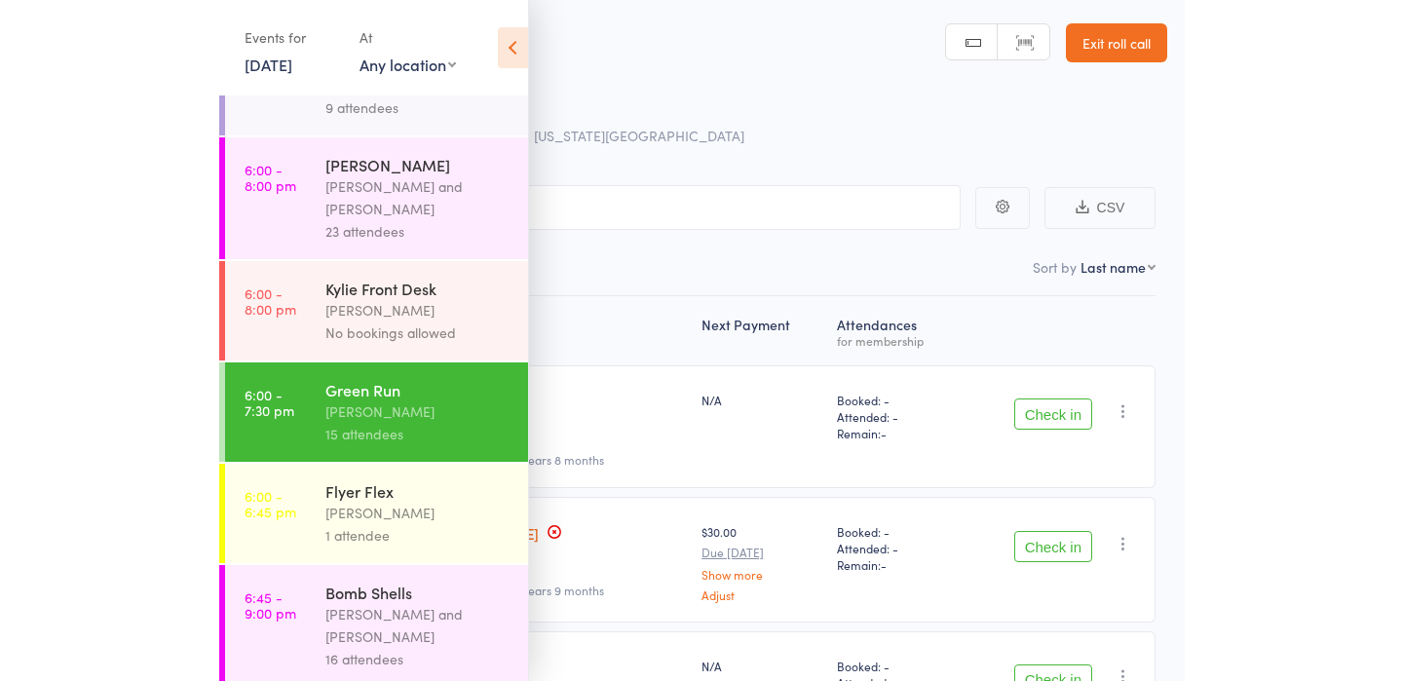
scroll to position [1221, 0]
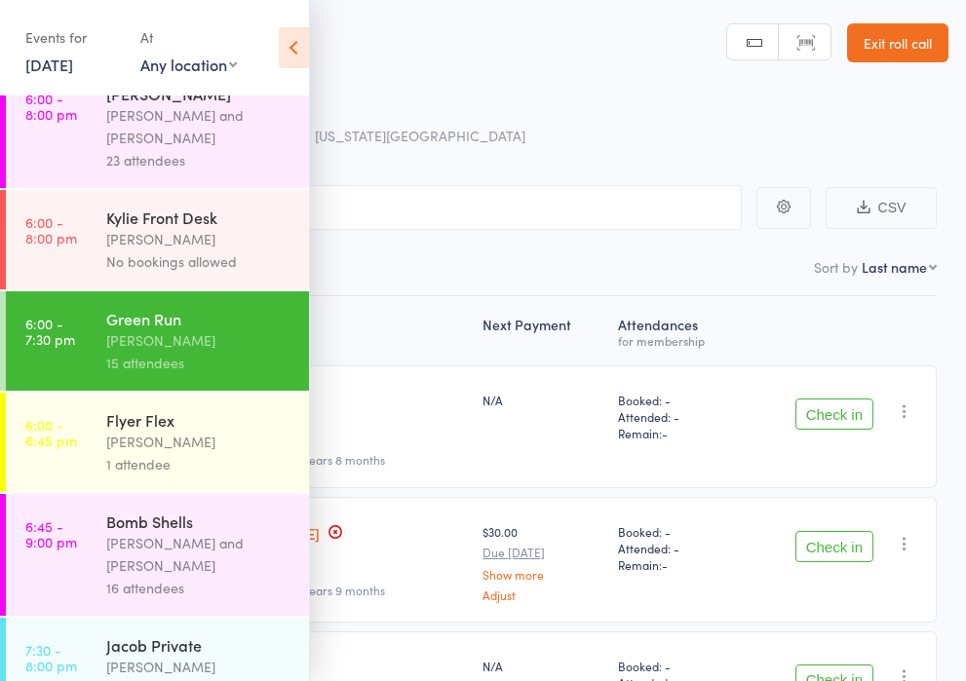
click at [168, 409] on div "Flyer Flex" at bounding box center [199, 419] width 186 height 21
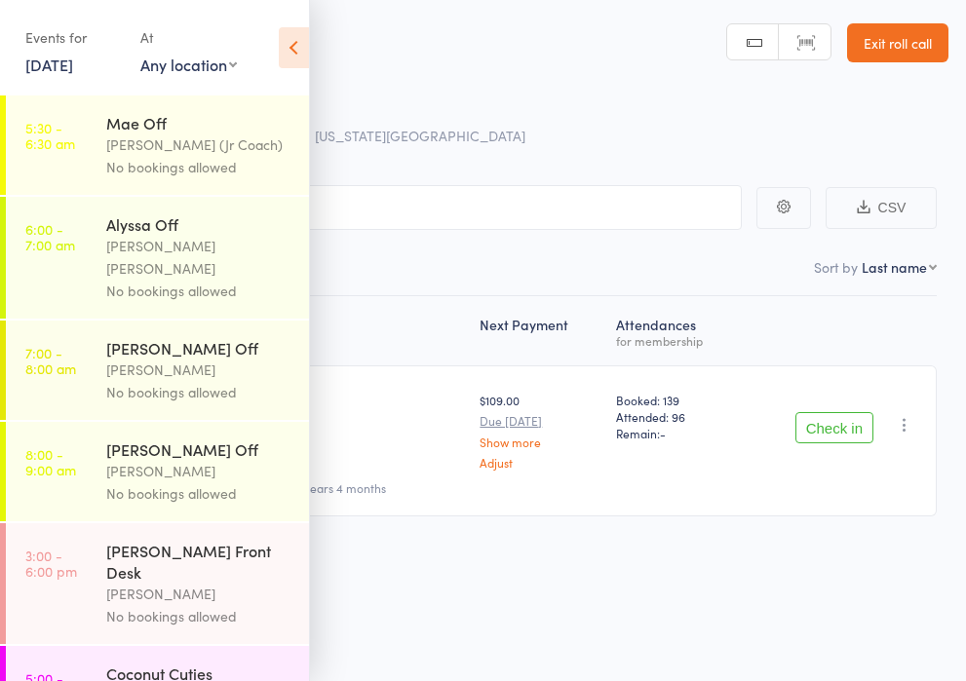
click at [293, 49] on icon at bounding box center [294, 47] width 30 height 41
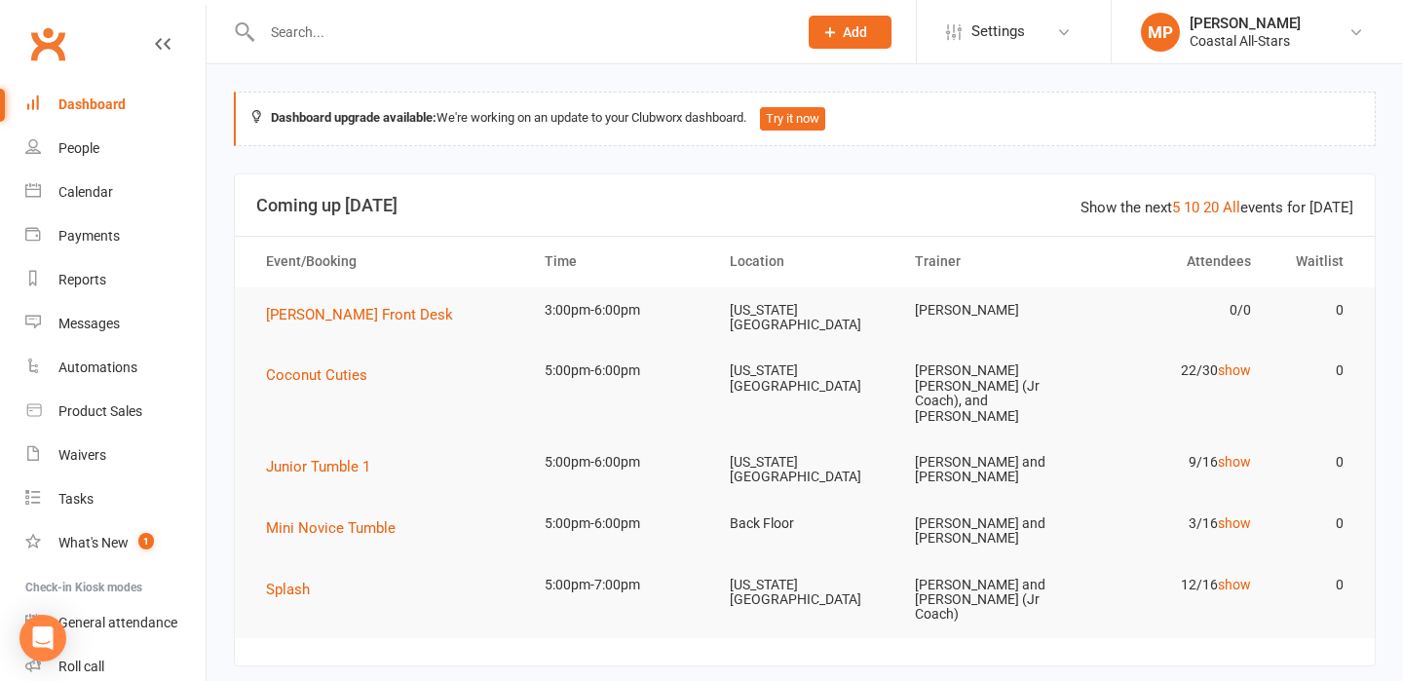
click at [835, 39] on icon at bounding box center [830, 32] width 18 height 18
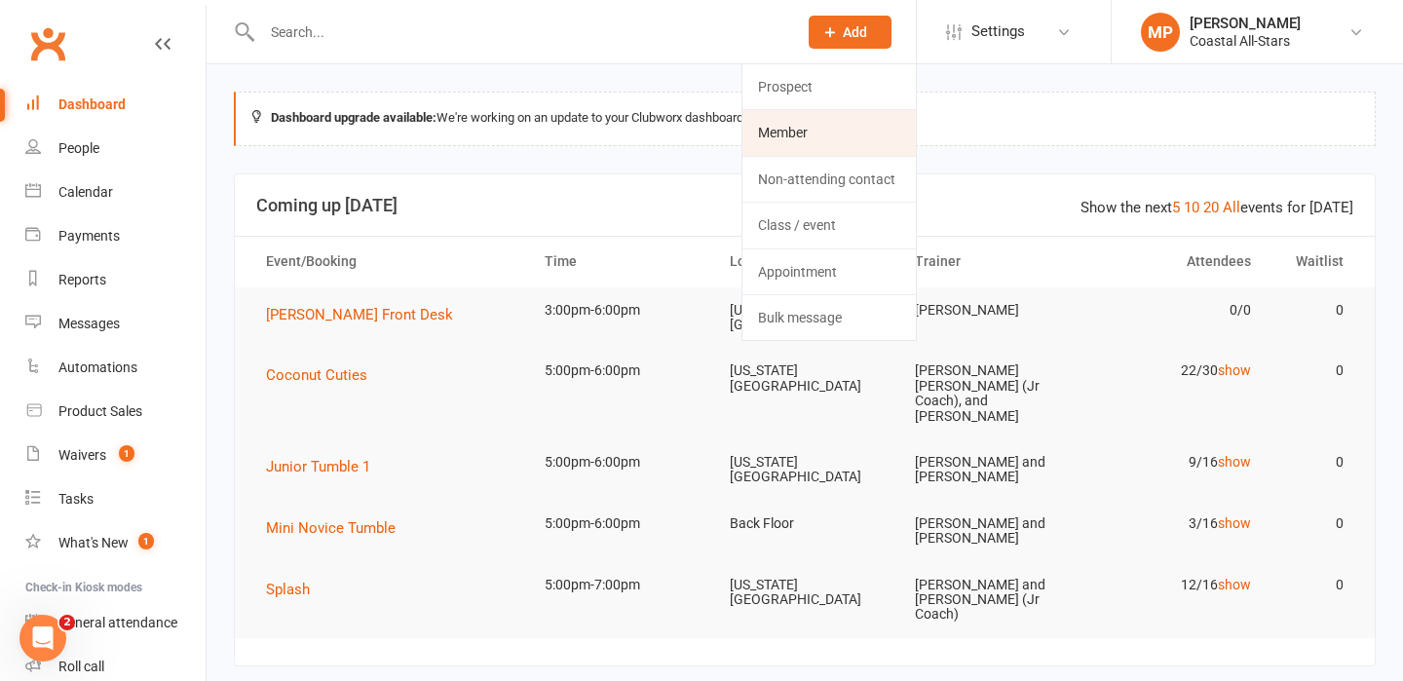
click at [824, 134] on link "Member" at bounding box center [828, 132] width 173 height 45
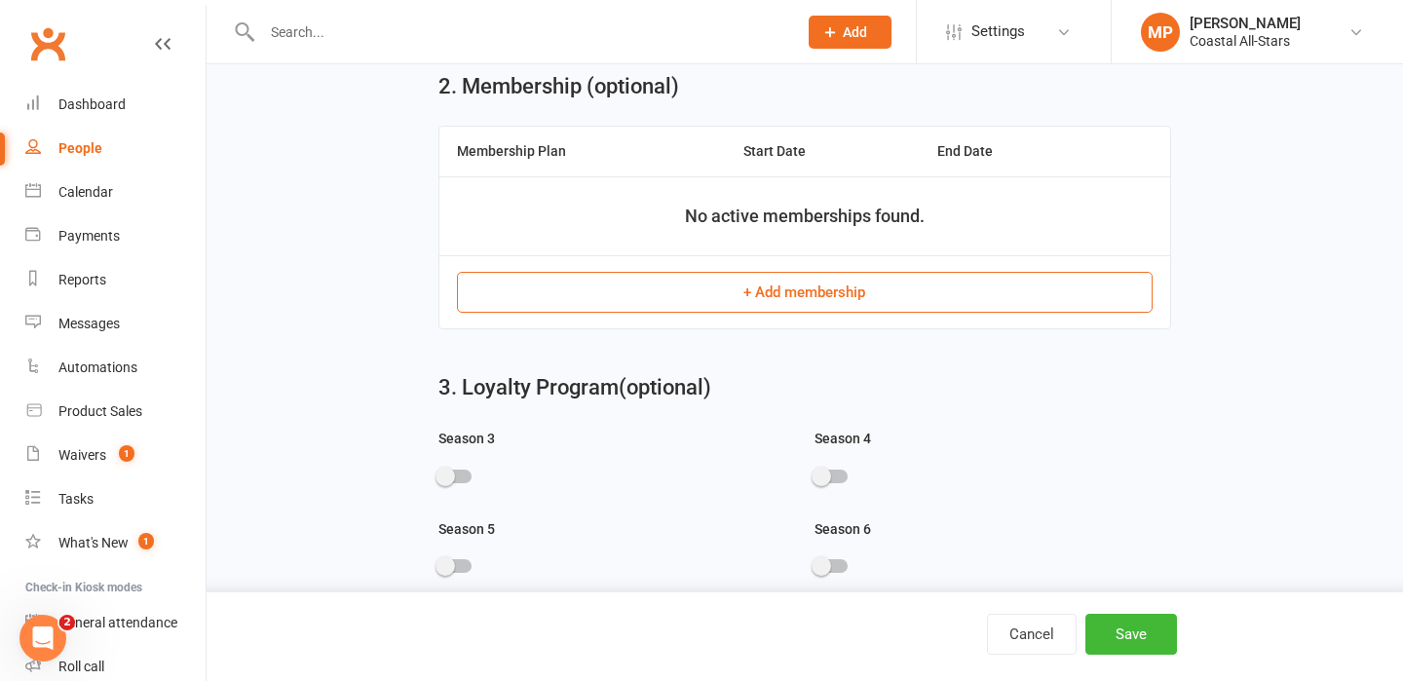
scroll to position [696, 0]
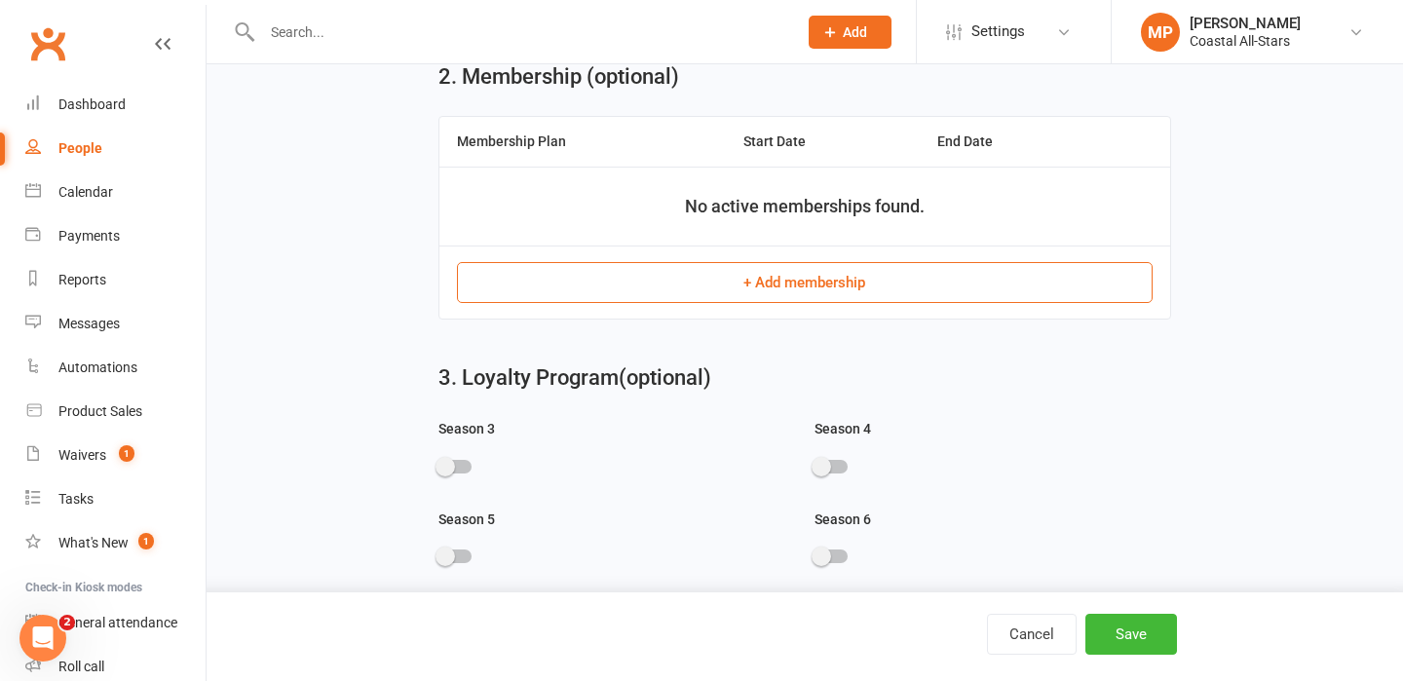
click at [785, 272] on button "+ Add membership" at bounding box center [804, 282] width 695 height 41
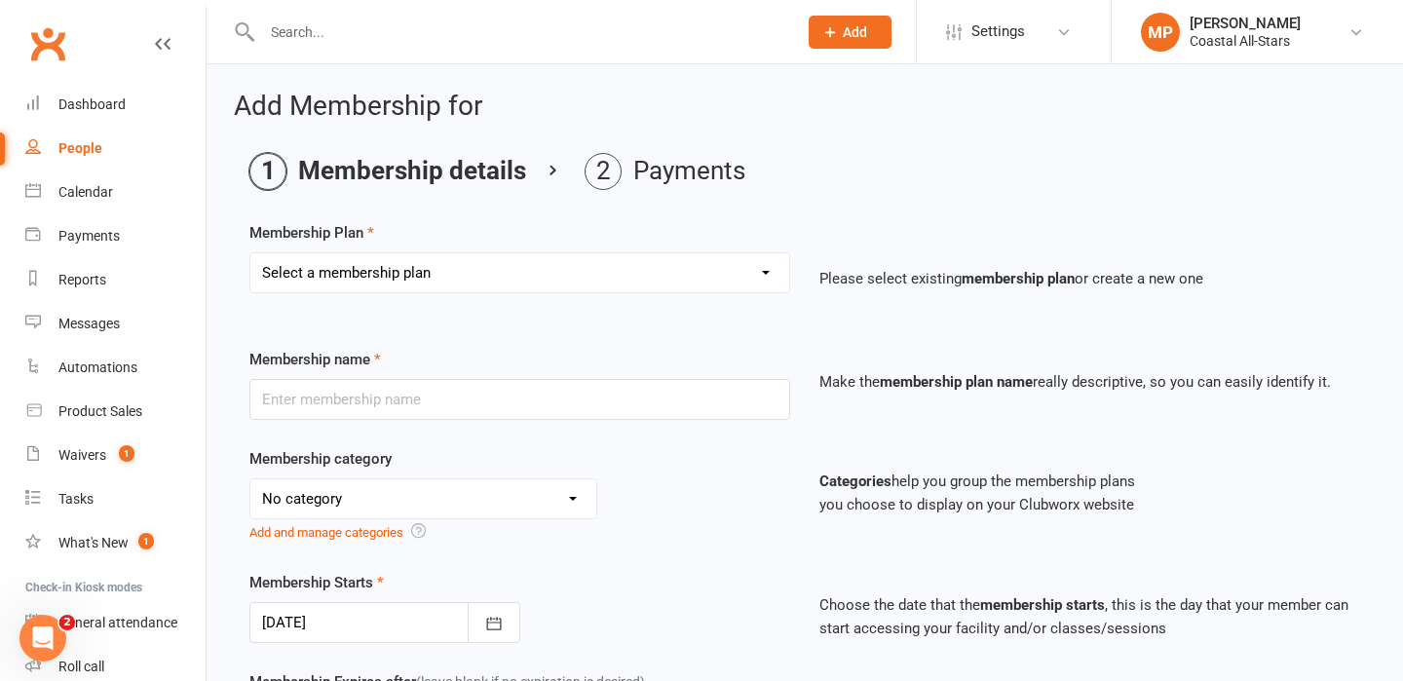
click at [430, 276] on select "Select a membership plan Trial Class Coastal Membership Fee Annual Registration…" at bounding box center [519, 272] width 539 height 39
select select "0"
click at [250, 253] on select "Select a membership plan Trial Class Coastal Membership Fee Annual Registration…" at bounding box center [519, 272] width 539 height 39
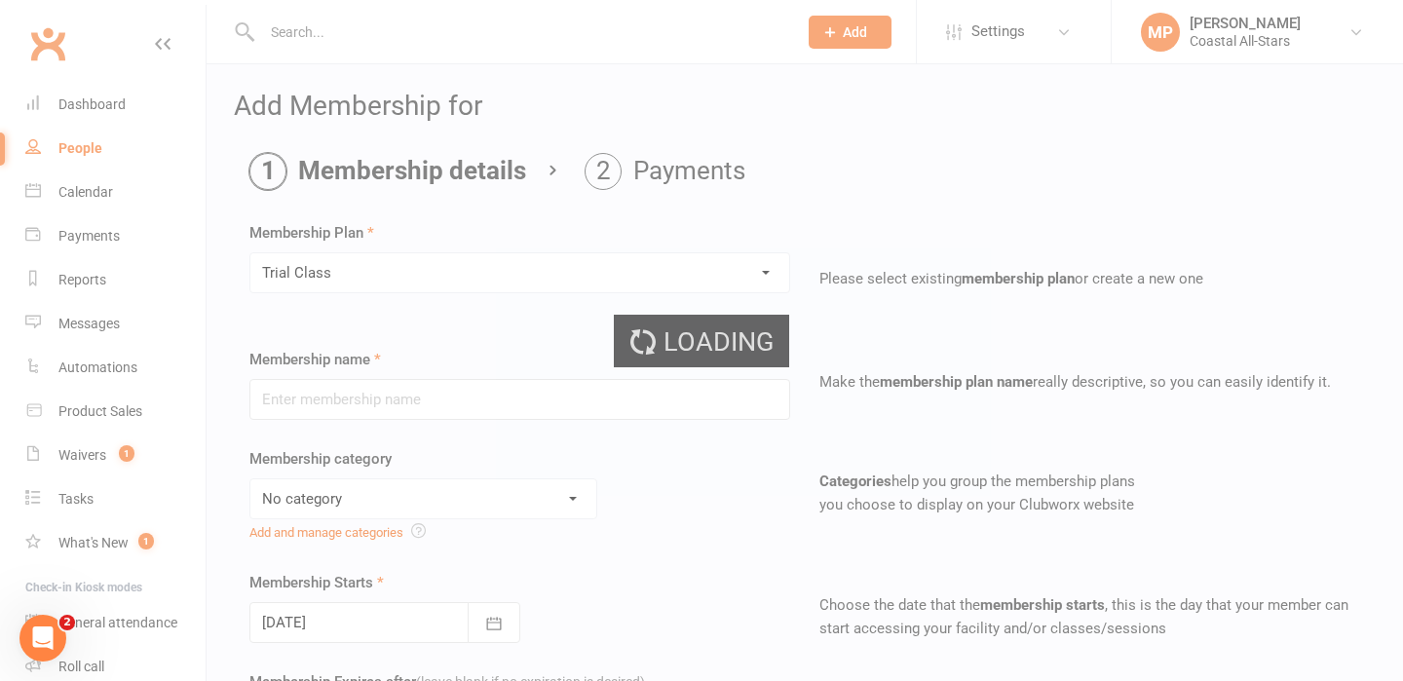
type input "Trial Class"
select select "3"
type input "1"
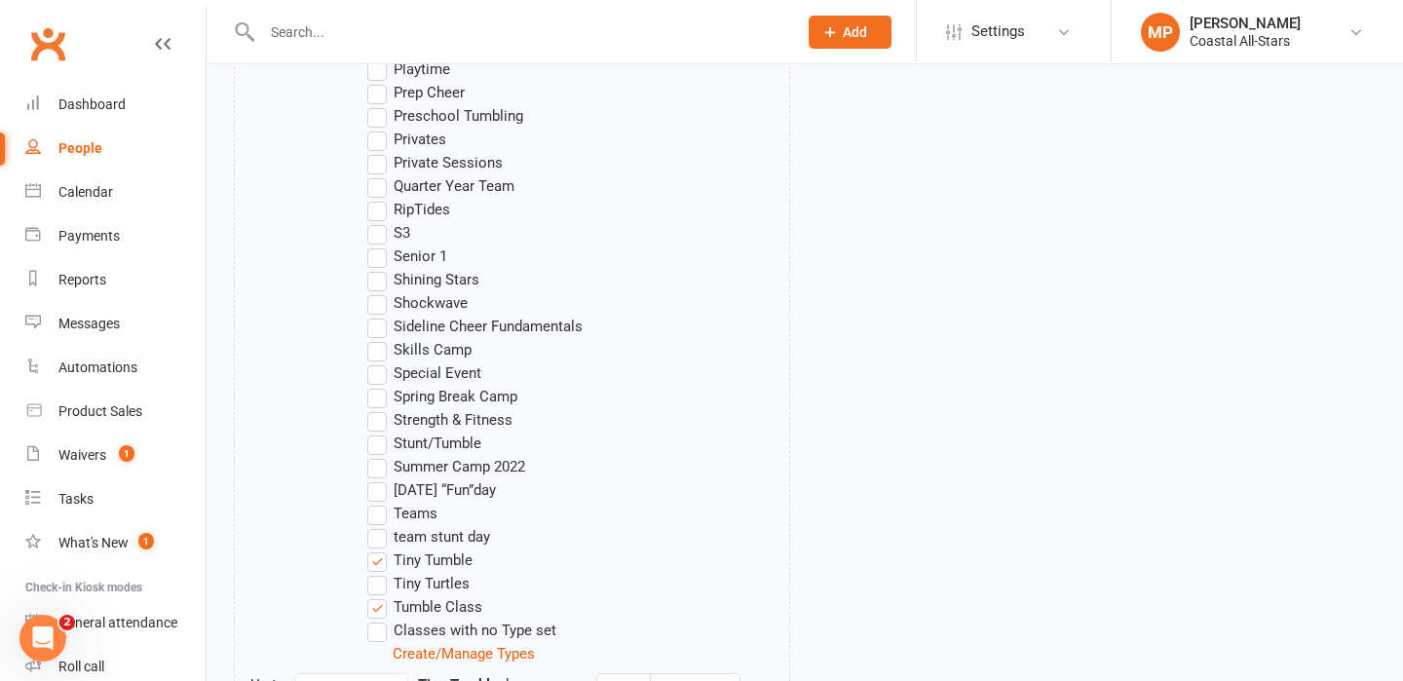
scroll to position [2069, 0]
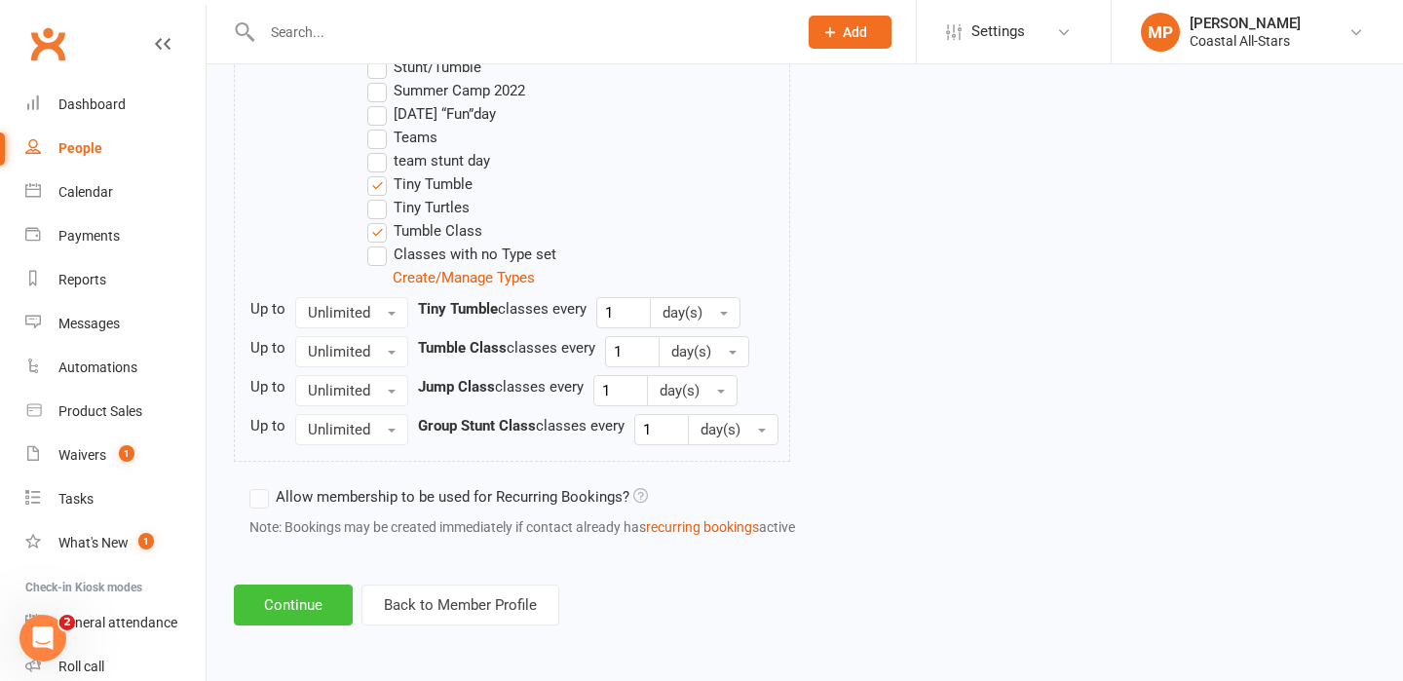
click at [302, 602] on button "Continue" at bounding box center [293, 605] width 119 height 41
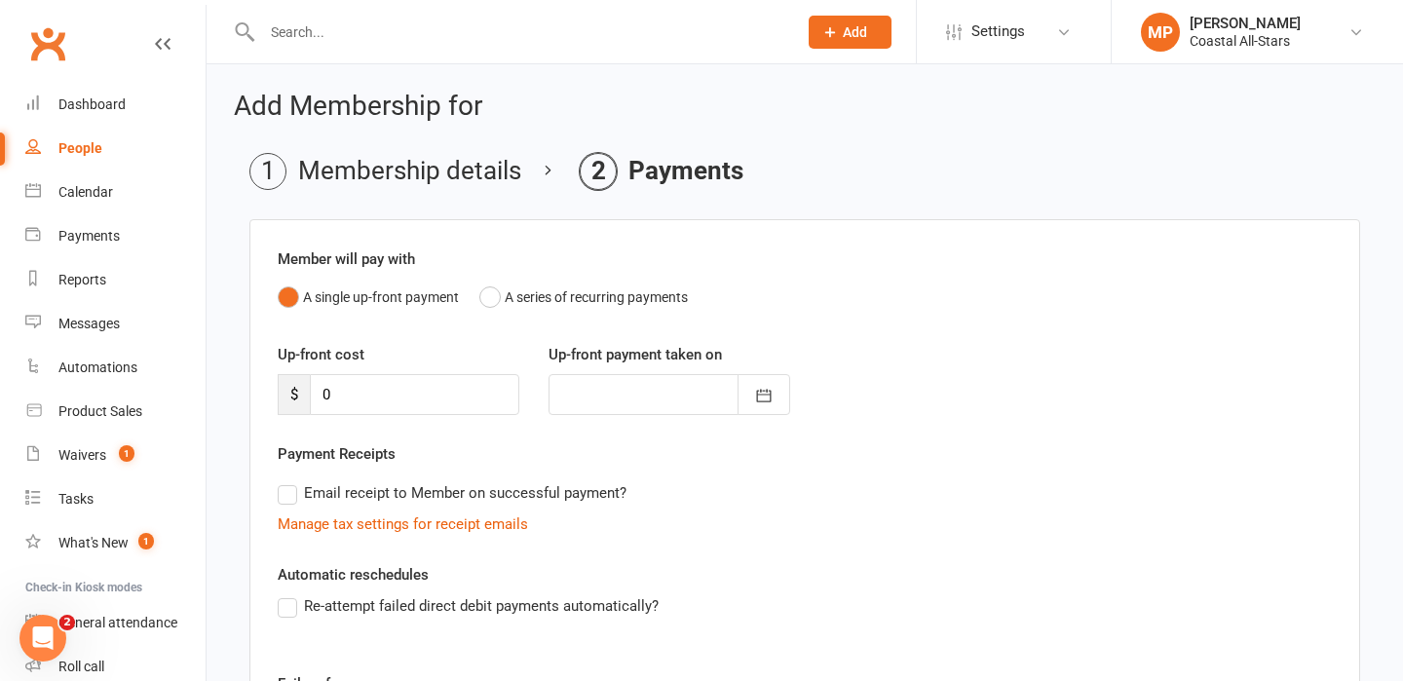
scroll to position [302, 0]
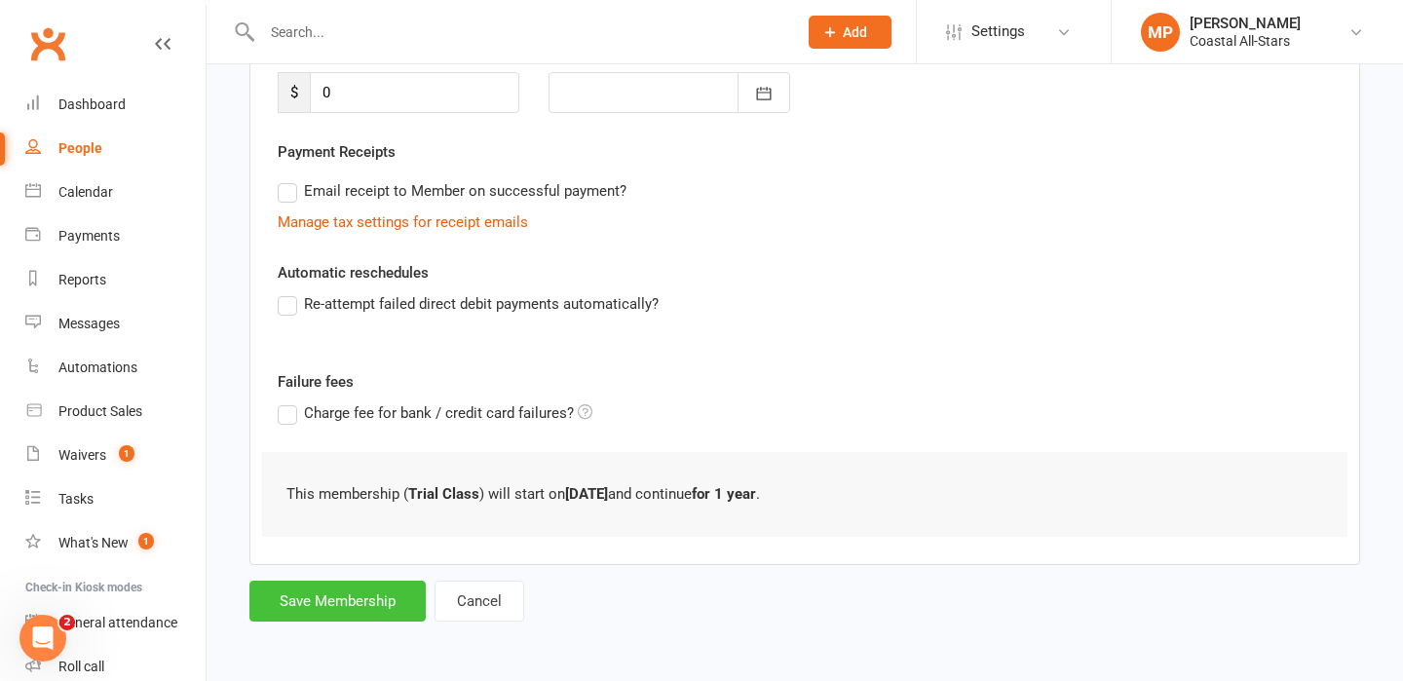
click at [351, 593] on button "Save Membership" at bounding box center [337, 601] width 176 height 41
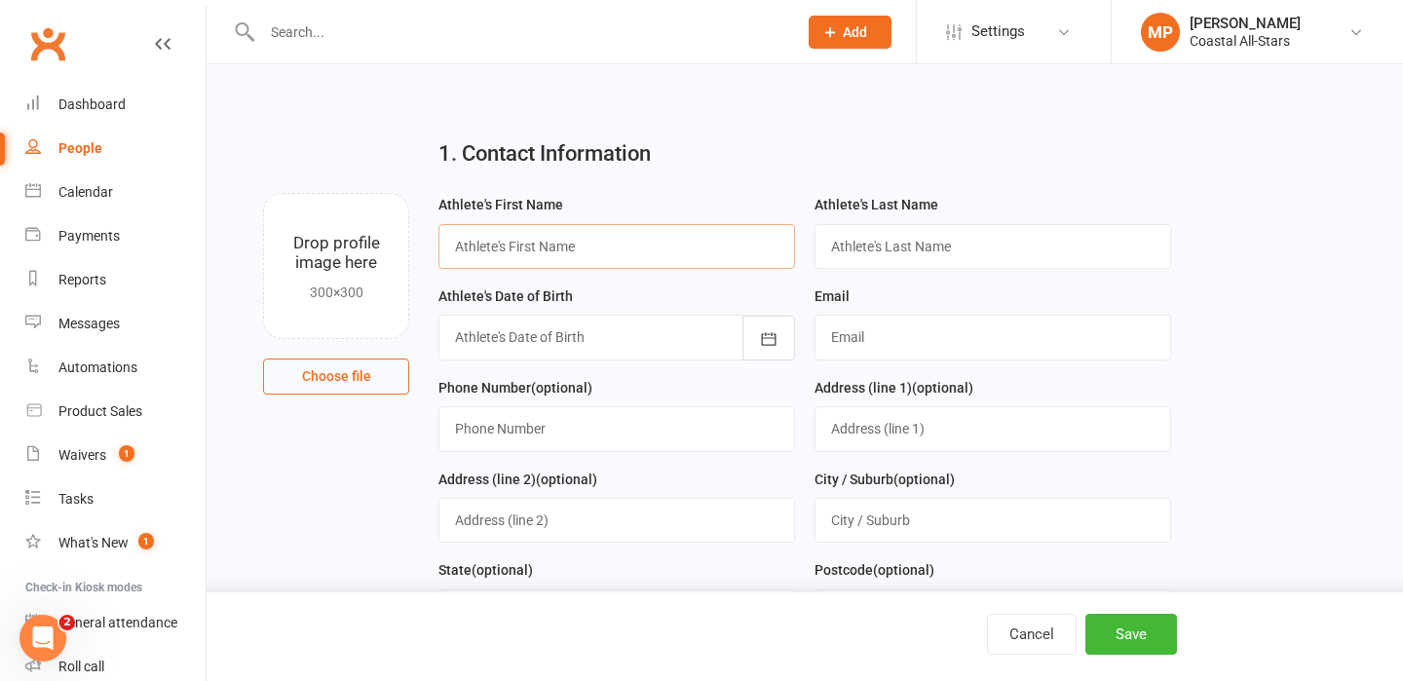
click at [561, 247] on input "text" at bounding box center [616, 246] width 357 height 45
type input "Paula"
click at [979, 247] on input "text" at bounding box center [993, 246] width 357 height 45
type input "Agudo Mulina"
click at [903, 350] on input "text" at bounding box center [993, 337] width 357 height 45
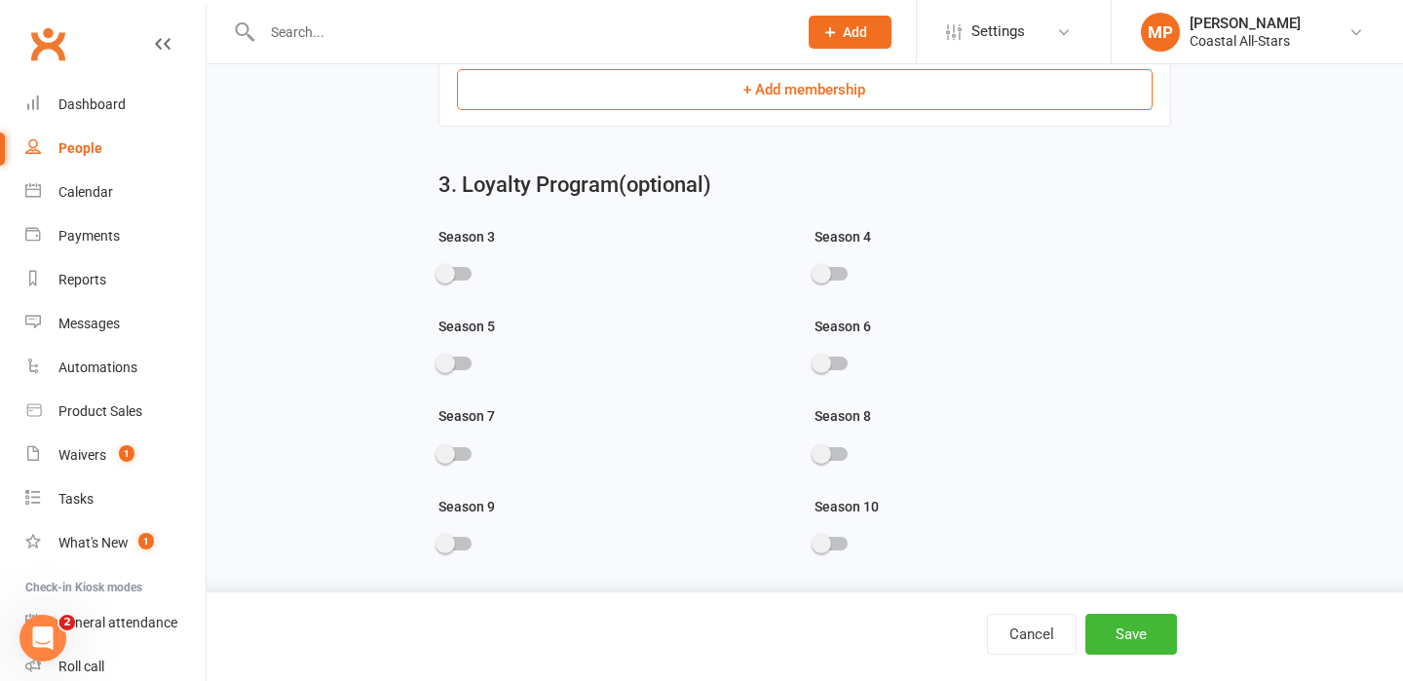
scroll to position [929, 0]
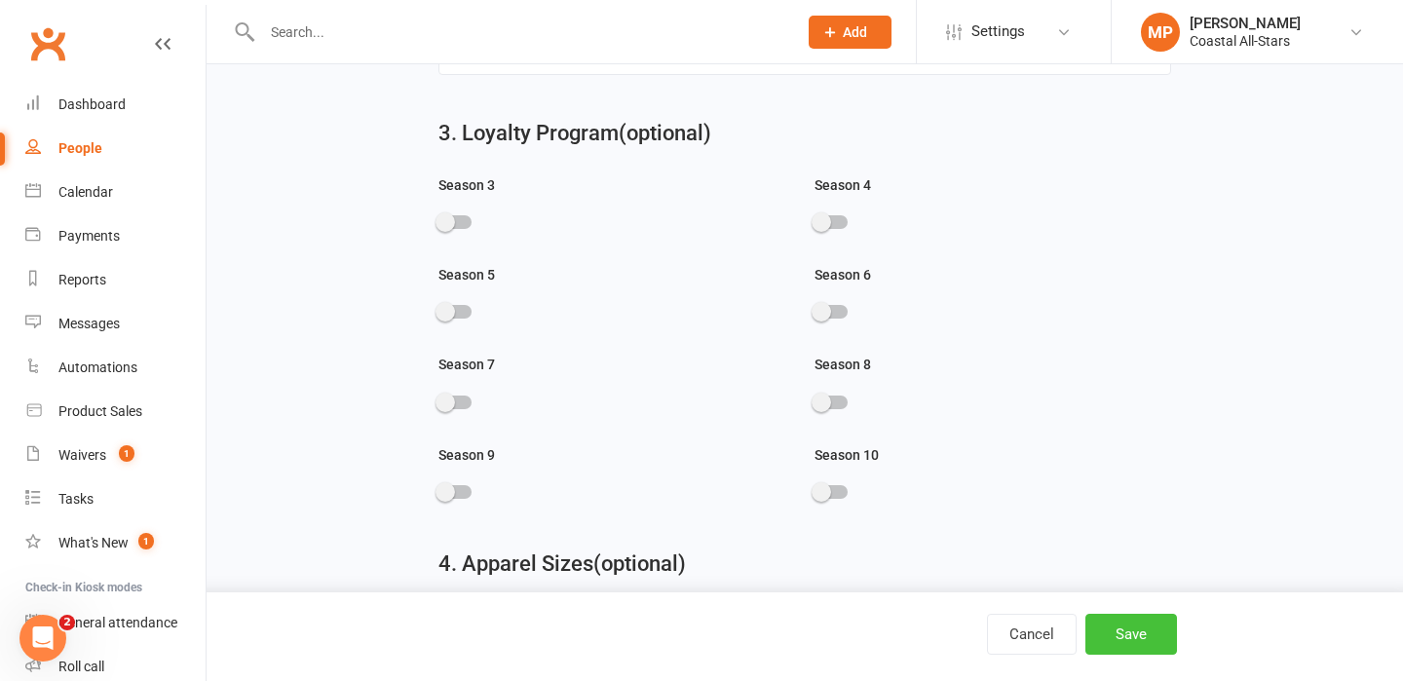
type input "ragudopa@yahoo.es"
click at [1144, 640] on button "Save" at bounding box center [1131, 634] width 92 height 41
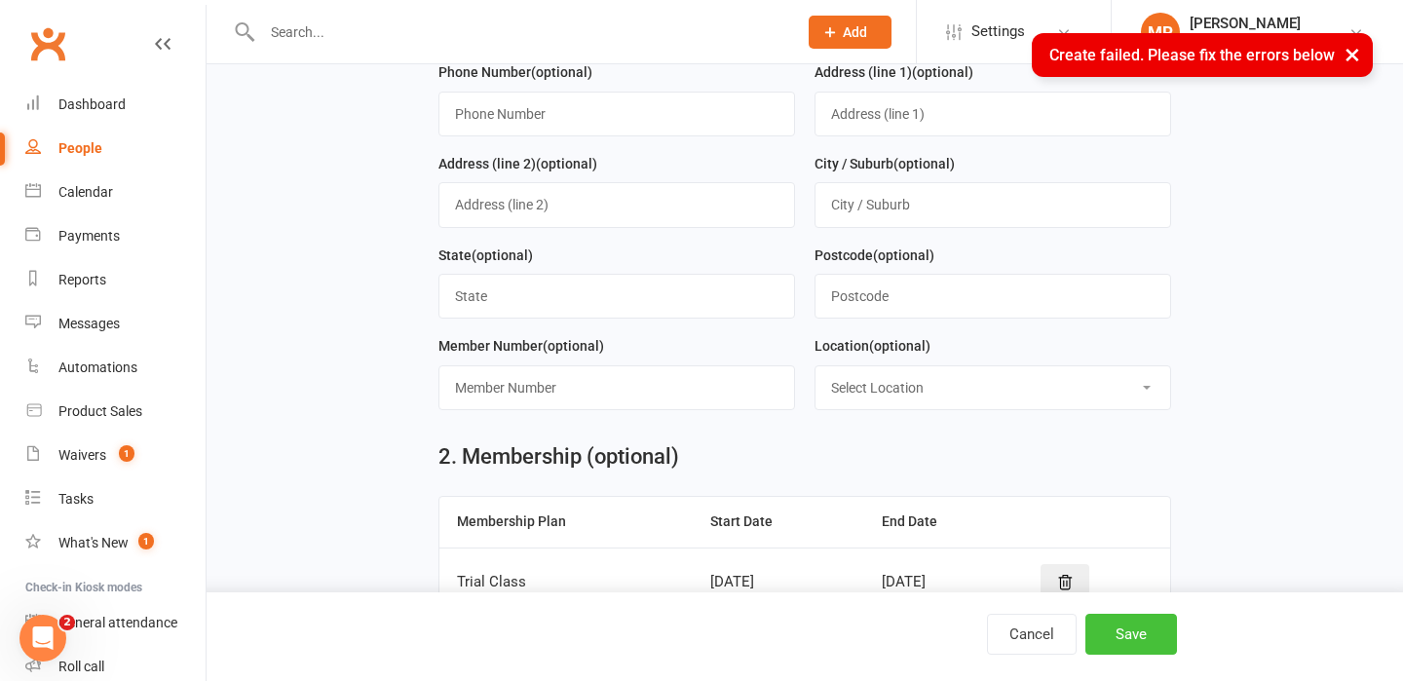
scroll to position [0, 0]
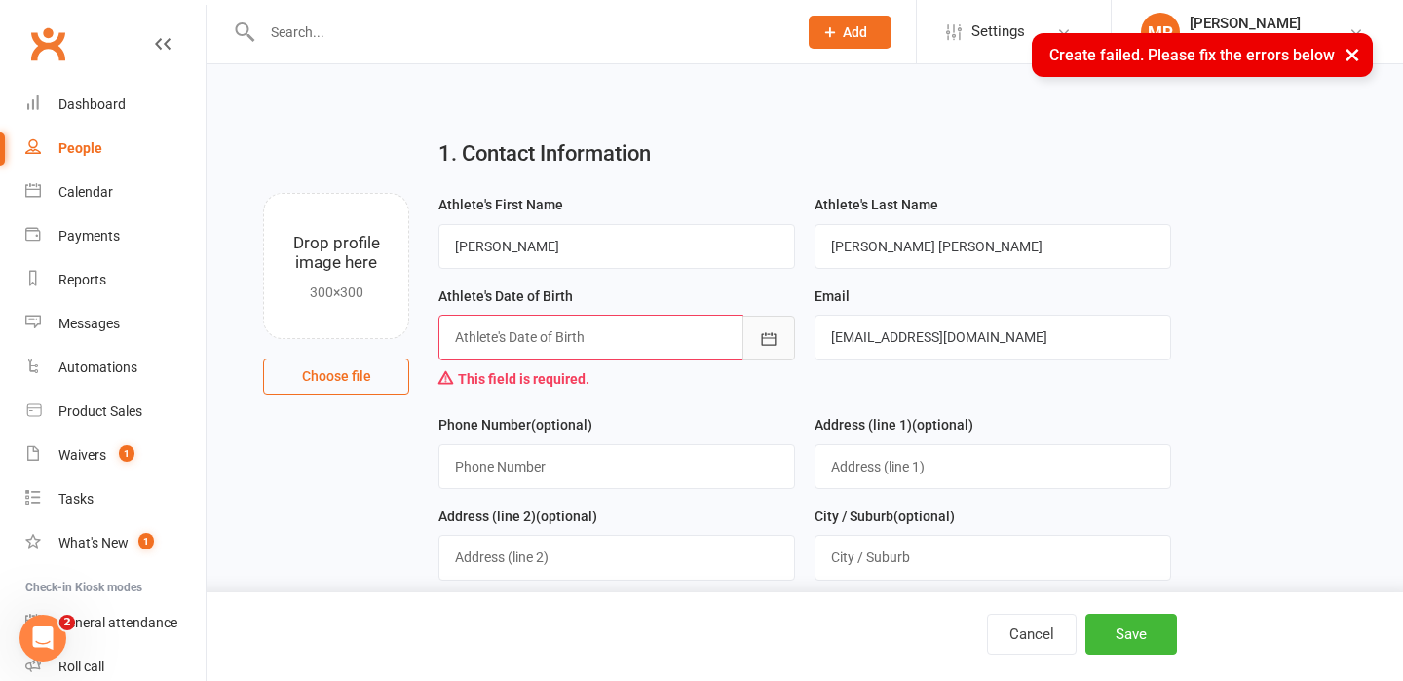
click at [768, 338] on icon "button" at bounding box center [768, 338] width 19 height 19
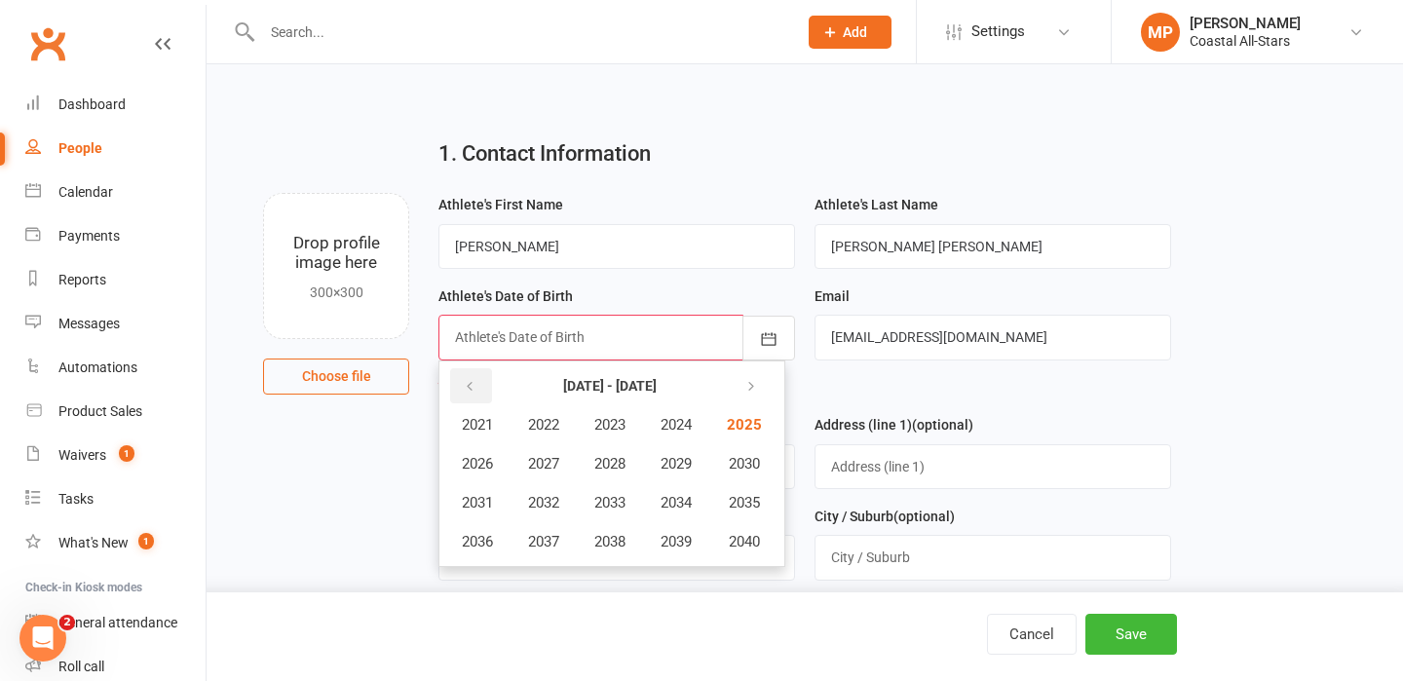
click at [468, 390] on icon "button" at bounding box center [470, 387] width 14 height 16
click at [692, 501] on span "2014" at bounding box center [676, 503] width 31 height 18
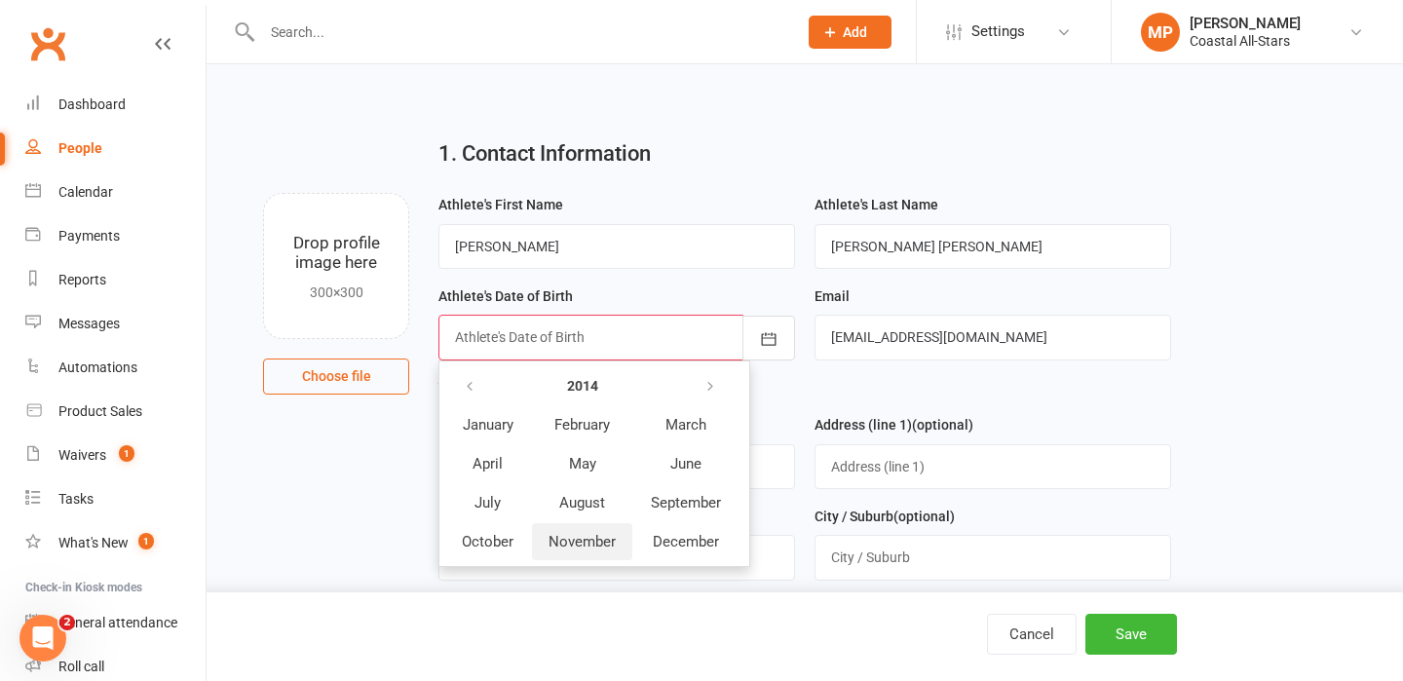
click at [581, 550] on span "November" at bounding box center [582, 542] width 67 height 18
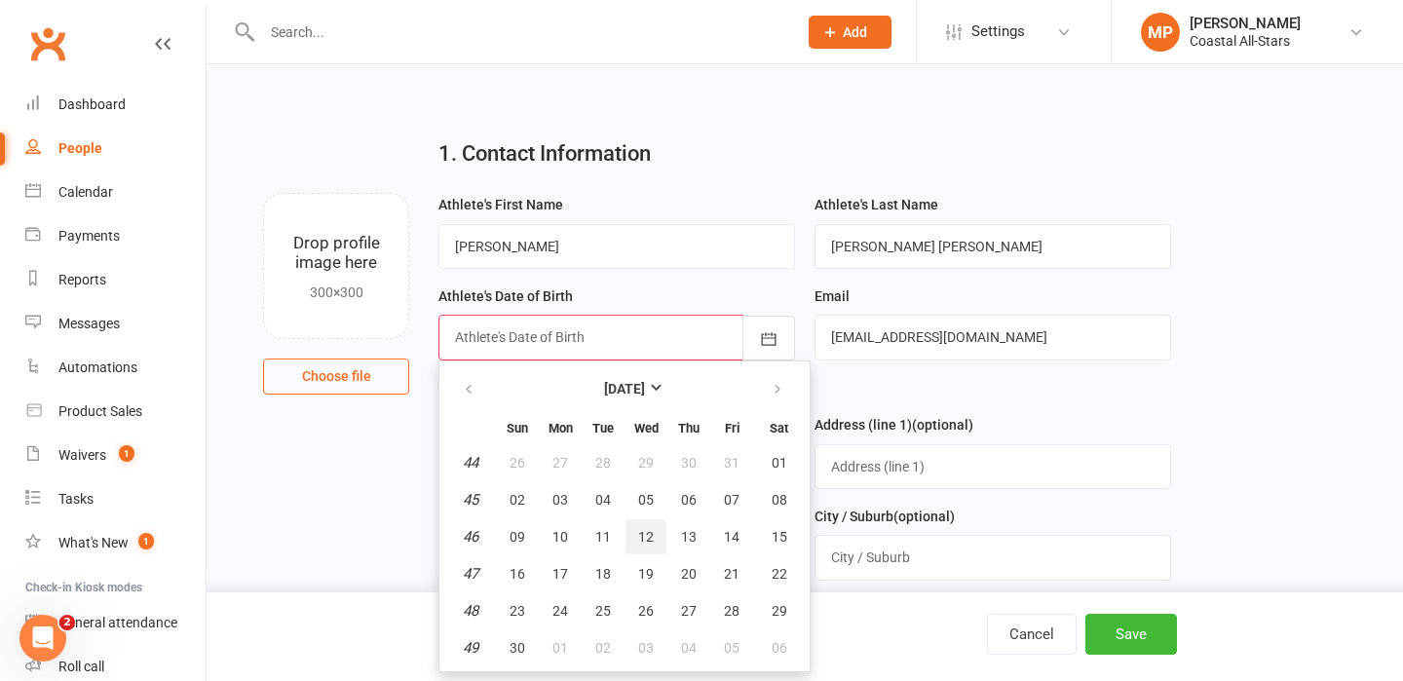
click at [644, 539] on span "12" at bounding box center [646, 537] width 16 height 16
type input "12 Nov 2014"
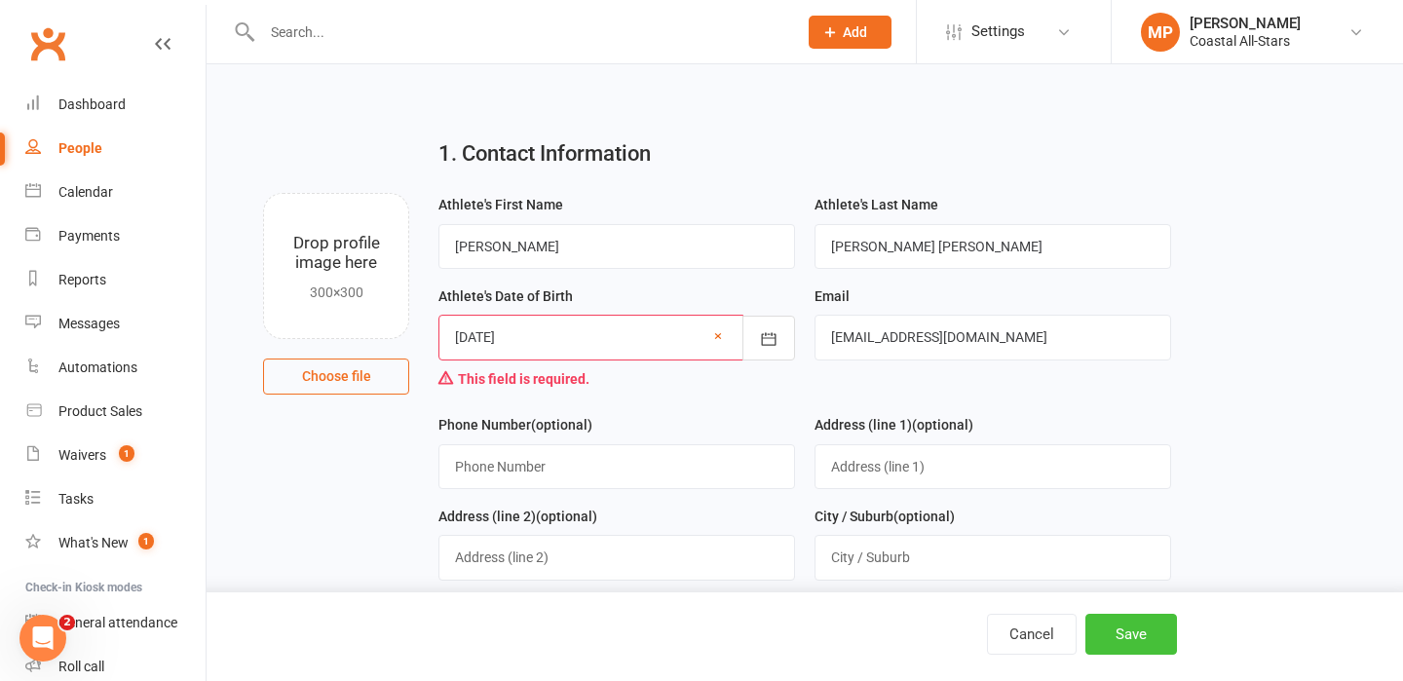
click at [1162, 614] on button "Save" at bounding box center [1131, 634] width 92 height 41
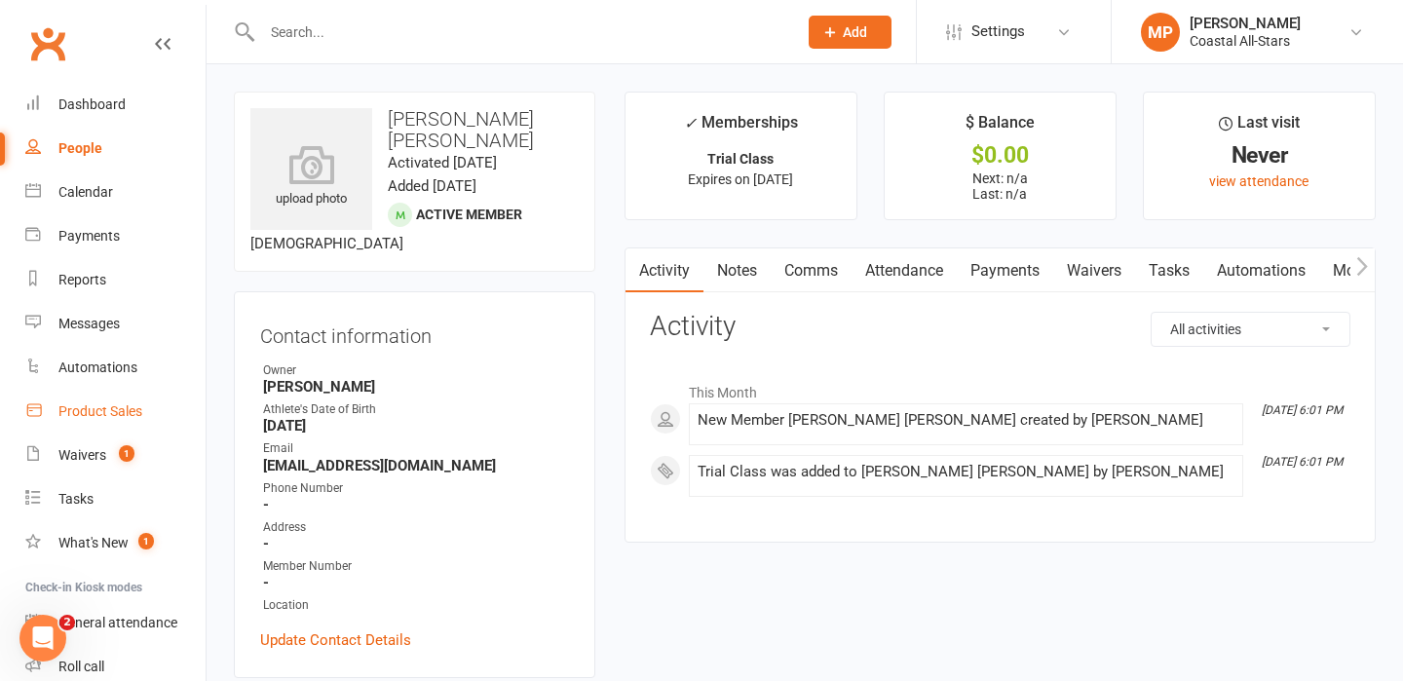
click at [109, 412] on div "Product Sales" at bounding box center [100, 411] width 84 height 16
select select "25"
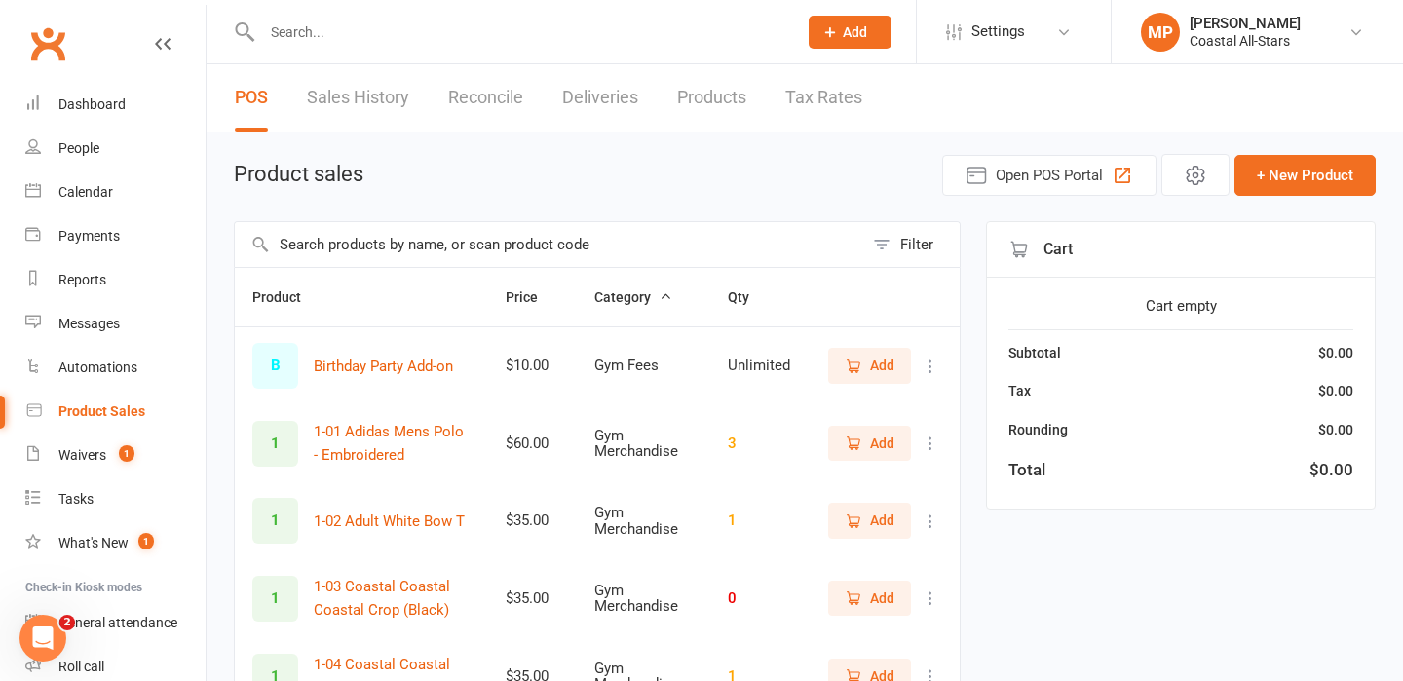
click at [457, 239] on input "text" at bounding box center [549, 244] width 628 height 45
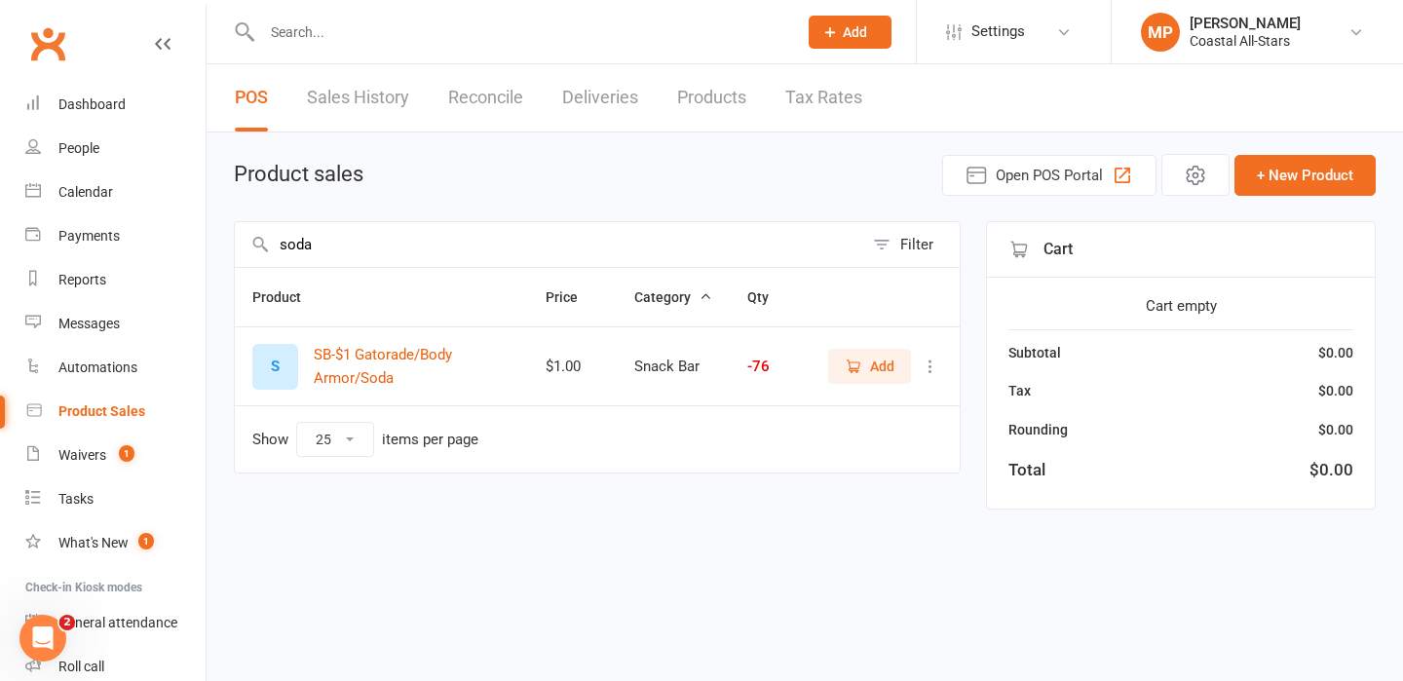
type input "soda"
click at [876, 364] on span "Add" at bounding box center [882, 366] width 24 height 21
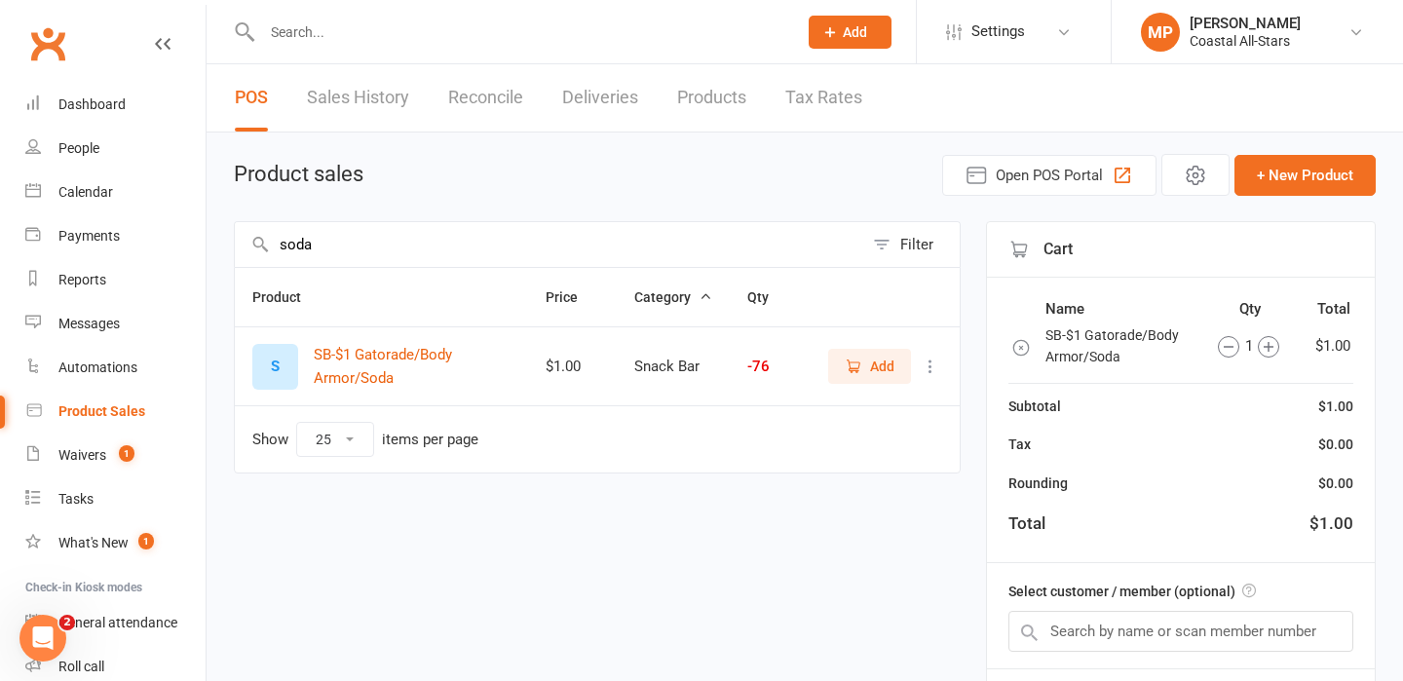
click at [1269, 340] on icon "button" at bounding box center [1268, 346] width 21 height 21
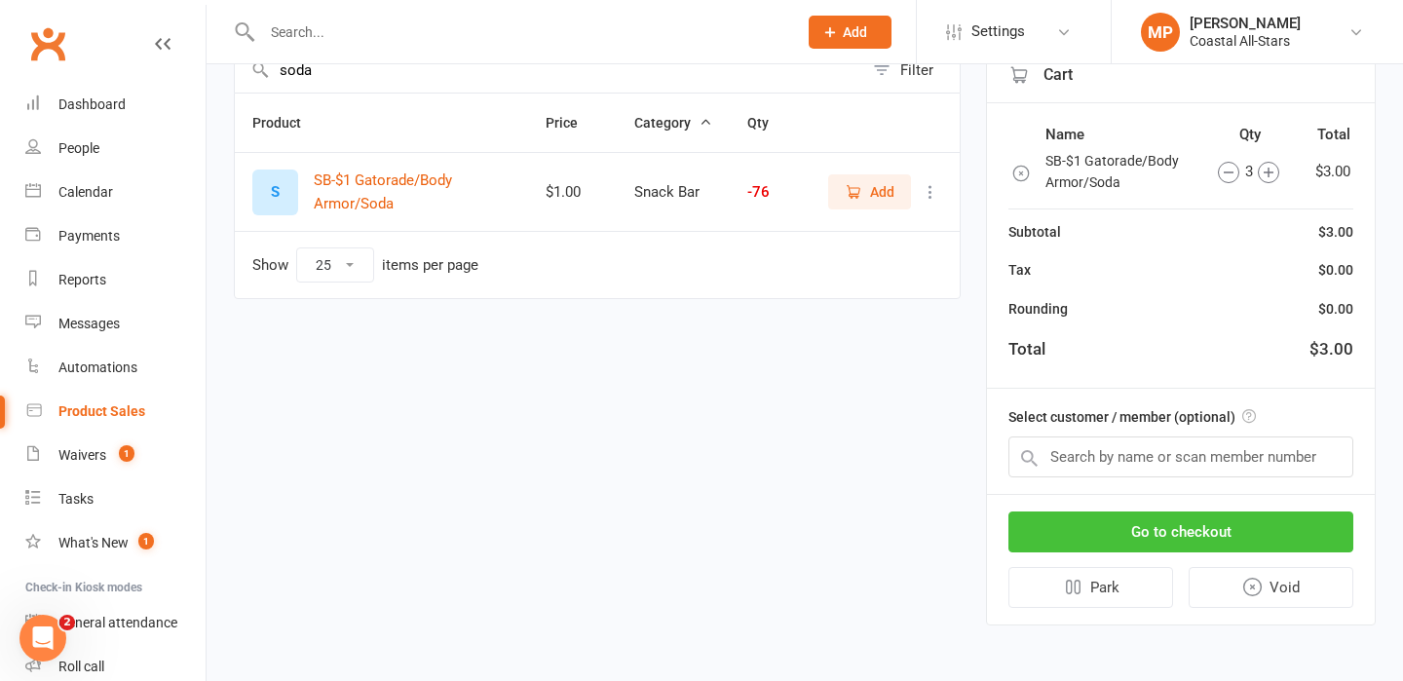
click at [1198, 523] on button "Go to checkout" at bounding box center [1180, 532] width 345 height 41
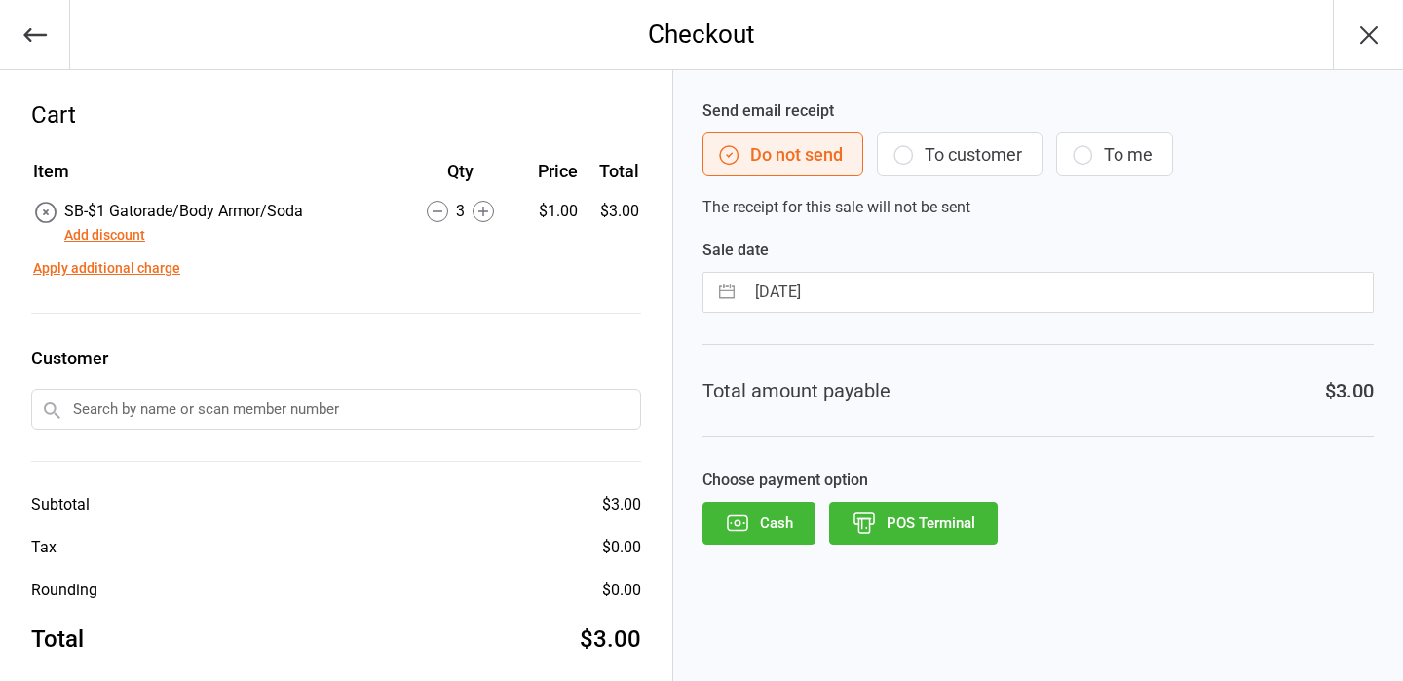
click at [930, 525] on button "POS Terminal" at bounding box center [913, 523] width 169 height 43
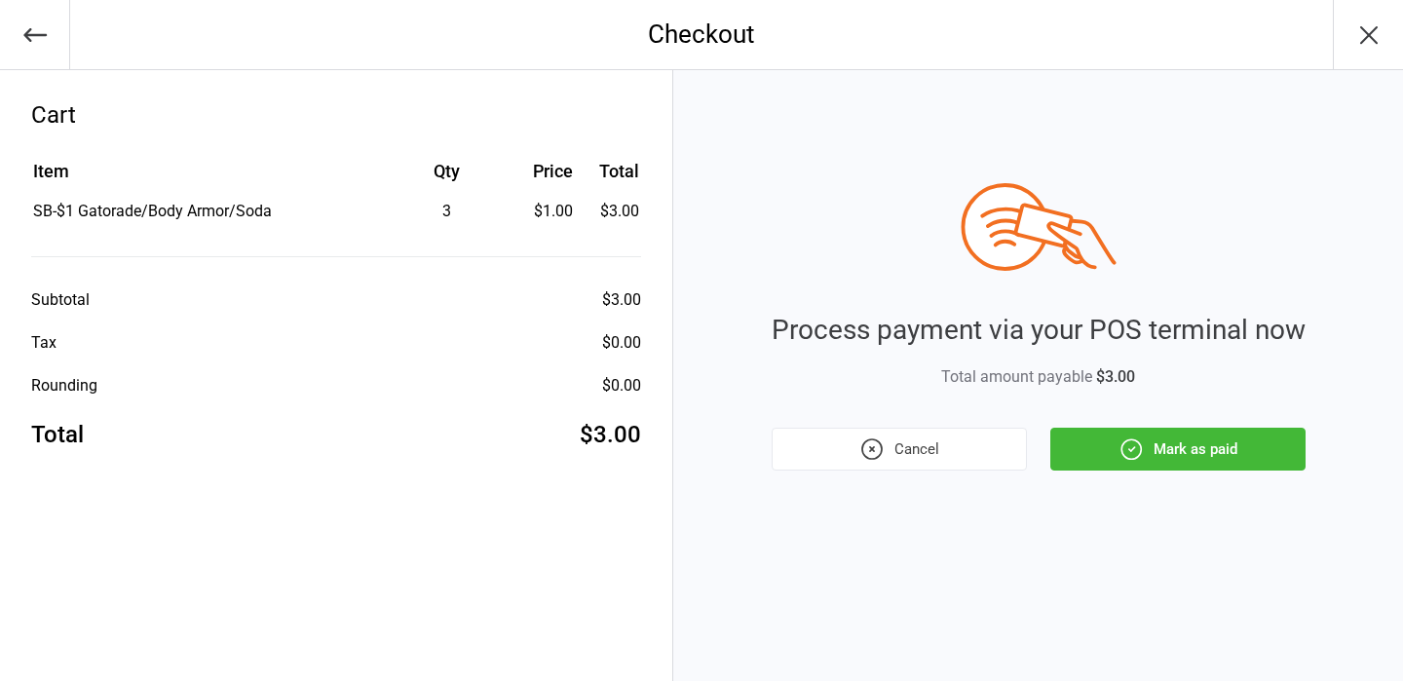
click at [1192, 460] on button "Mark as paid" at bounding box center [1177, 449] width 255 height 43
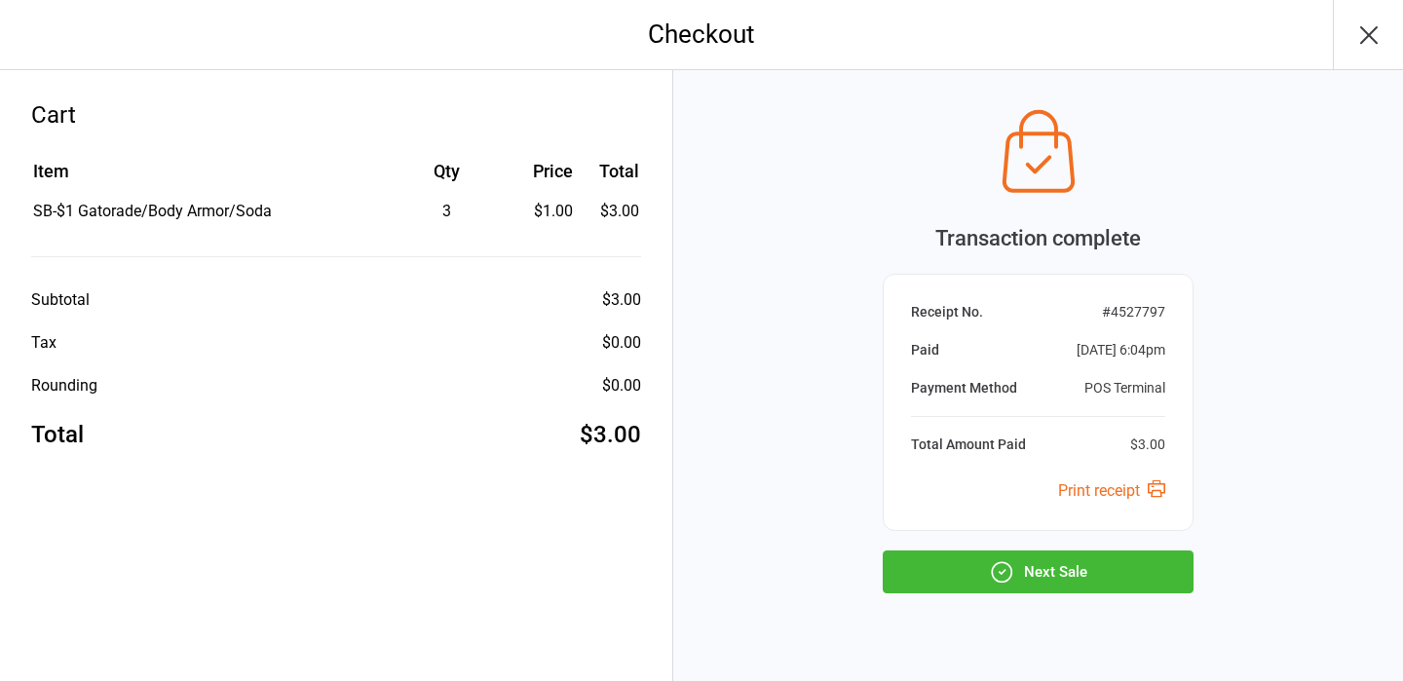
click at [1362, 30] on icon "button" at bounding box center [1368, 34] width 31 height 31
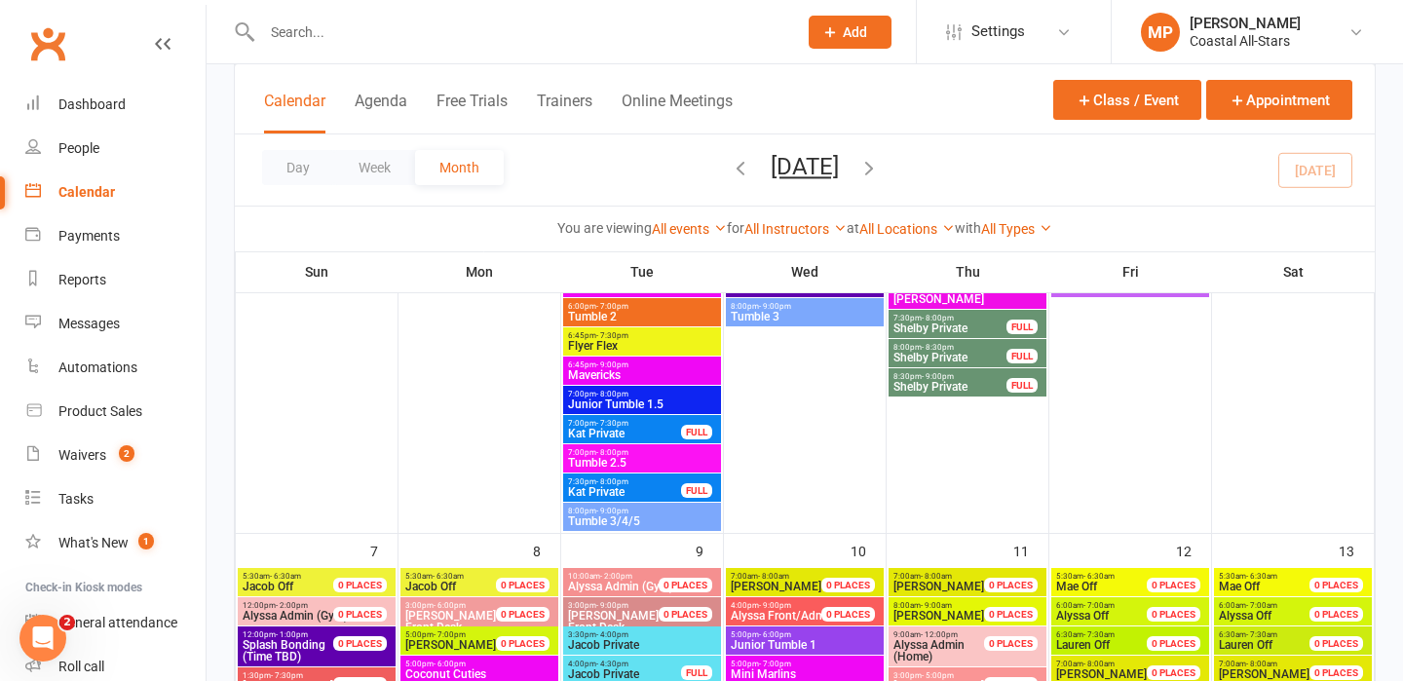
scroll to position [514, 0]
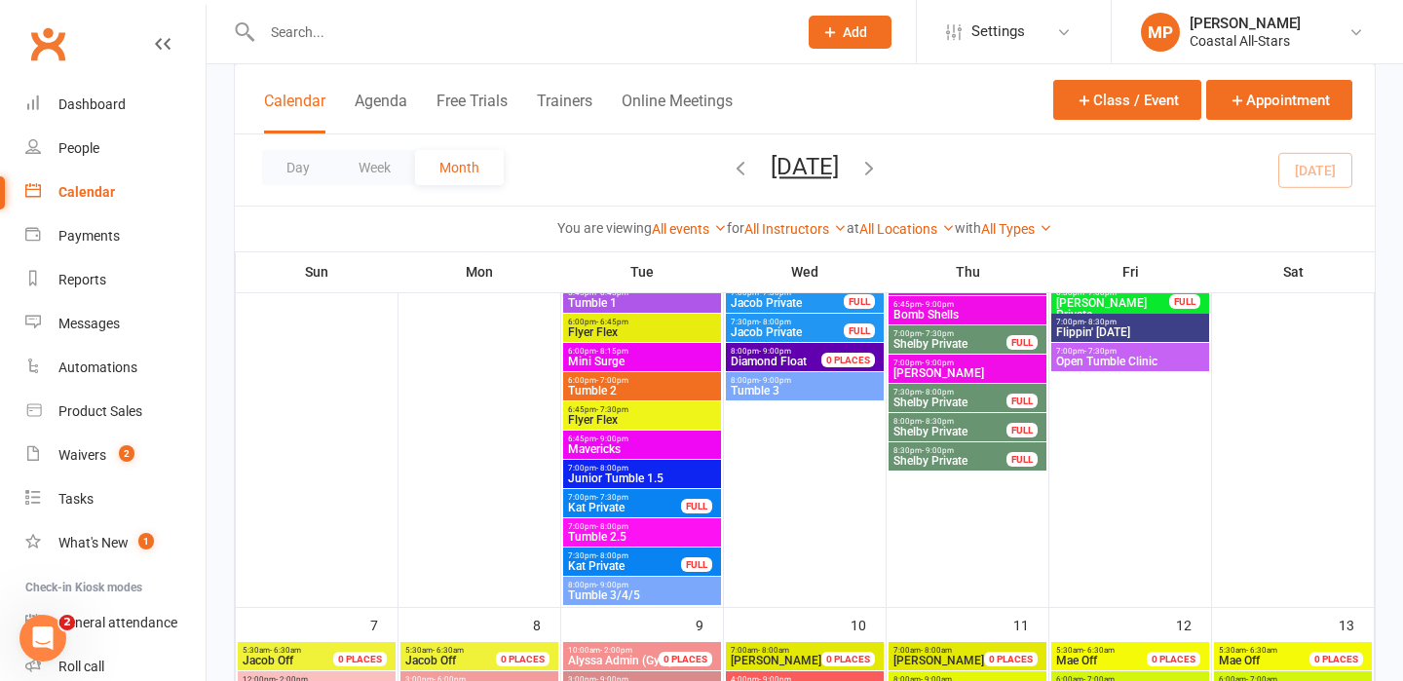
click at [537, 30] on input "text" at bounding box center [519, 32] width 527 height 27
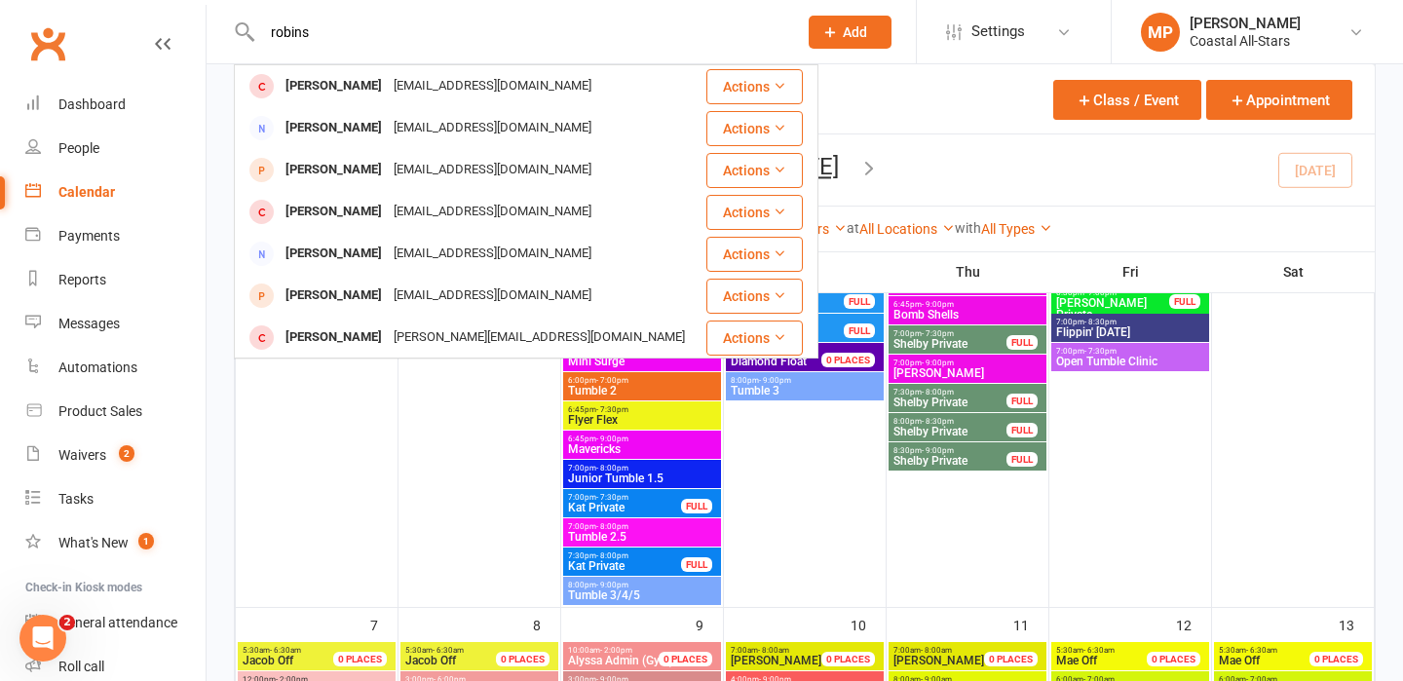
click at [271, 32] on input "robins" at bounding box center [519, 32] width 527 height 27
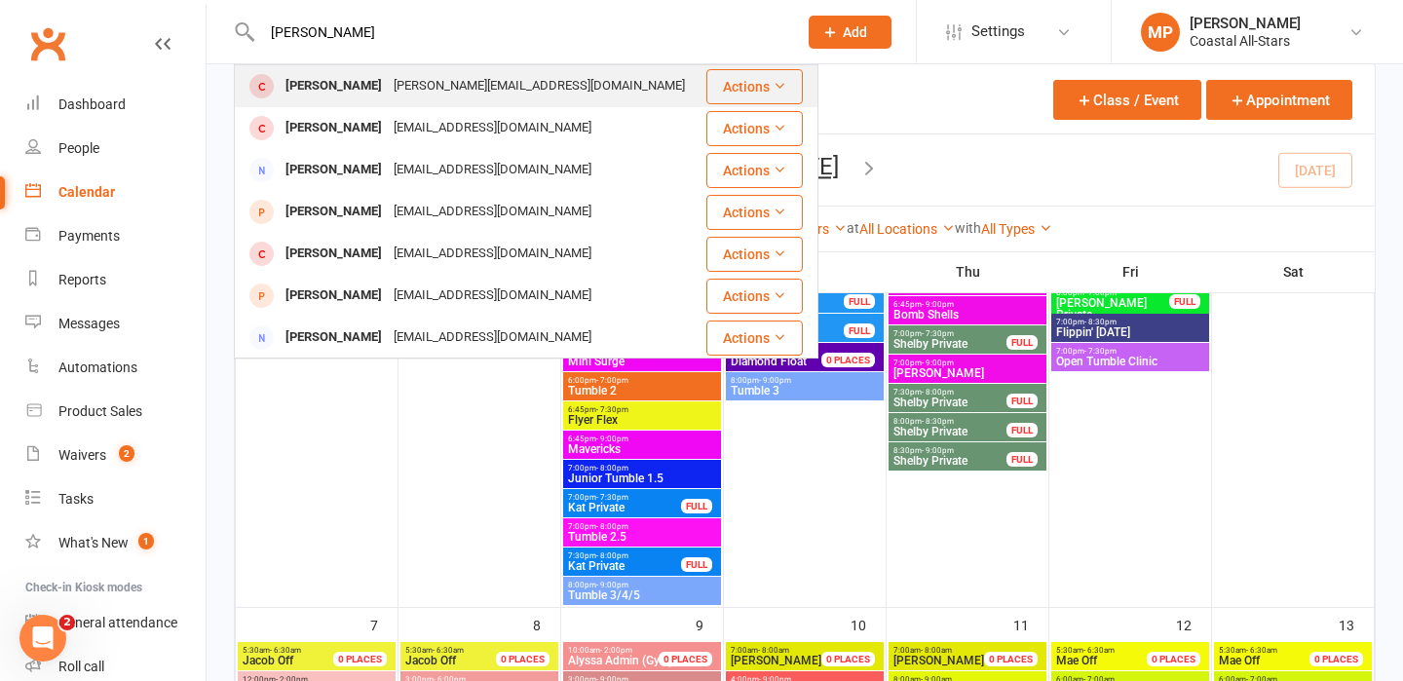
type input "derek robins"
click at [388, 75] on div "derek.robinson1@gmail.com" at bounding box center [539, 86] width 303 height 28
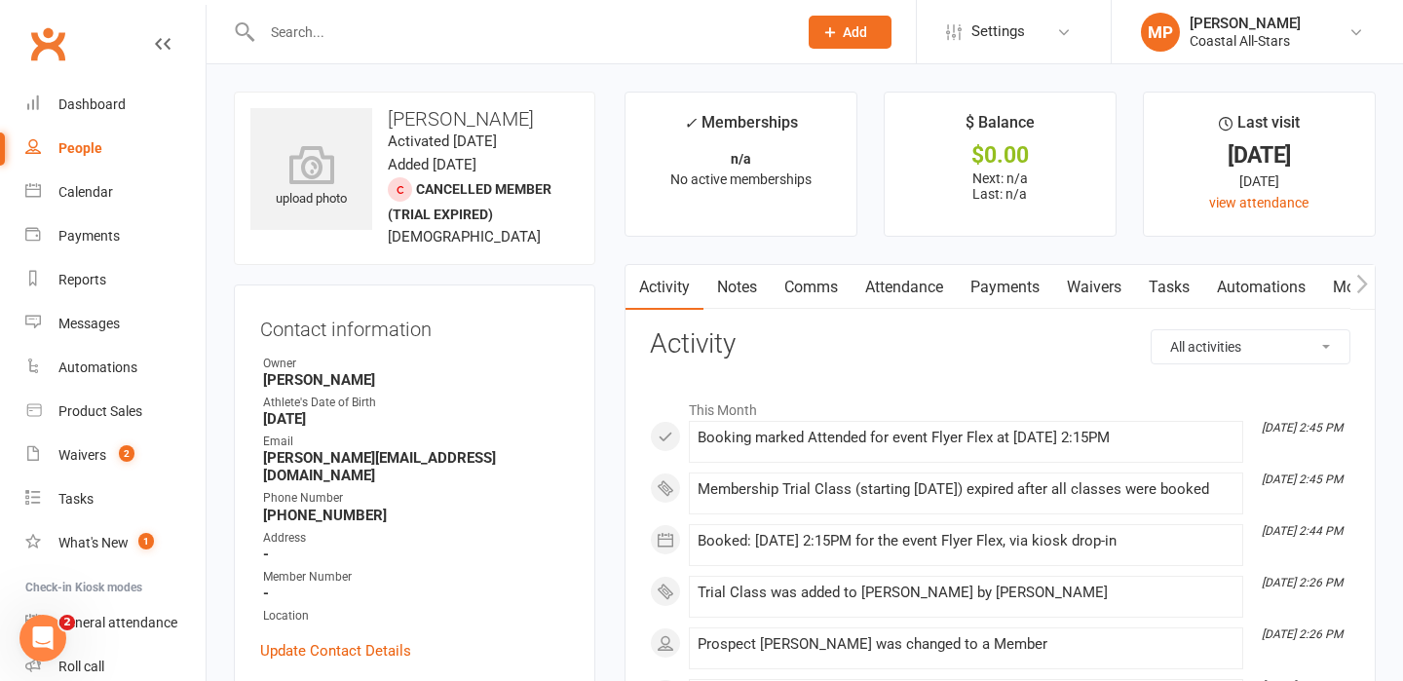
click at [295, 34] on input "text" at bounding box center [519, 32] width 527 height 27
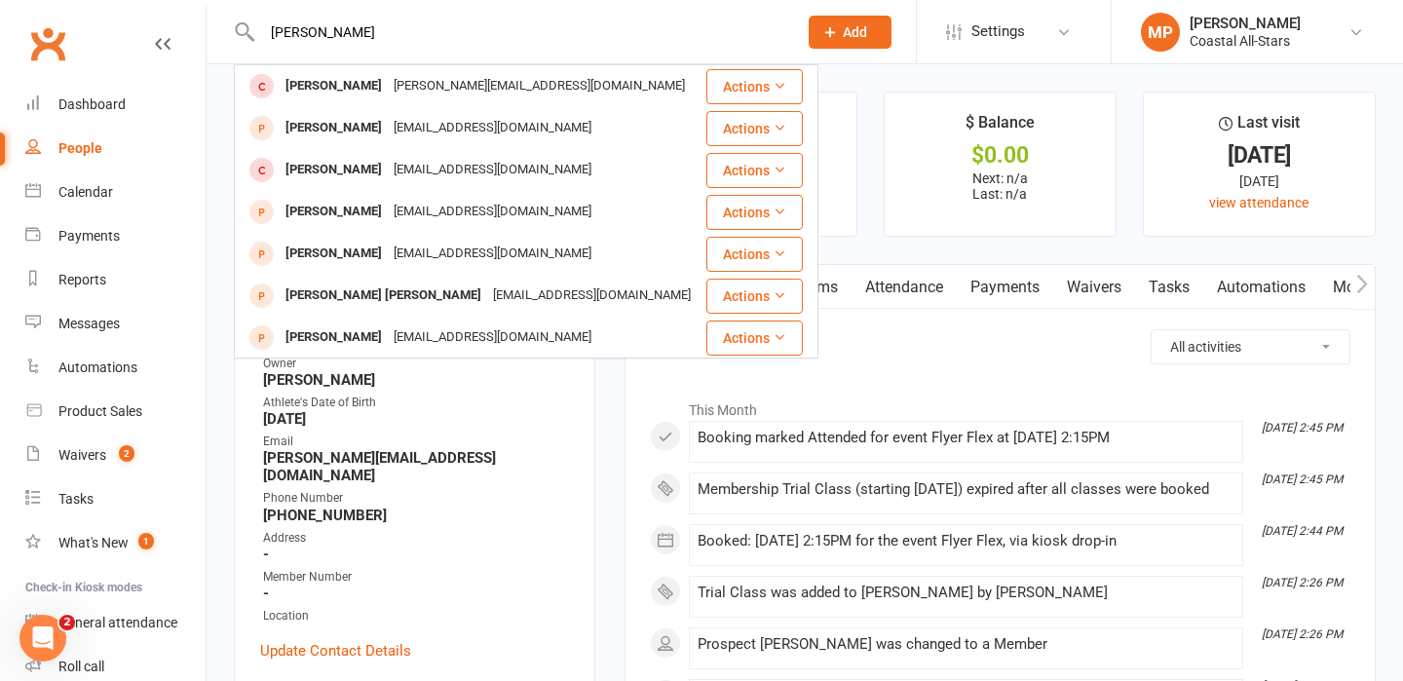
type input "derek robinson"
click at [851, 26] on span "Add" at bounding box center [855, 32] width 24 height 16
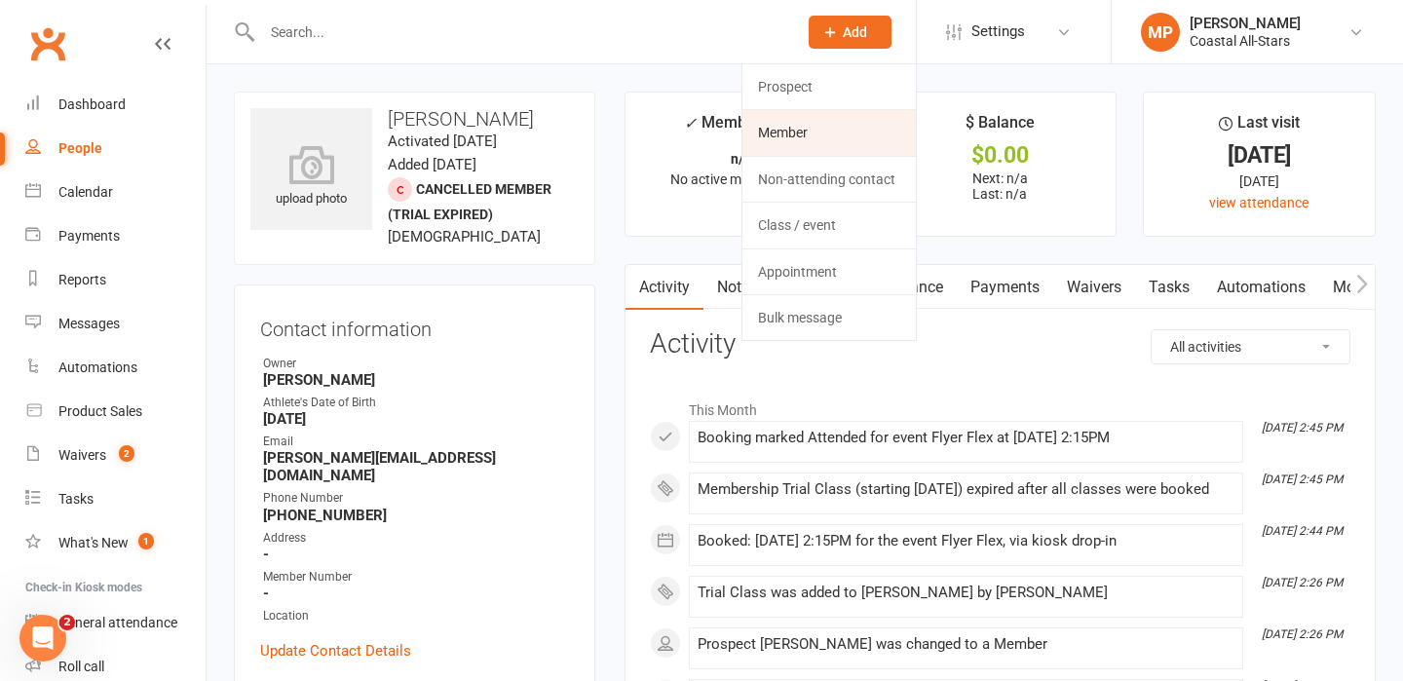
click at [805, 131] on link "Member" at bounding box center [828, 132] width 173 height 45
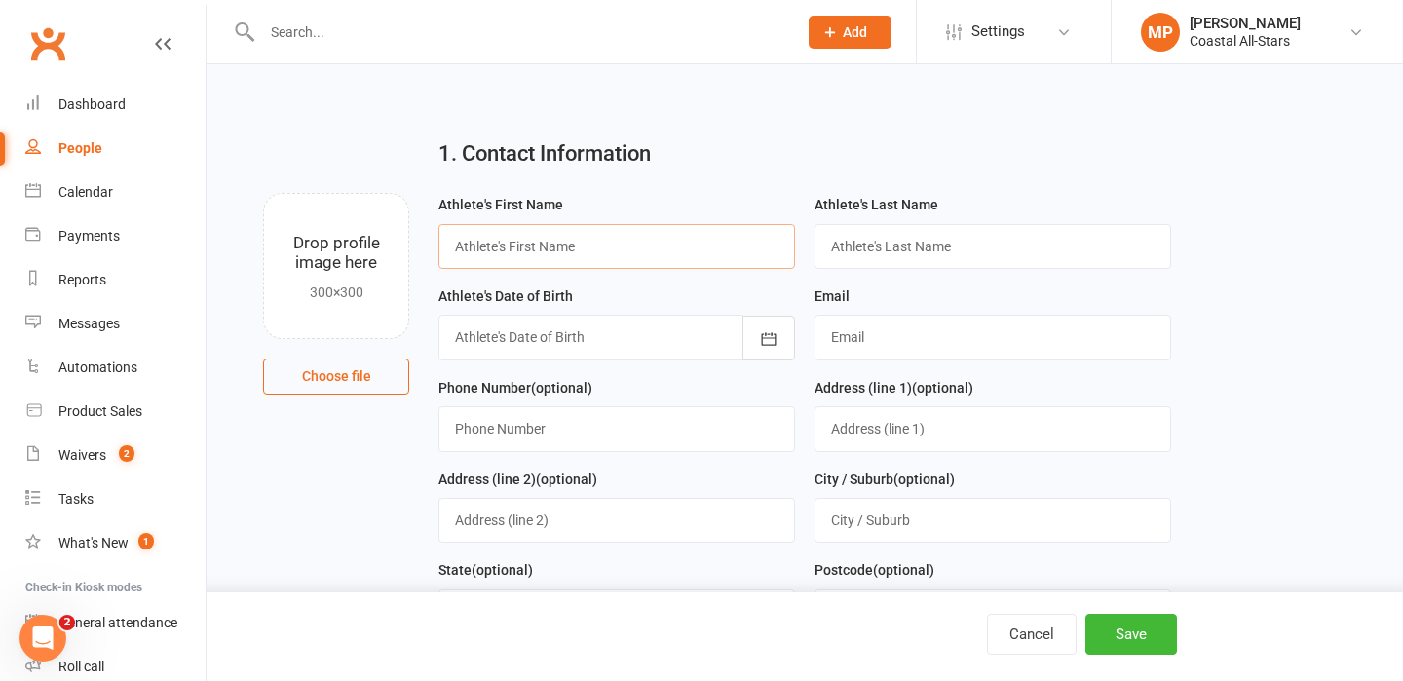
click at [516, 243] on input "text" at bounding box center [616, 246] width 357 height 45
type input "Derek"
click at [870, 241] on input "text" at bounding box center [993, 246] width 357 height 45
type input "Robinson"
click at [766, 342] on icon "button" at bounding box center [768, 338] width 19 height 19
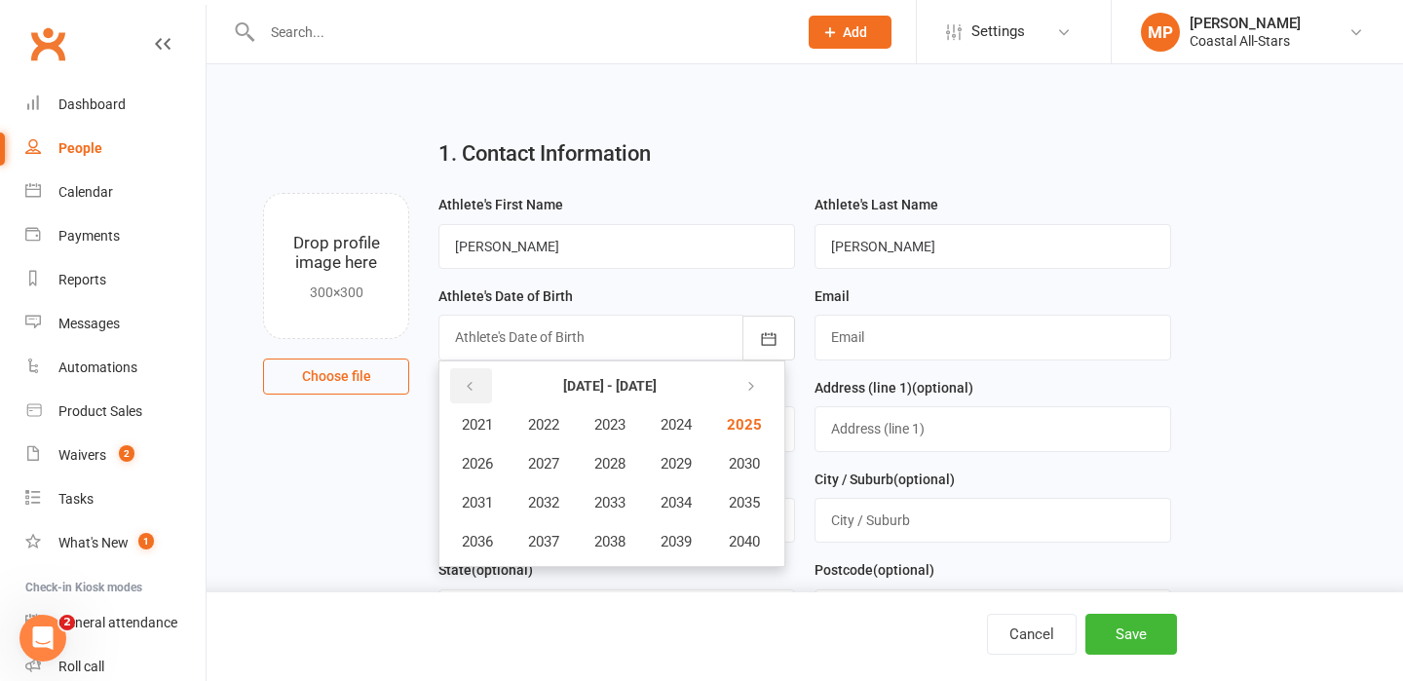
click at [467, 386] on icon "button" at bounding box center [470, 387] width 14 height 16
click at [684, 500] on span "2014" at bounding box center [676, 503] width 31 height 18
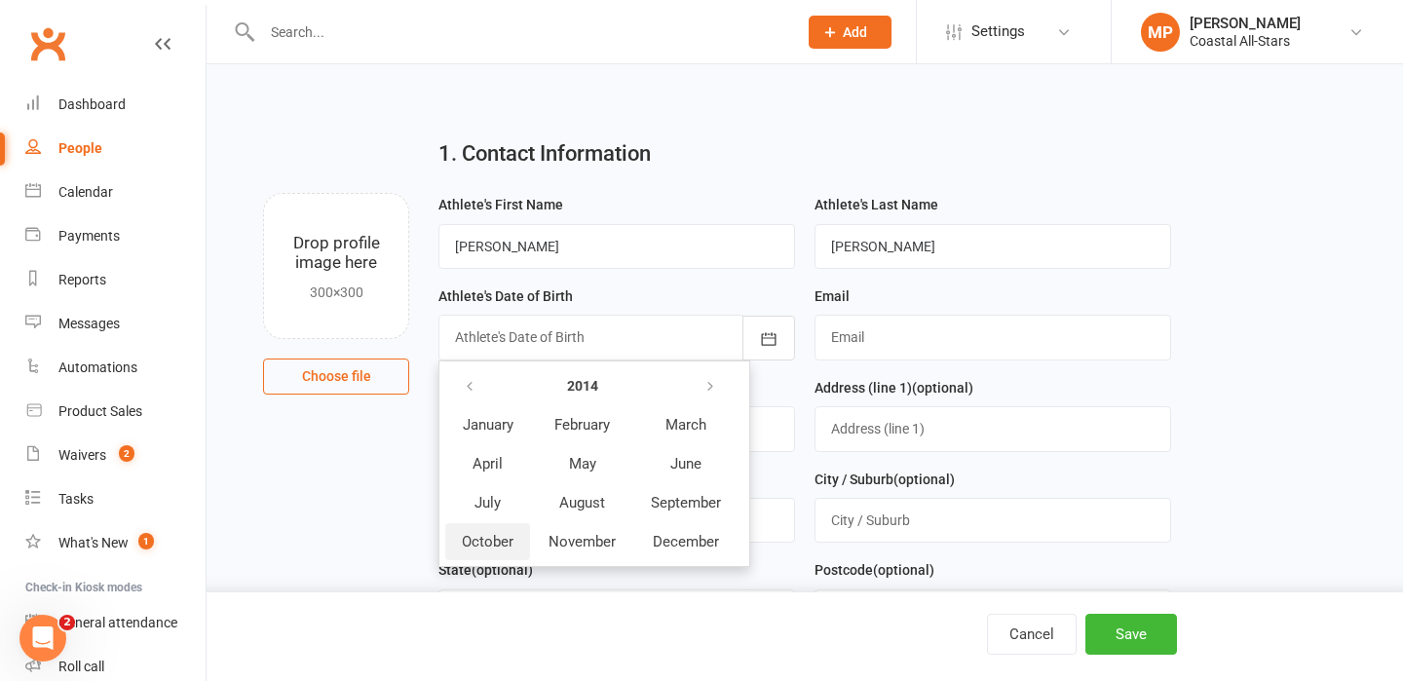
click at [485, 541] on span "October" at bounding box center [488, 542] width 52 height 18
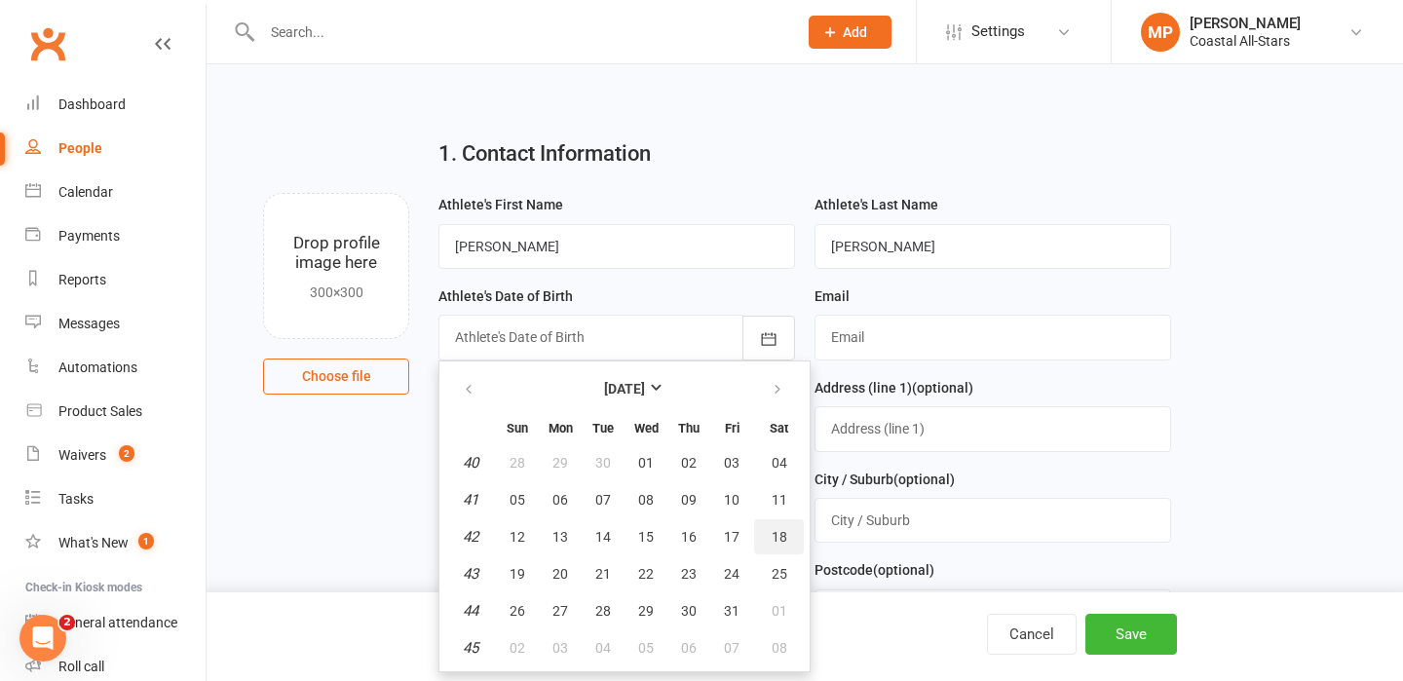
click at [791, 534] on button "18" at bounding box center [779, 536] width 50 height 35
type input "18 Oct 2014"
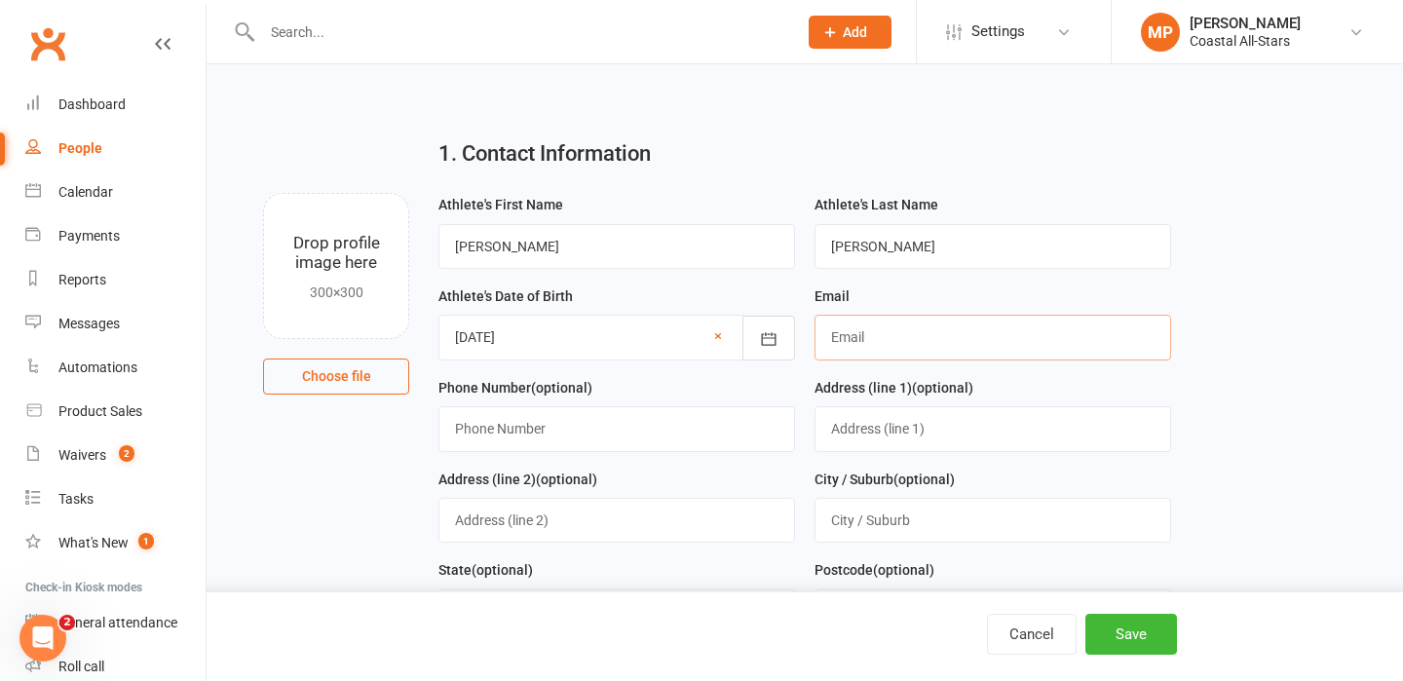
click at [890, 333] on input "text" at bounding box center [993, 337] width 357 height 45
type input "derek.robinson1@gmail.com"
click at [611, 425] on input "text" at bounding box center [616, 428] width 357 height 45
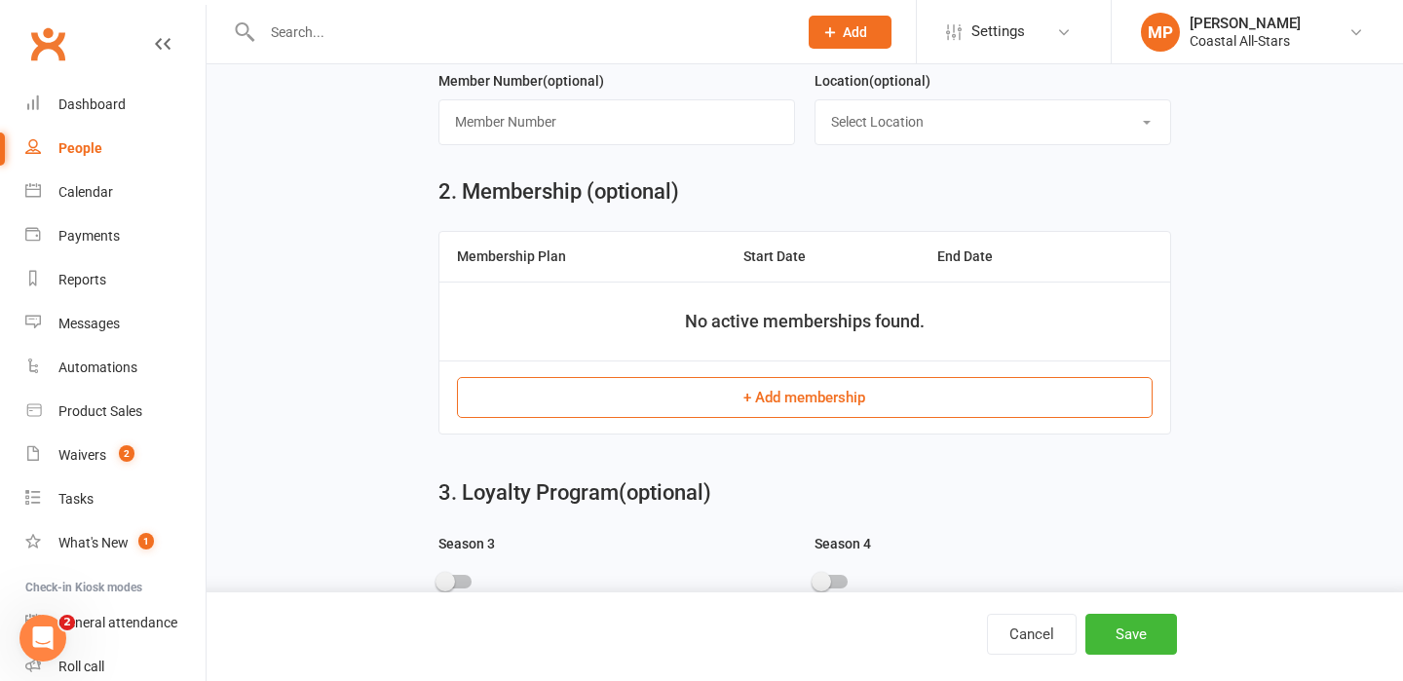
scroll to position [596, 0]
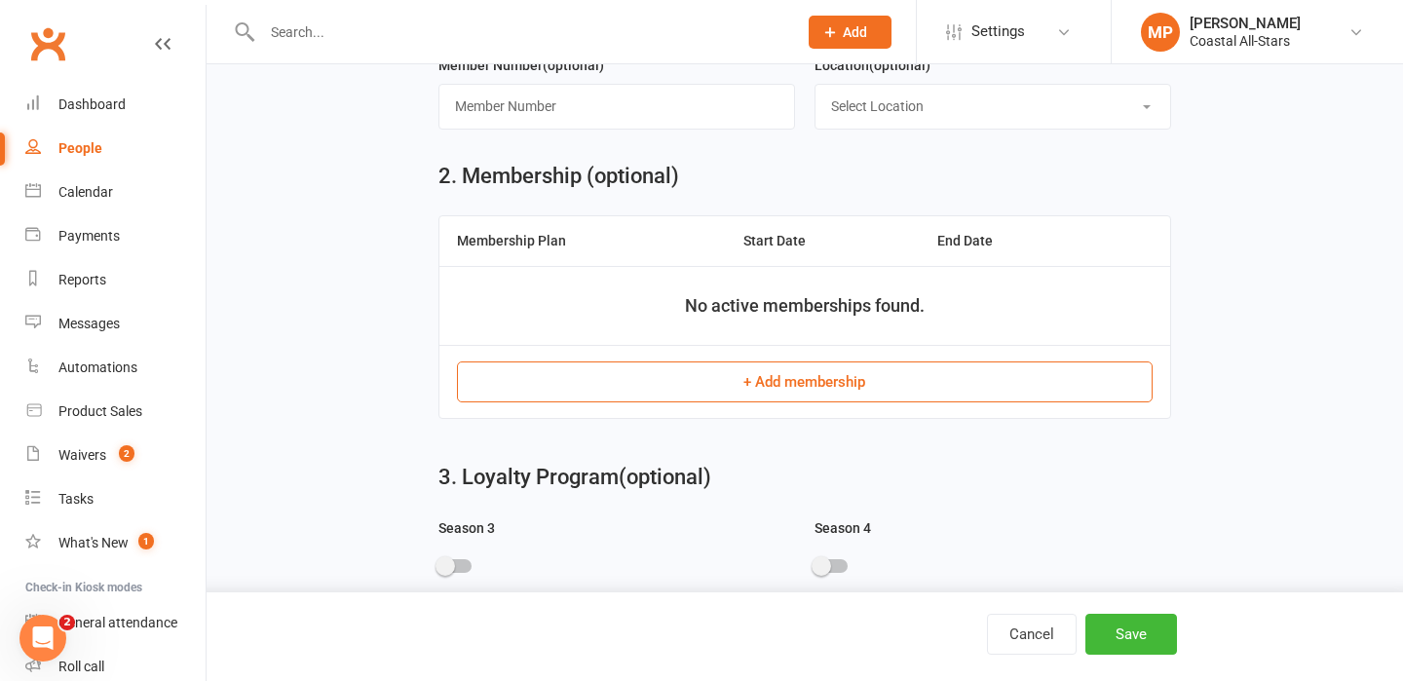
type input "757-286-0598"
click at [805, 388] on button "+ Add membership" at bounding box center [804, 381] width 695 height 41
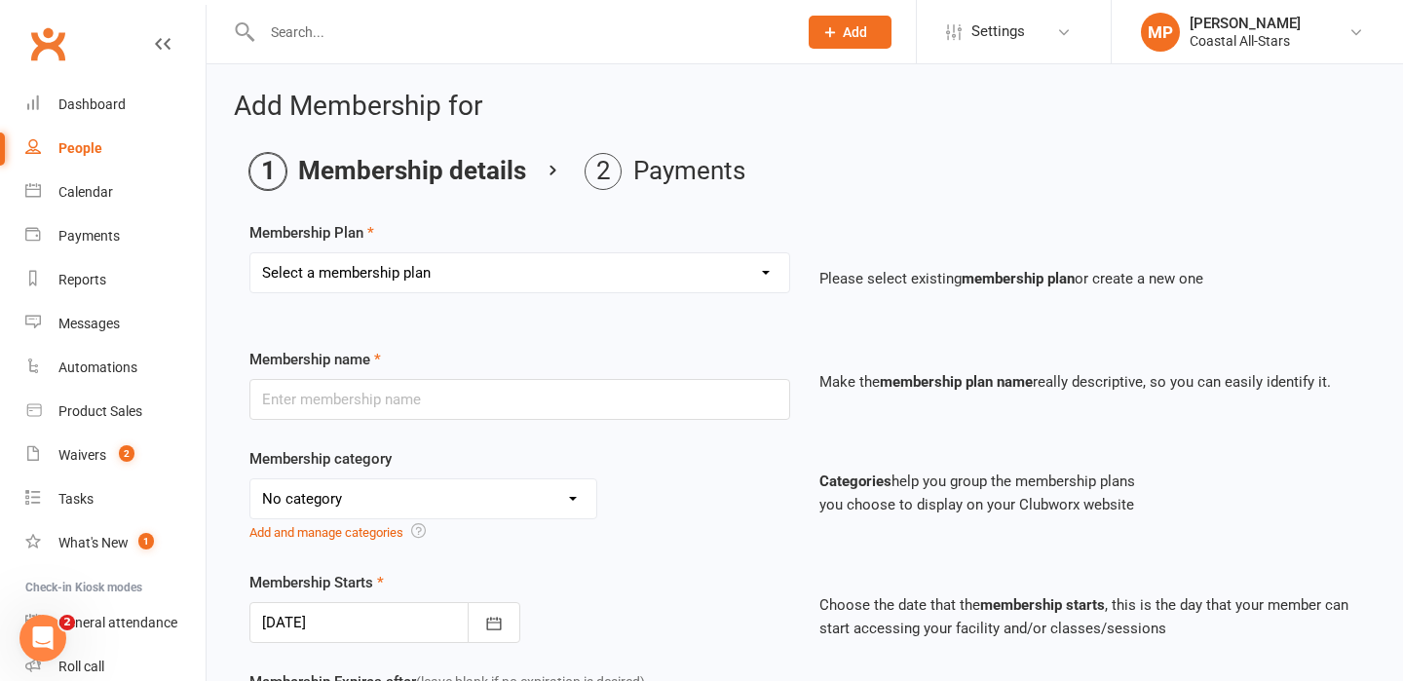
click at [513, 278] on select "Select a membership plan Trial Class Coastal Membership Fee Annual Registration…" at bounding box center [519, 272] width 539 height 39
select select "0"
click at [250, 253] on select "Select a membership plan Trial Class Coastal Membership Fee Annual Registration…" at bounding box center [519, 272] width 539 height 39
type input "Trial Class"
select select "3"
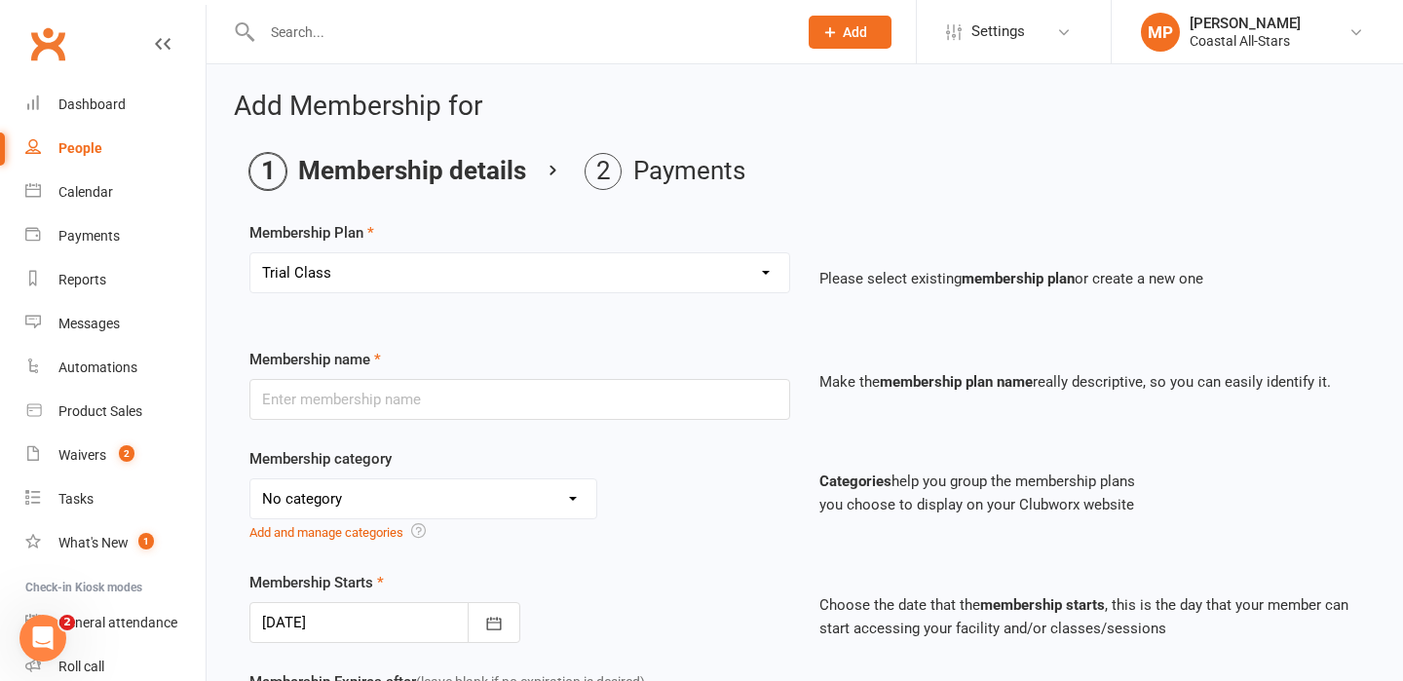
type input "1"
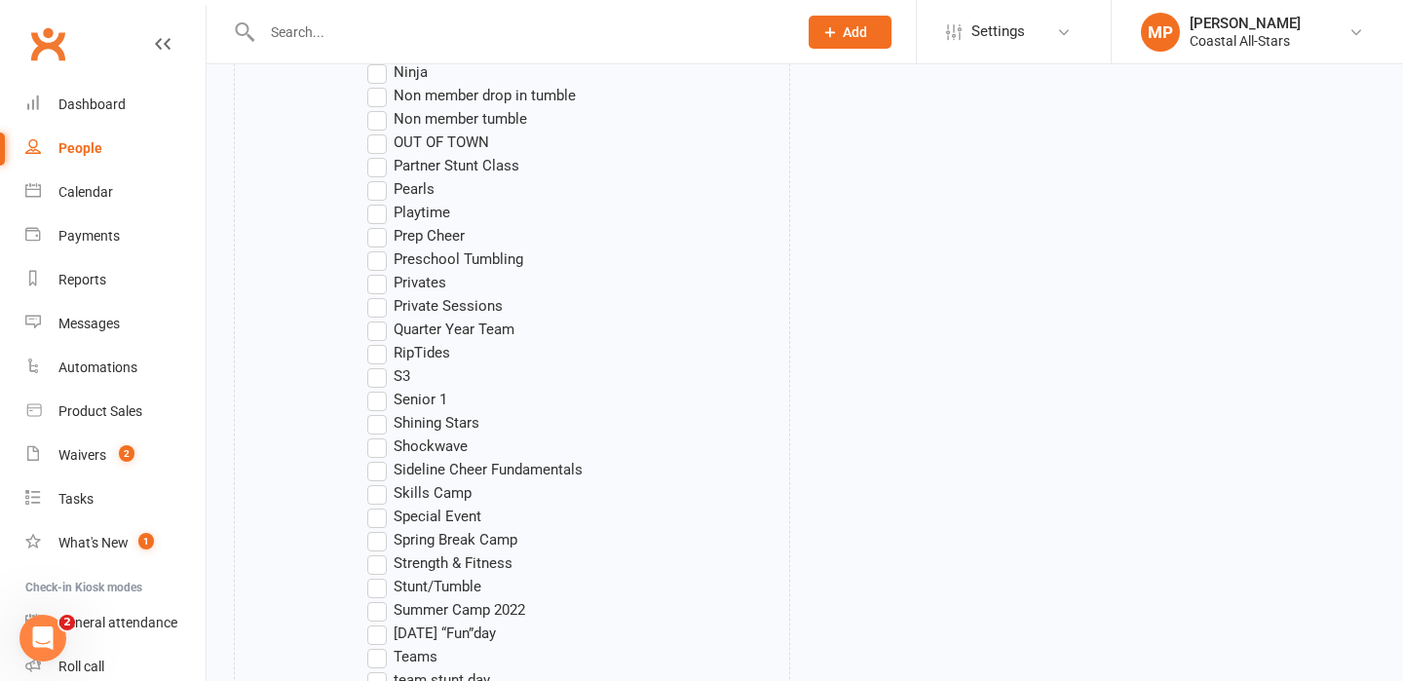
scroll to position [2069, 0]
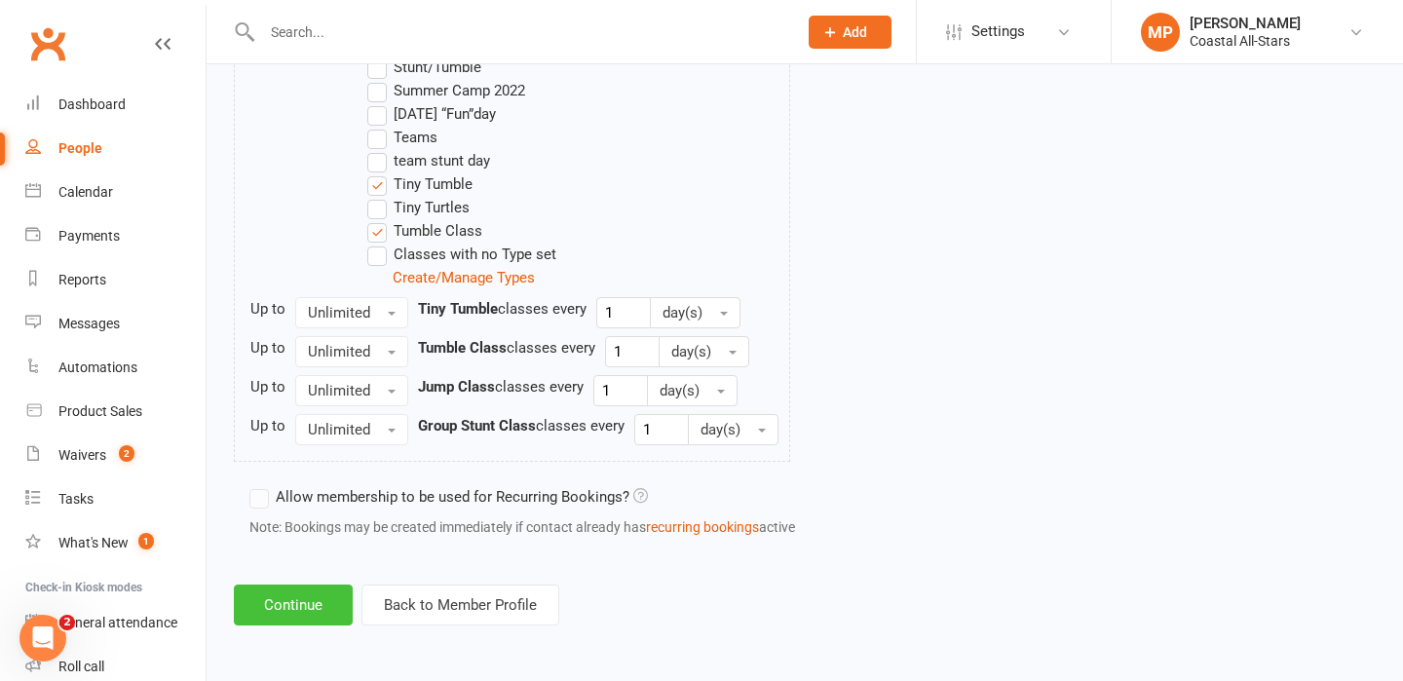
click at [278, 608] on button "Continue" at bounding box center [293, 605] width 119 height 41
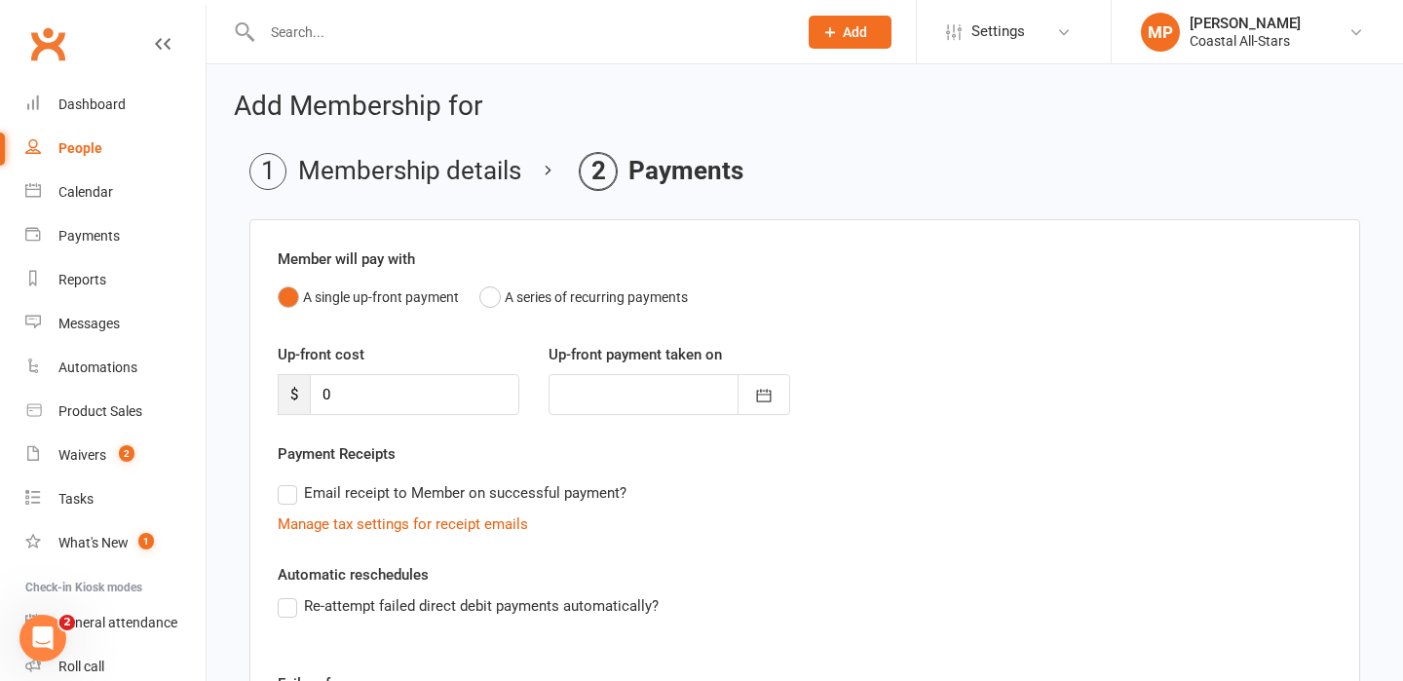
scroll to position [302, 0]
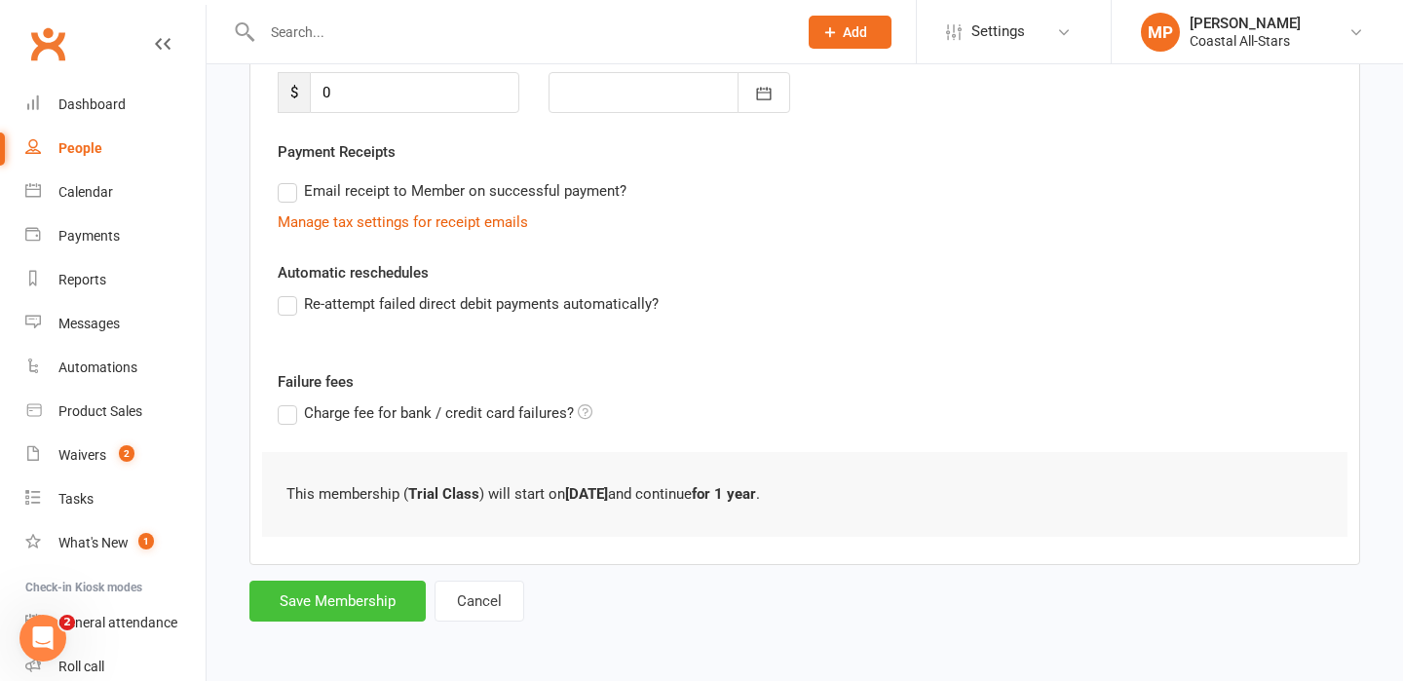
click at [347, 598] on button "Save Membership" at bounding box center [337, 601] width 176 height 41
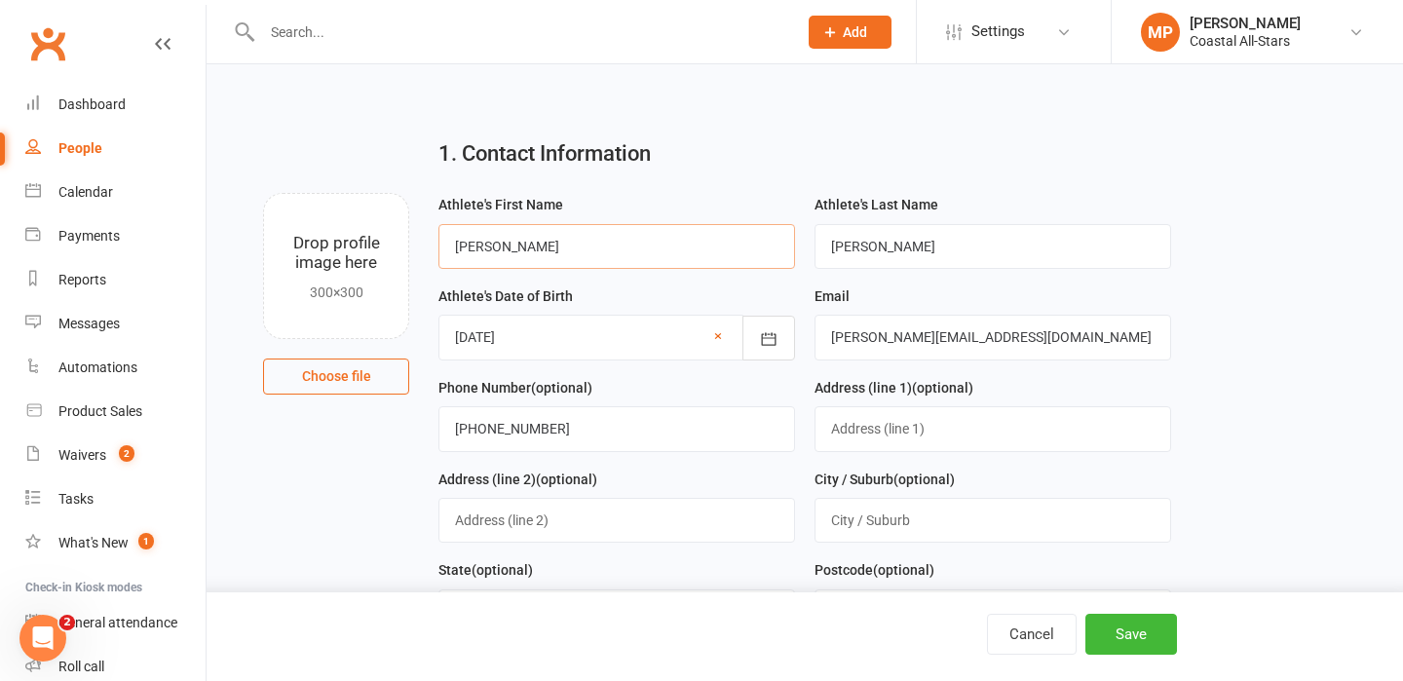
click at [519, 242] on input "Derek" at bounding box center [616, 246] width 357 height 45
type input "D"
click at [606, 254] on input "text" at bounding box center [616, 246] width 357 height 45
type input "Emily"
click at [739, 169] on div "1. Contact Information" at bounding box center [804, 158] width 761 height 70
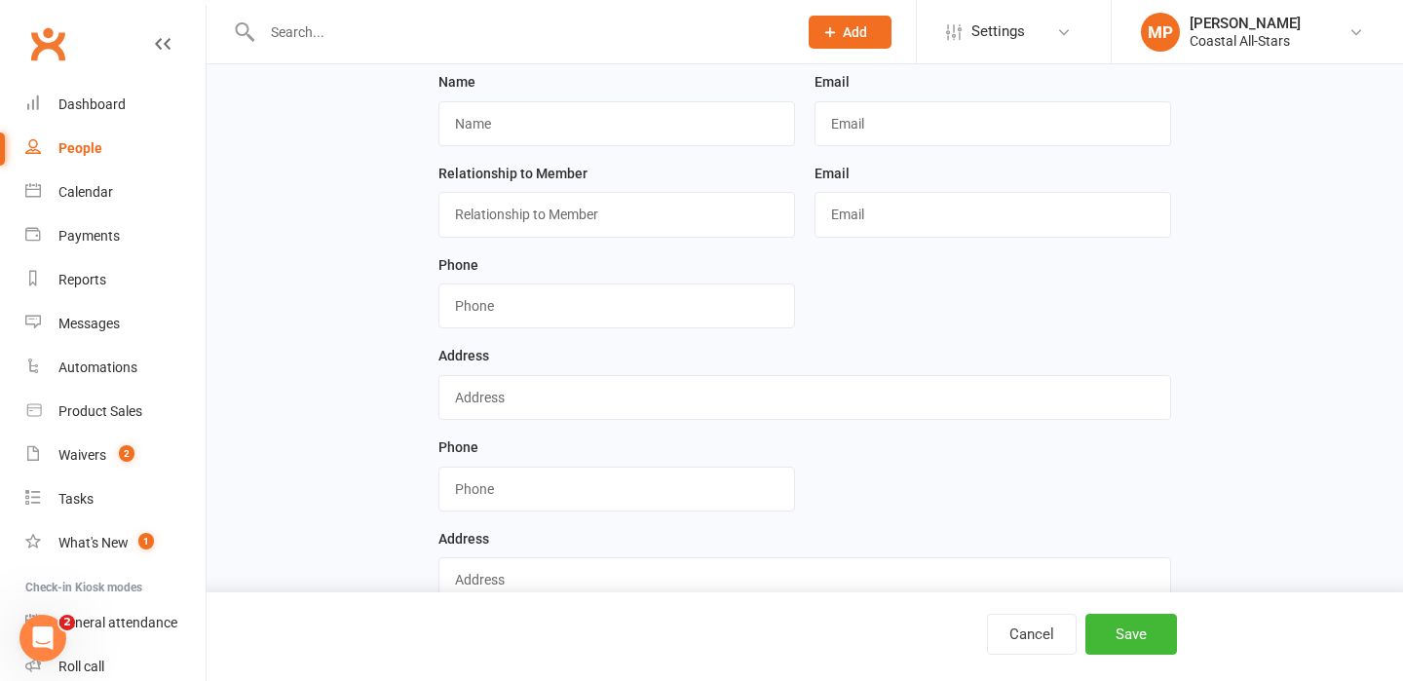
scroll to position [1724, 0]
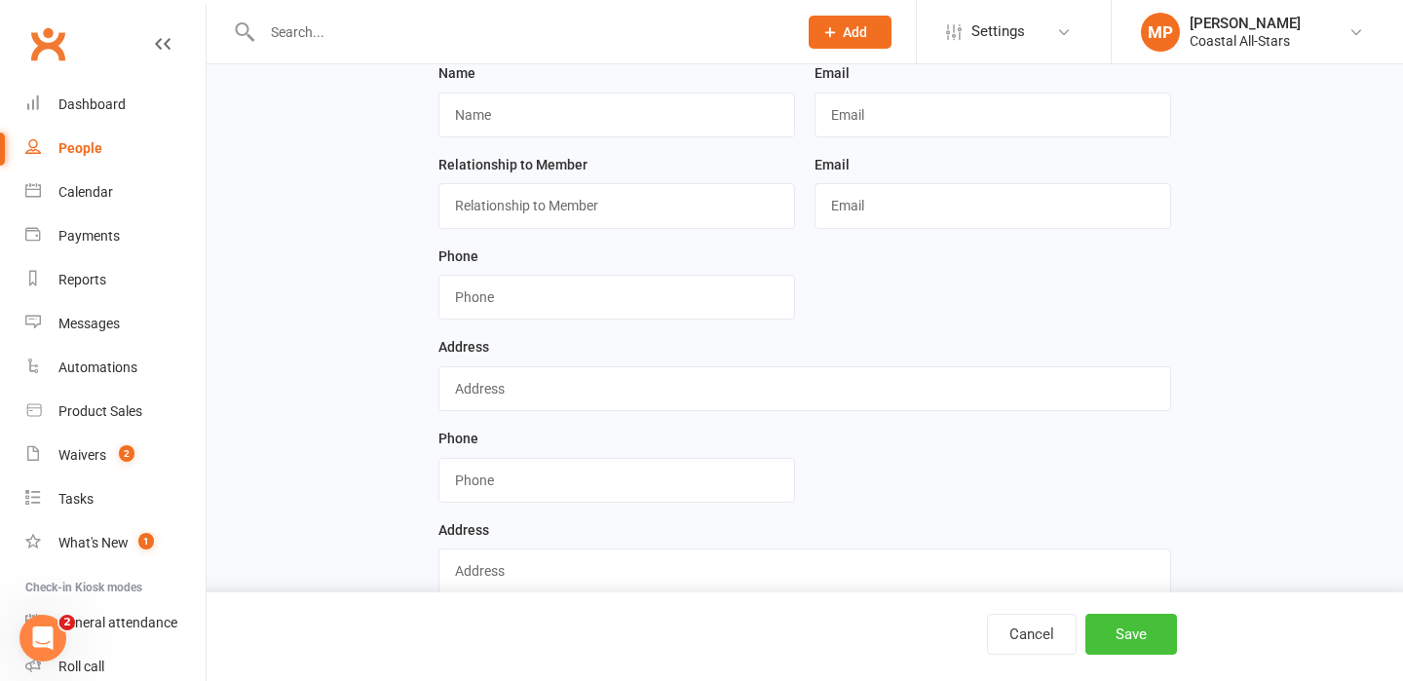
click at [1143, 627] on button "Save" at bounding box center [1131, 634] width 92 height 41
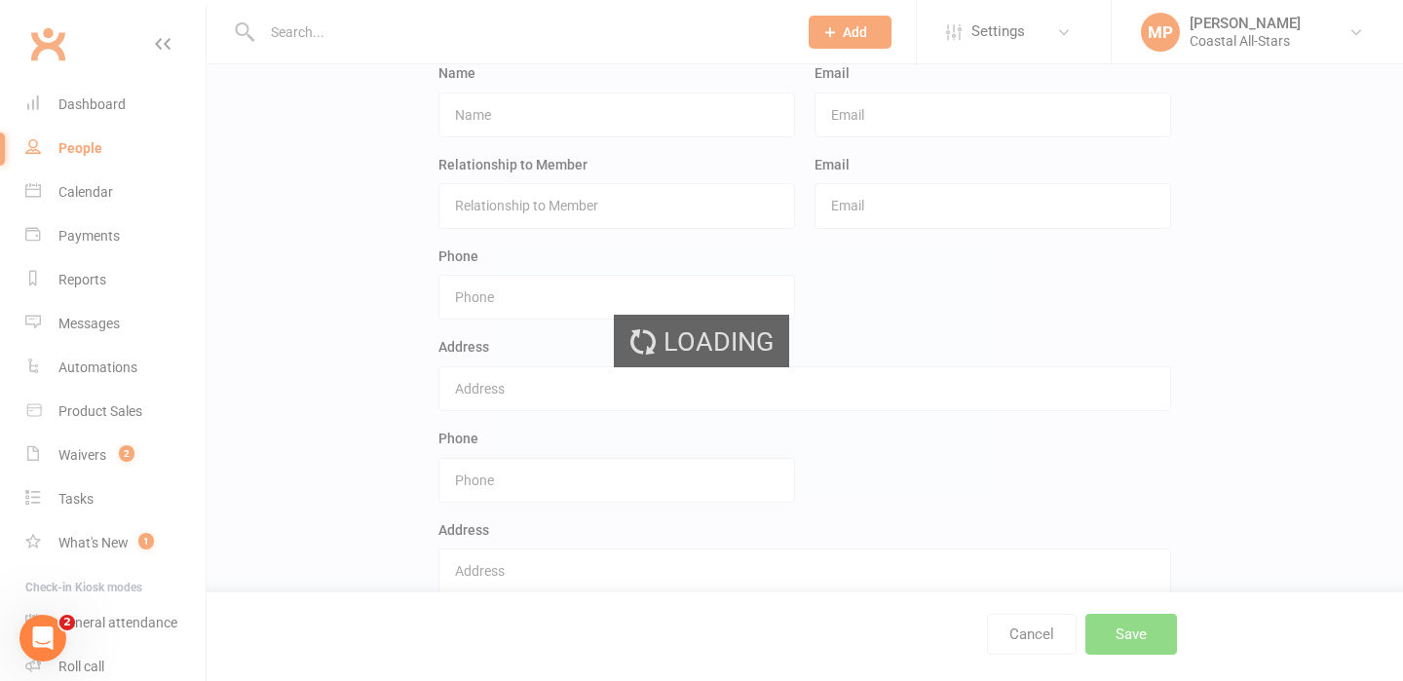
scroll to position [0, 0]
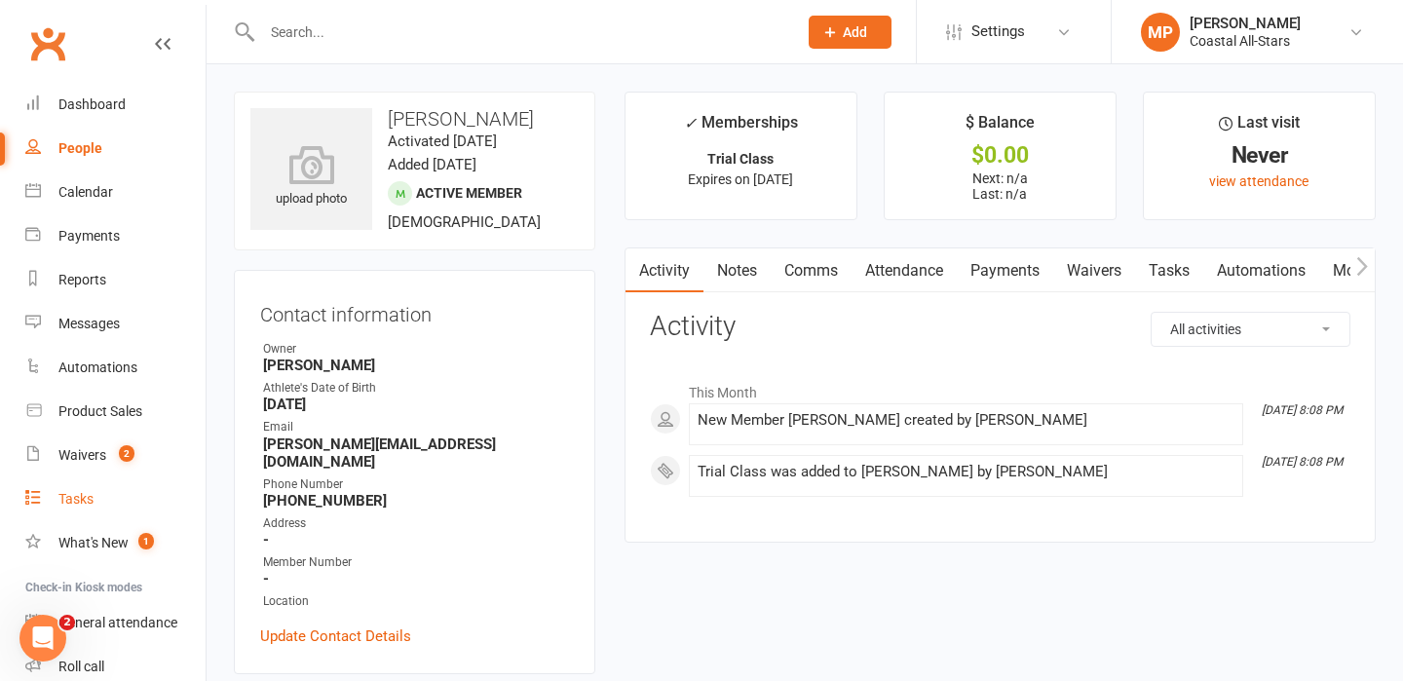
scroll to position [125, 0]
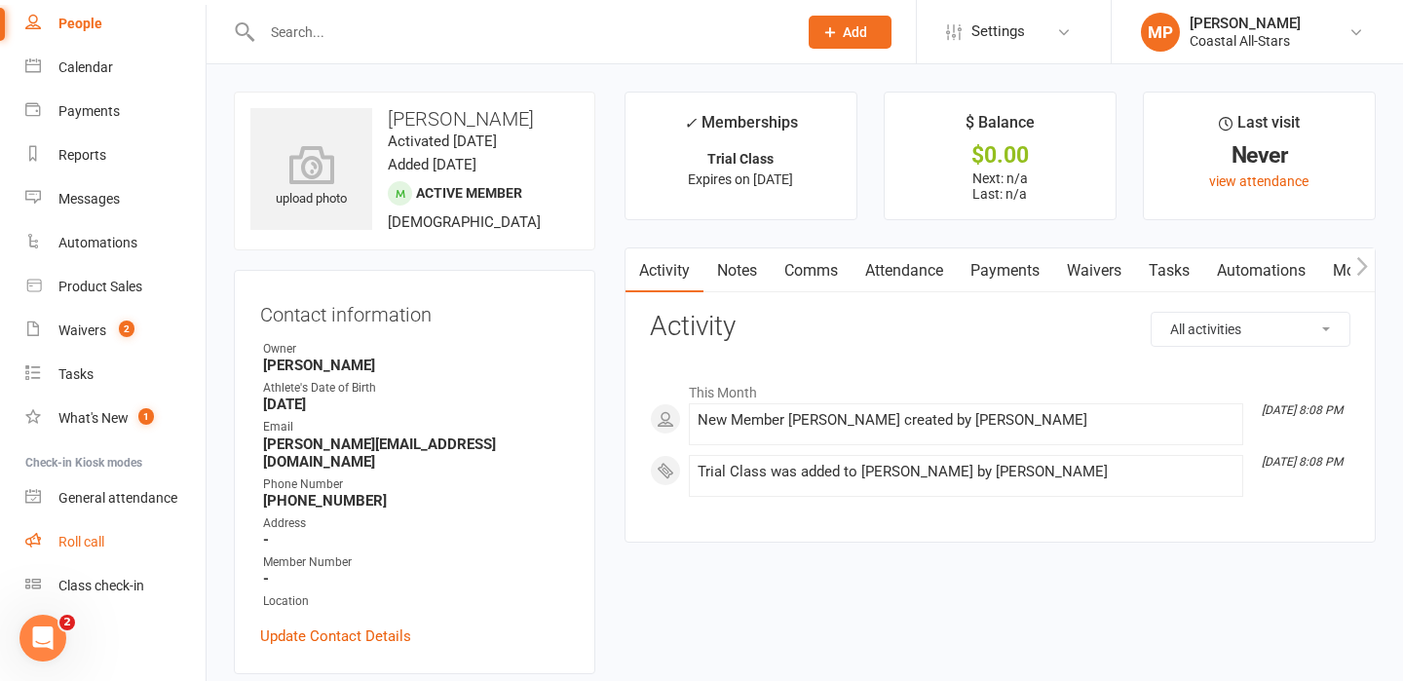
click at [78, 537] on div "Roll call" at bounding box center [81, 542] width 46 height 16
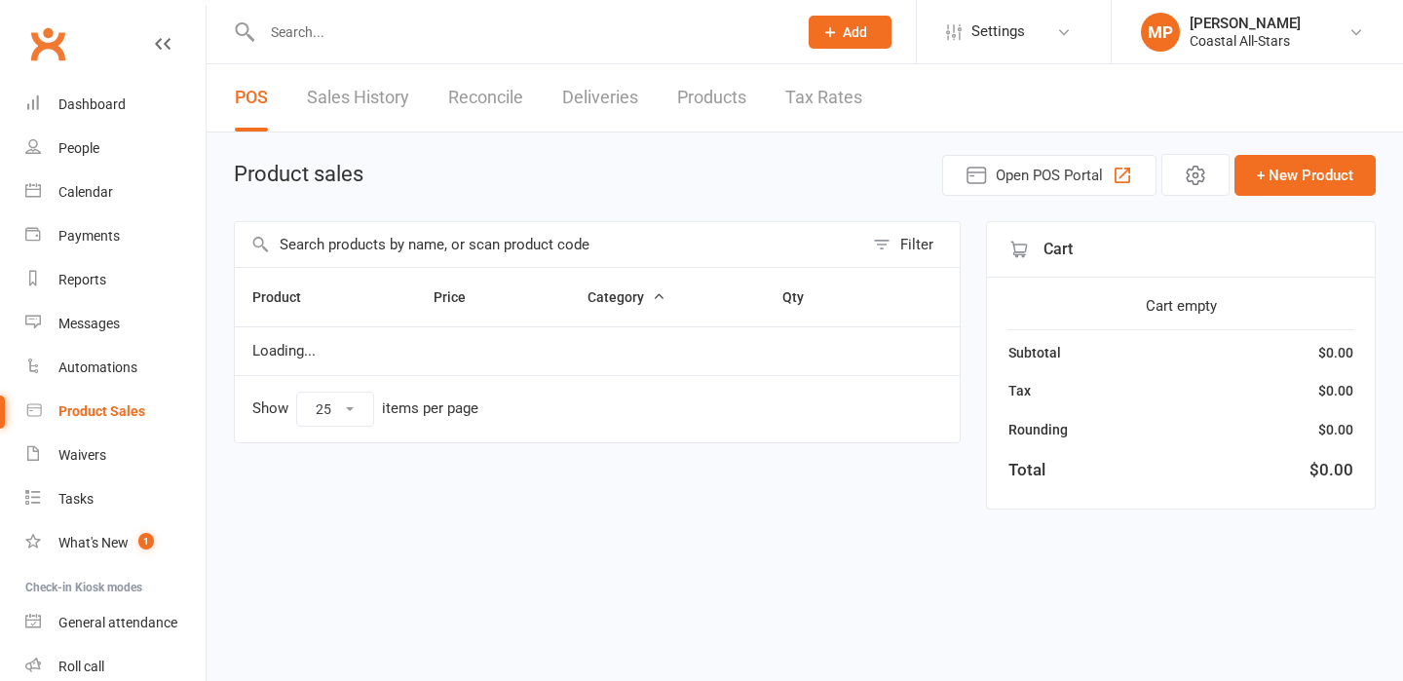
select select "25"
